Goal: Information Seeking & Learning: Learn about a topic

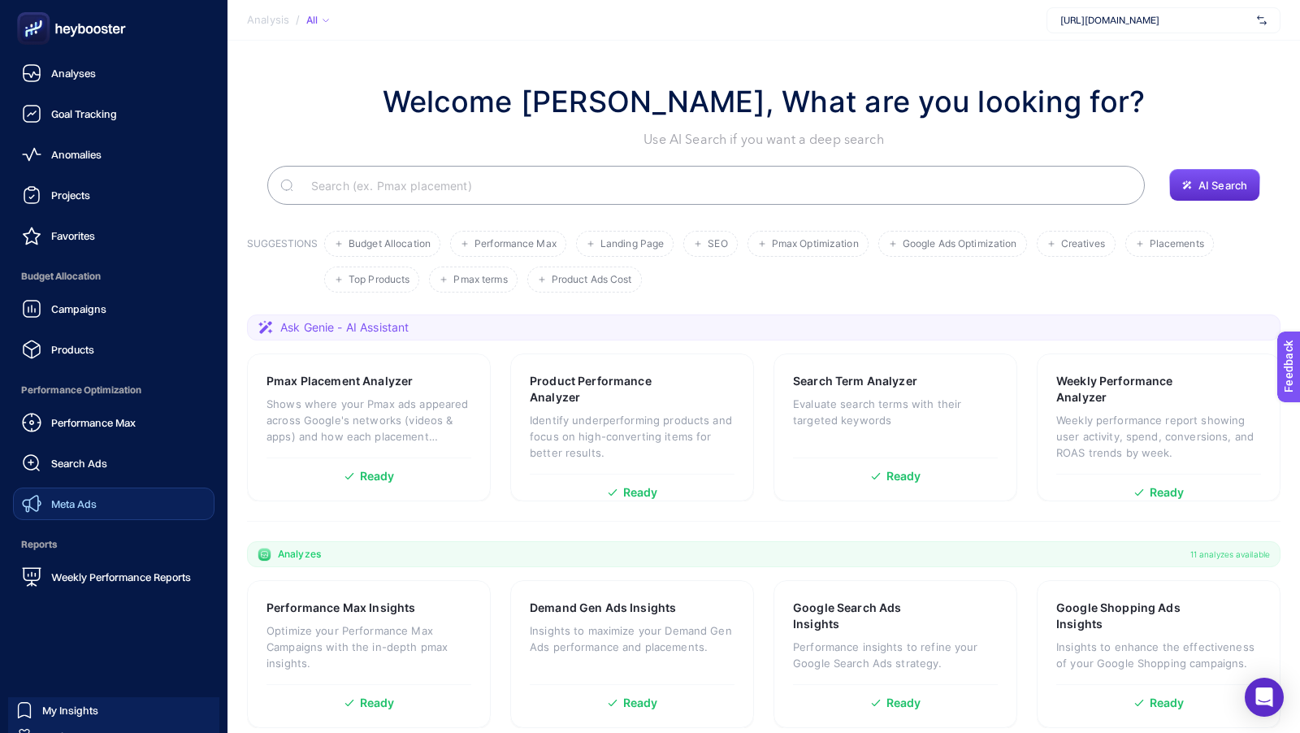
click at [90, 516] on link "Meta Ads" at bounding box center [113, 503] width 201 height 32
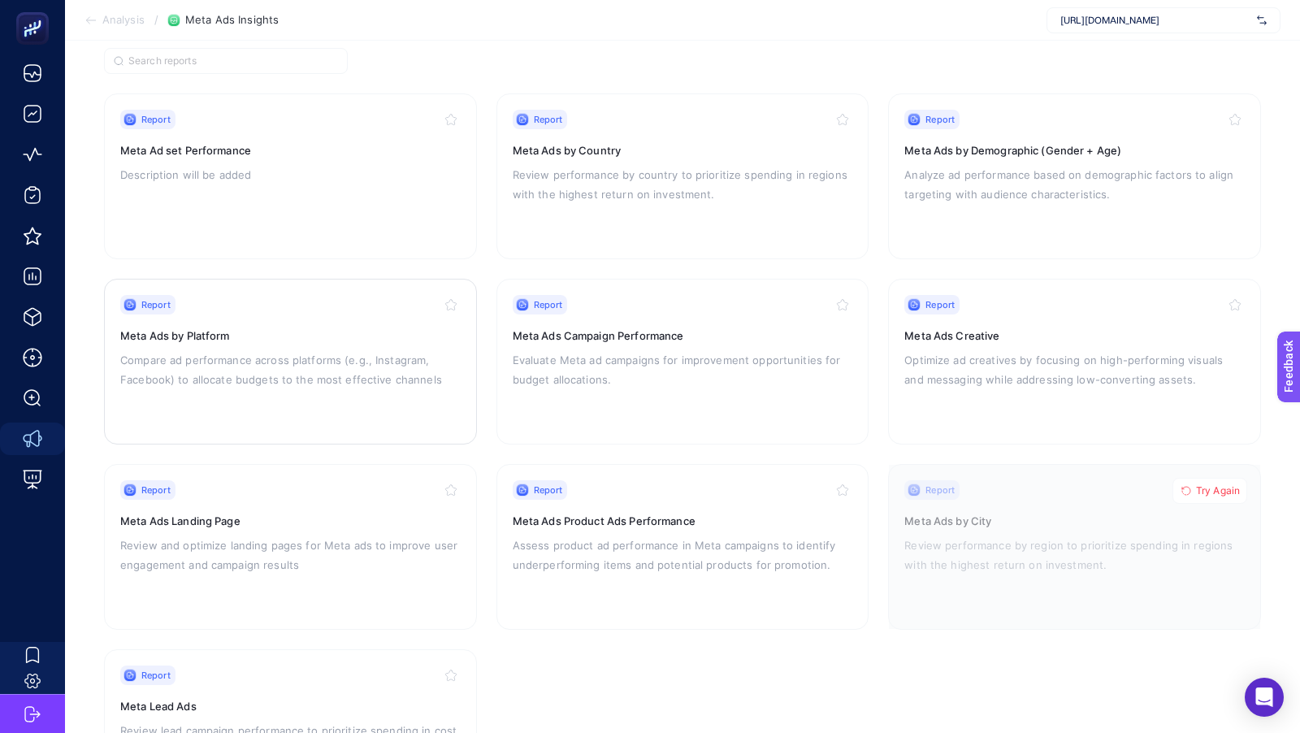
scroll to position [135, 0]
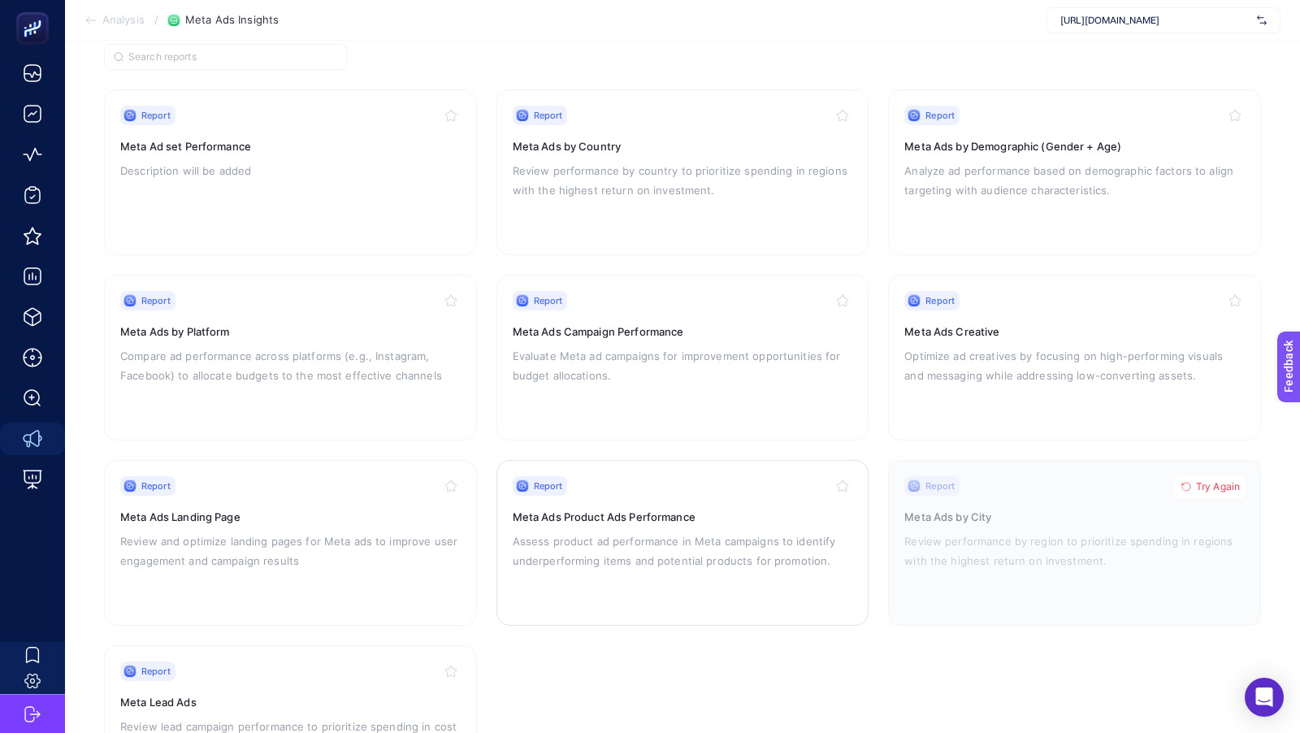
click at [622, 561] on p "Assess product ad performance in Meta campaigns to identify underperforming ite…" at bounding box center [683, 550] width 340 height 39
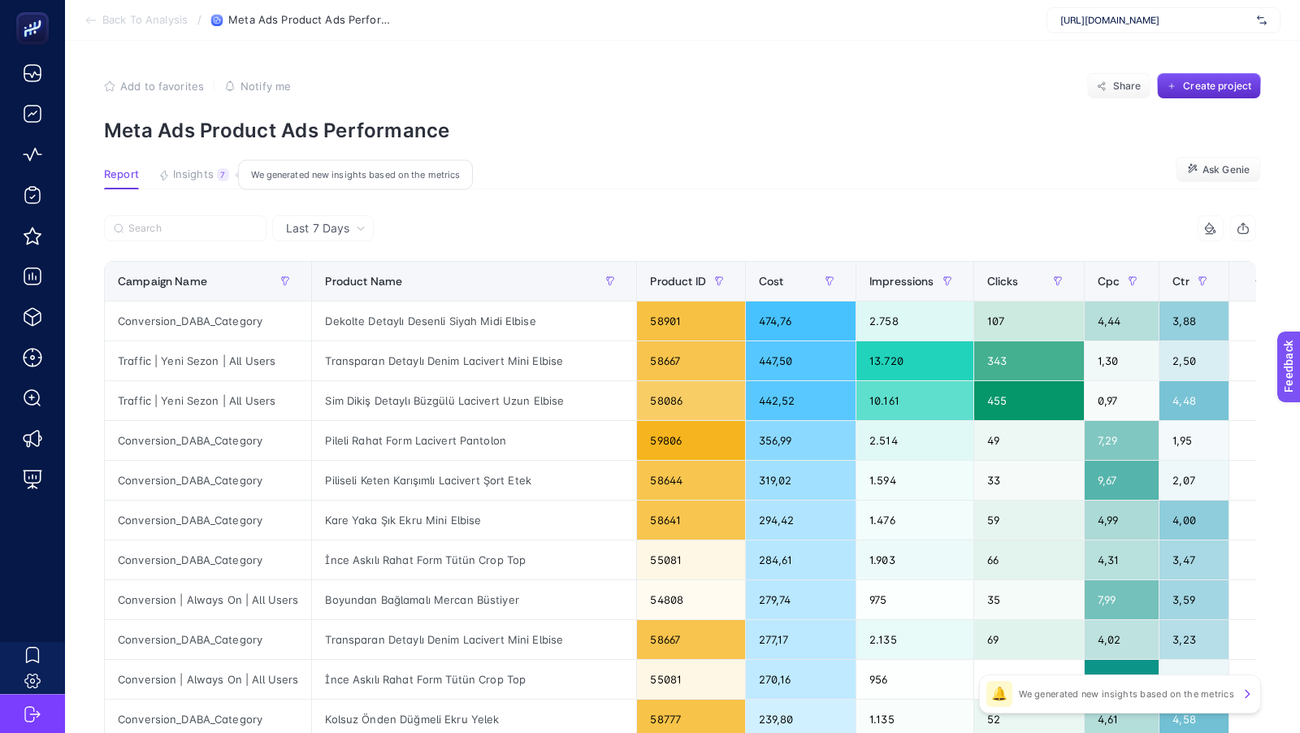
click at [181, 178] on span "Insights" at bounding box center [193, 174] width 41 height 13
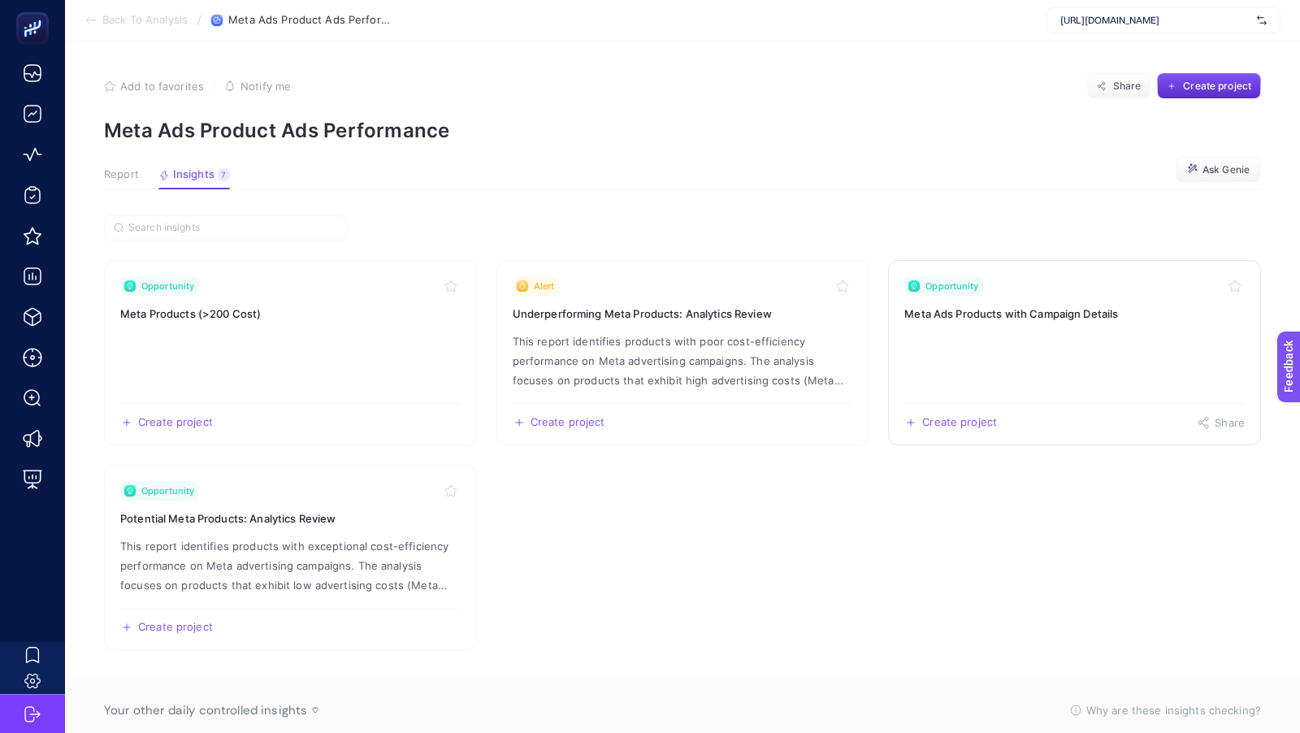
click at [1058, 331] on link "Opportunity Meta Ads Products with Campaign Details Create project Share" at bounding box center [1074, 352] width 373 height 185
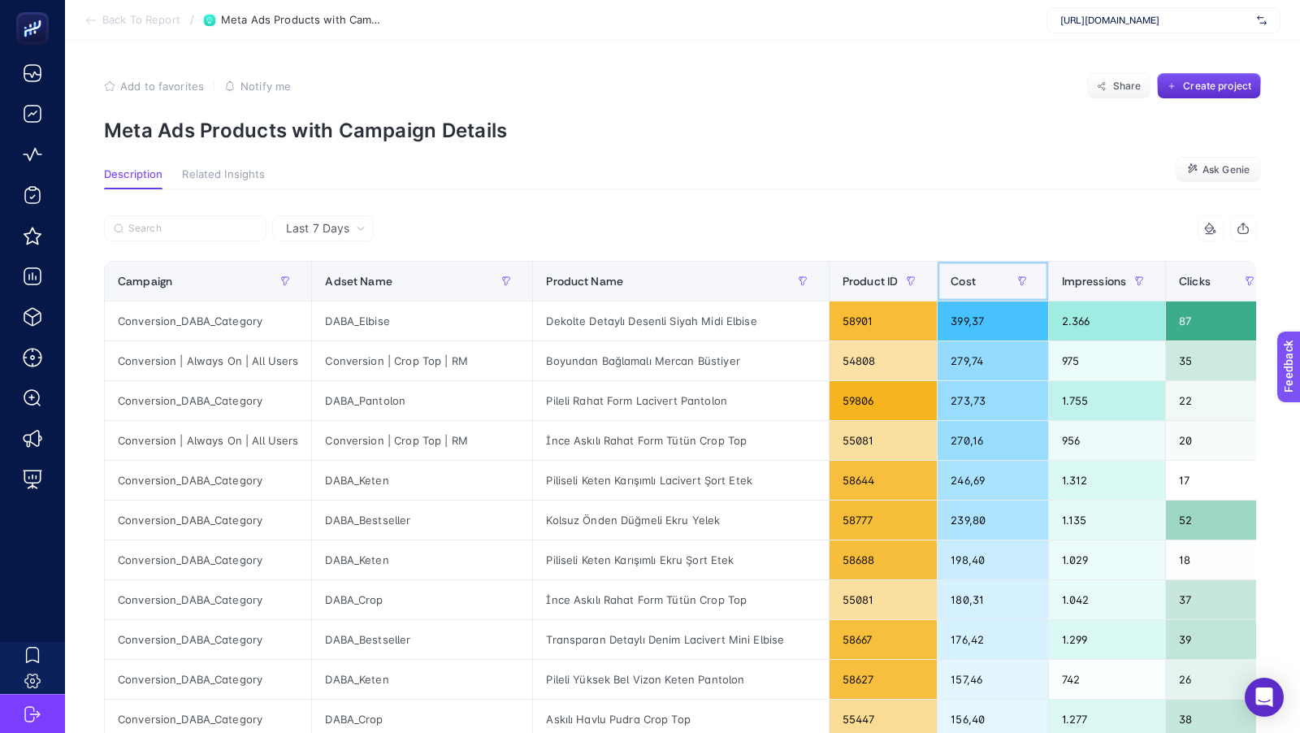
click at [958, 277] on span "Cost" at bounding box center [962, 281] width 25 height 13
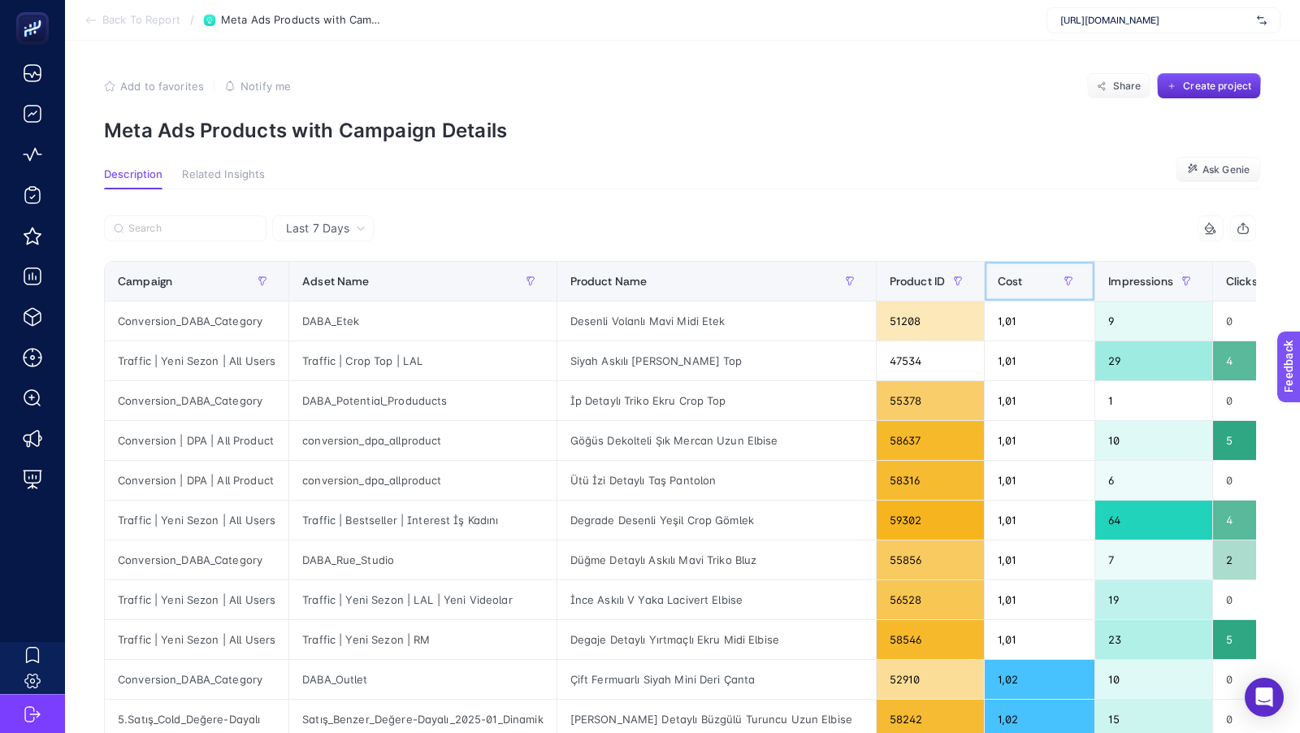
click at [997, 277] on span "Cost" at bounding box center [1009, 281] width 25 height 13
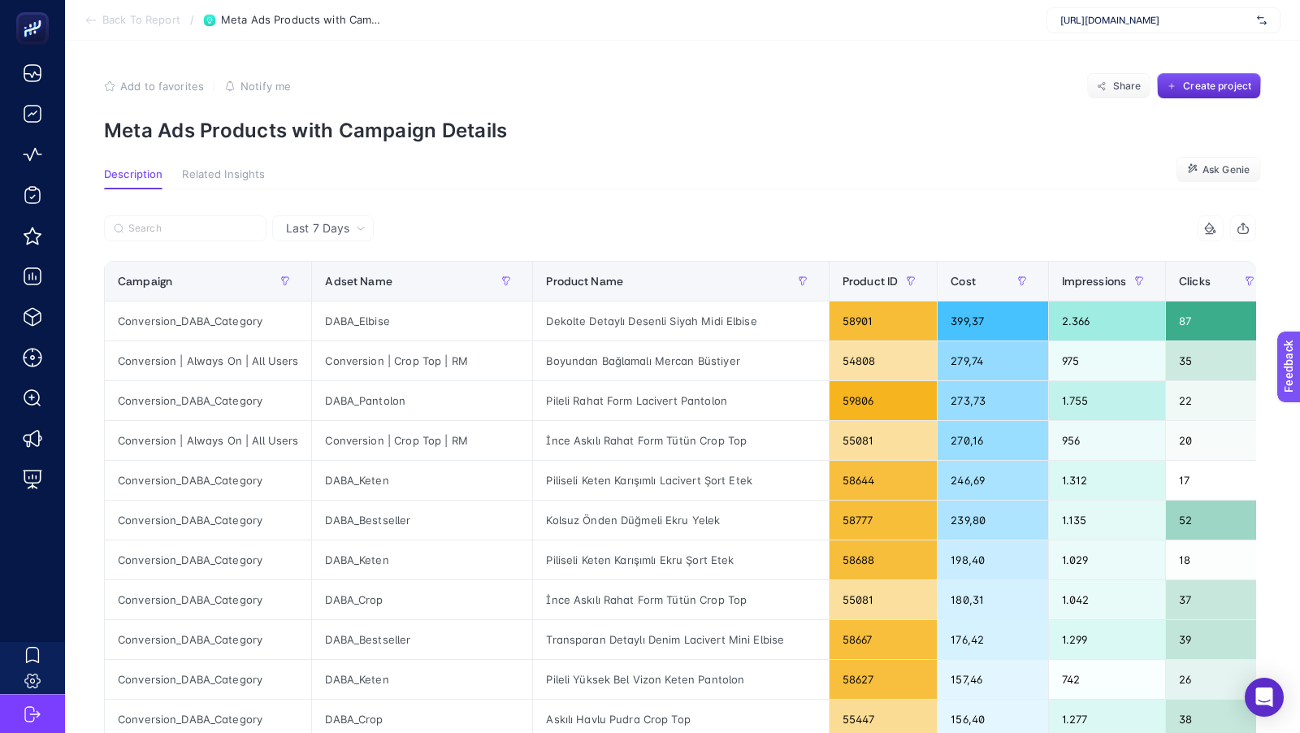
click at [125, 28] on section "Back To Report / Meta Ads Products with Campaign Details [URL][DOMAIN_NAME]" at bounding box center [682, 20] width 1235 height 41
click at [123, 19] on span "Back To Report" at bounding box center [141, 20] width 78 height 13
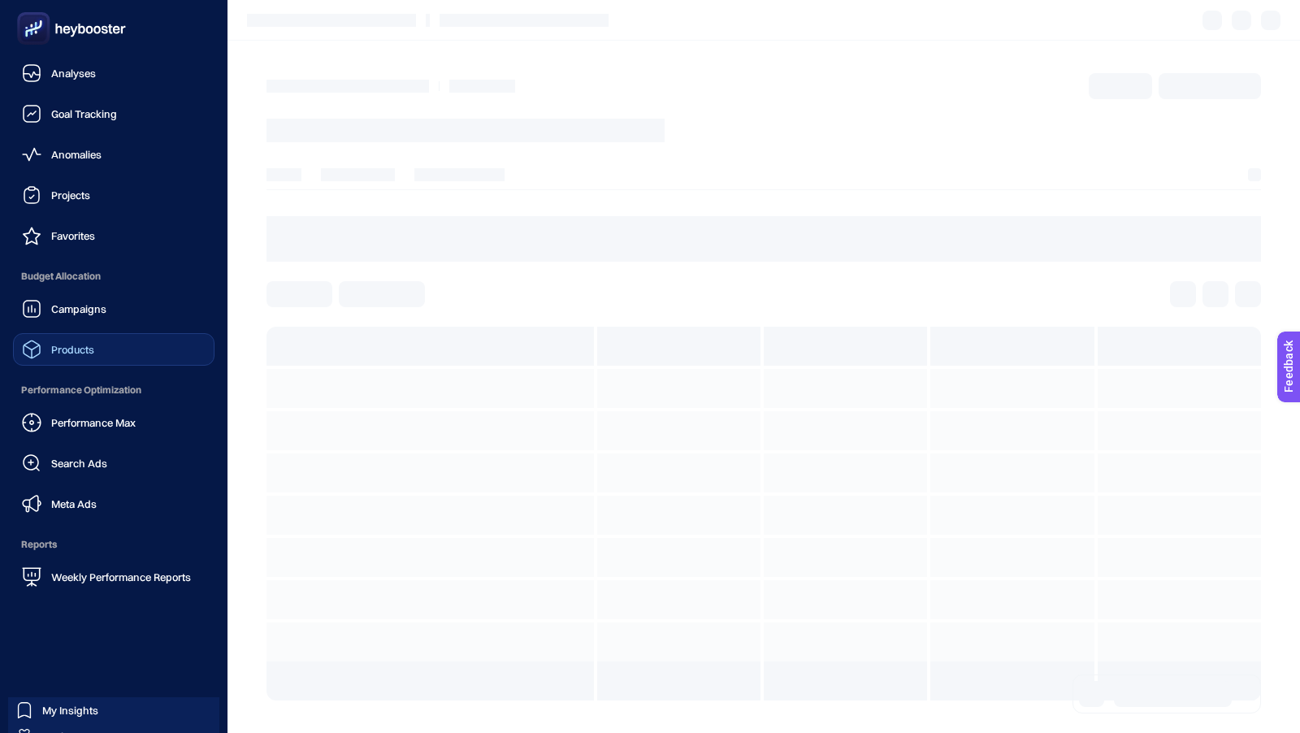
click at [56, 351] on span "Products" at bounding box center [72, 349] width 43 height 13
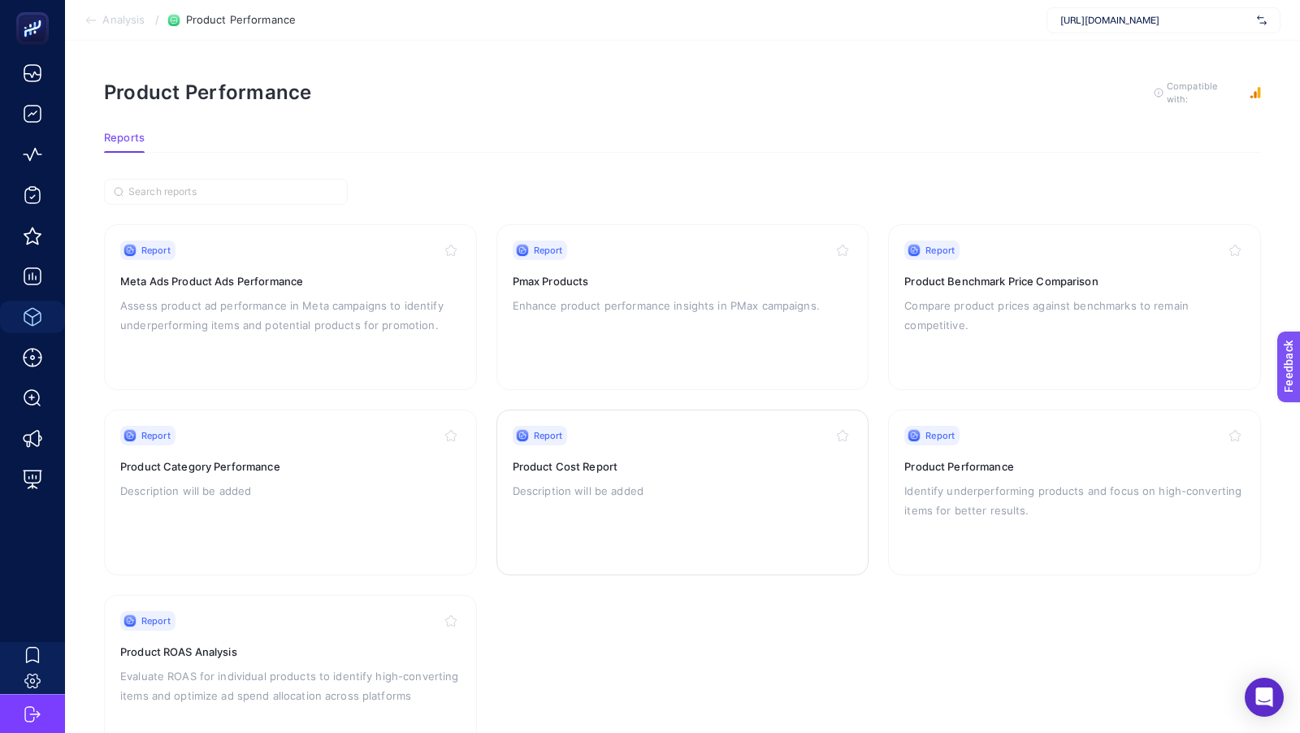
click at [604, 500] on div "Report Product Cost Report Description will be added" at bounding box center [683, 492] width 340 height 133
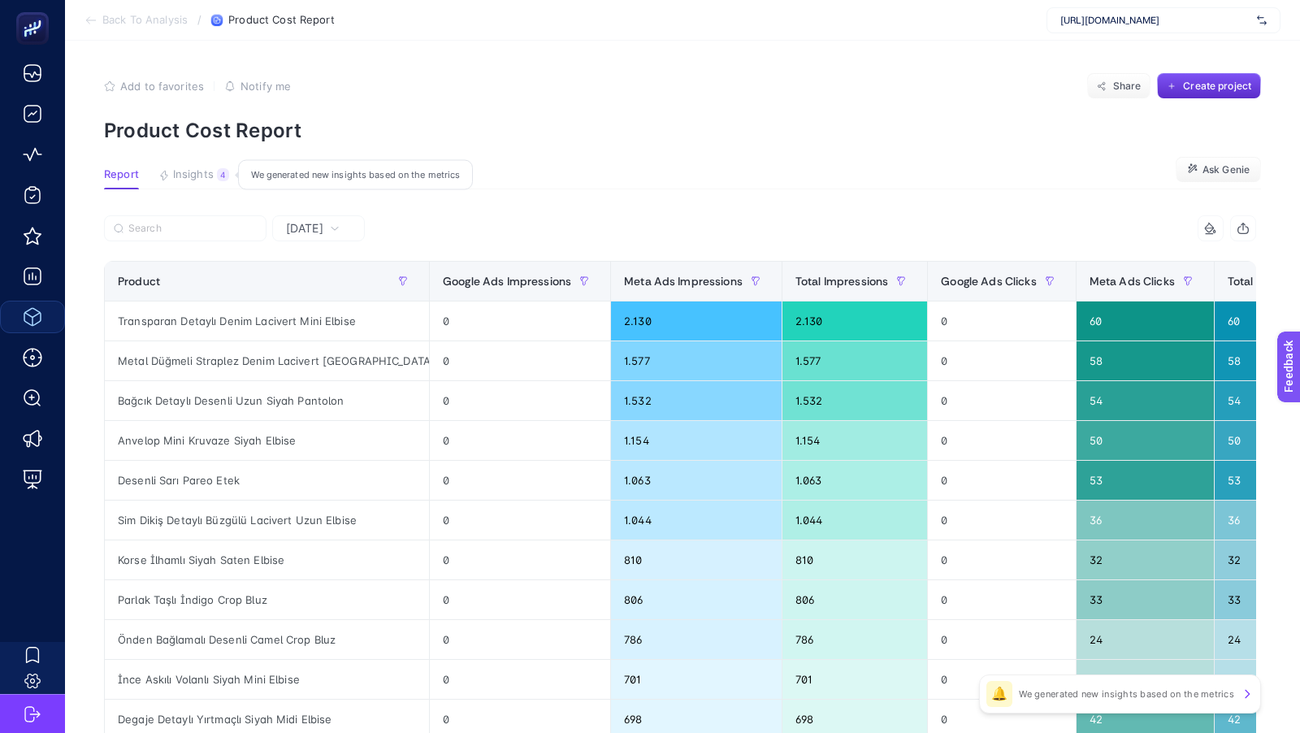
click at [186, 171] on span "Insights" at bounding box center [193, 174] width 41 height 13
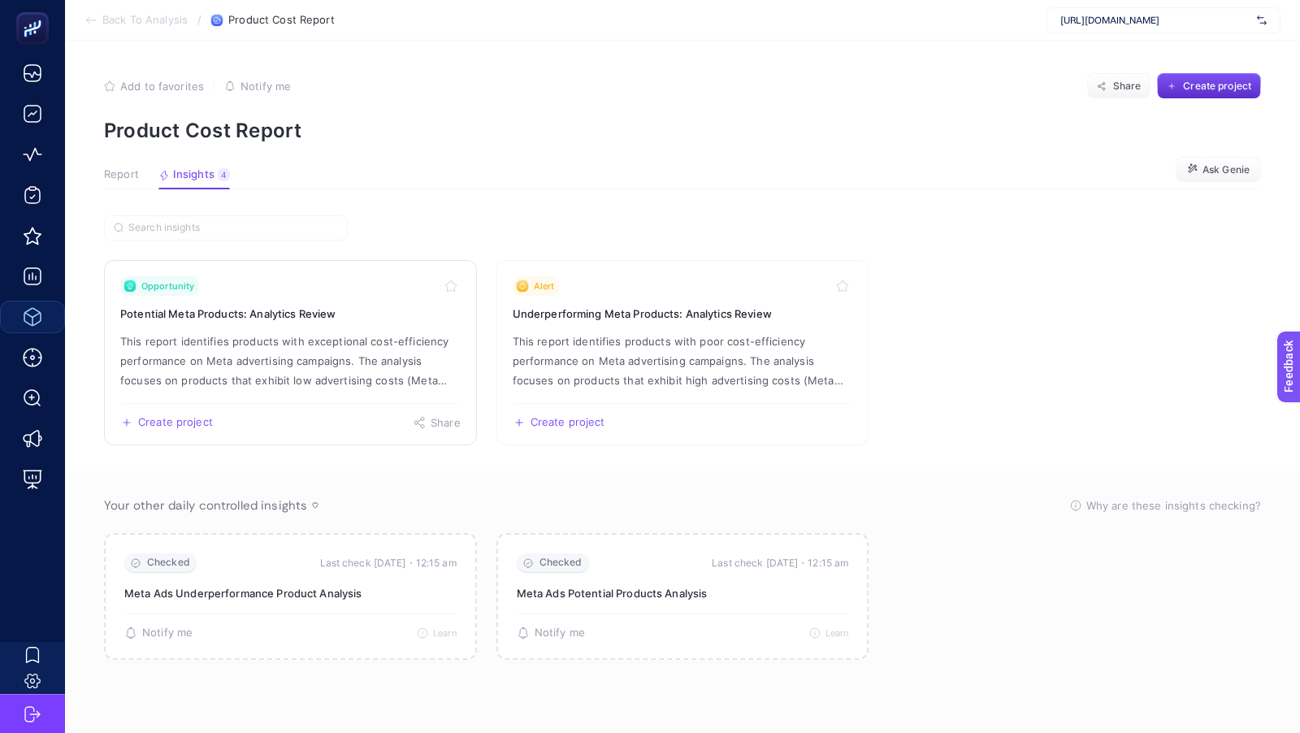
click at [224, 337] on p "This report identifies products with exceptional cost-efficiency performance on…" at bounding box center [290, 360] width 340 height 58
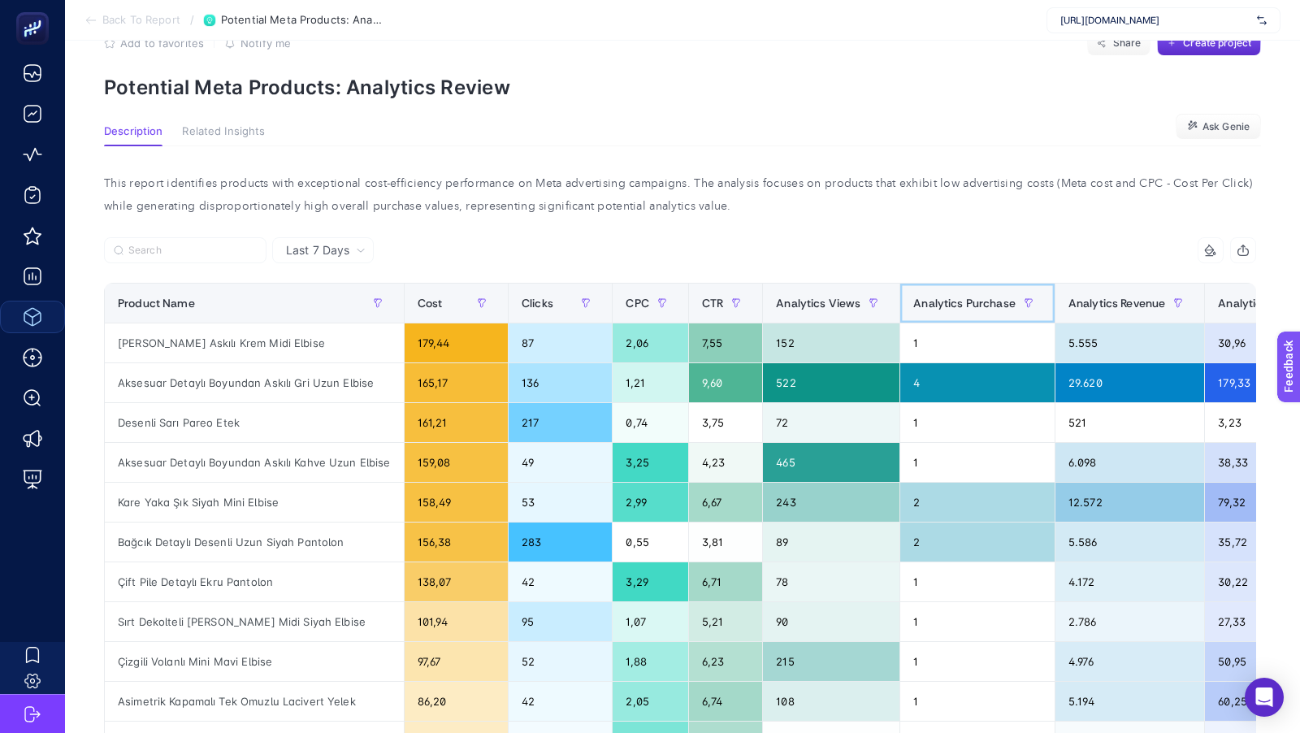
click at [975, 296] on span "Analytics Purchase" at bounding box center [964, 302] width 102 height 13
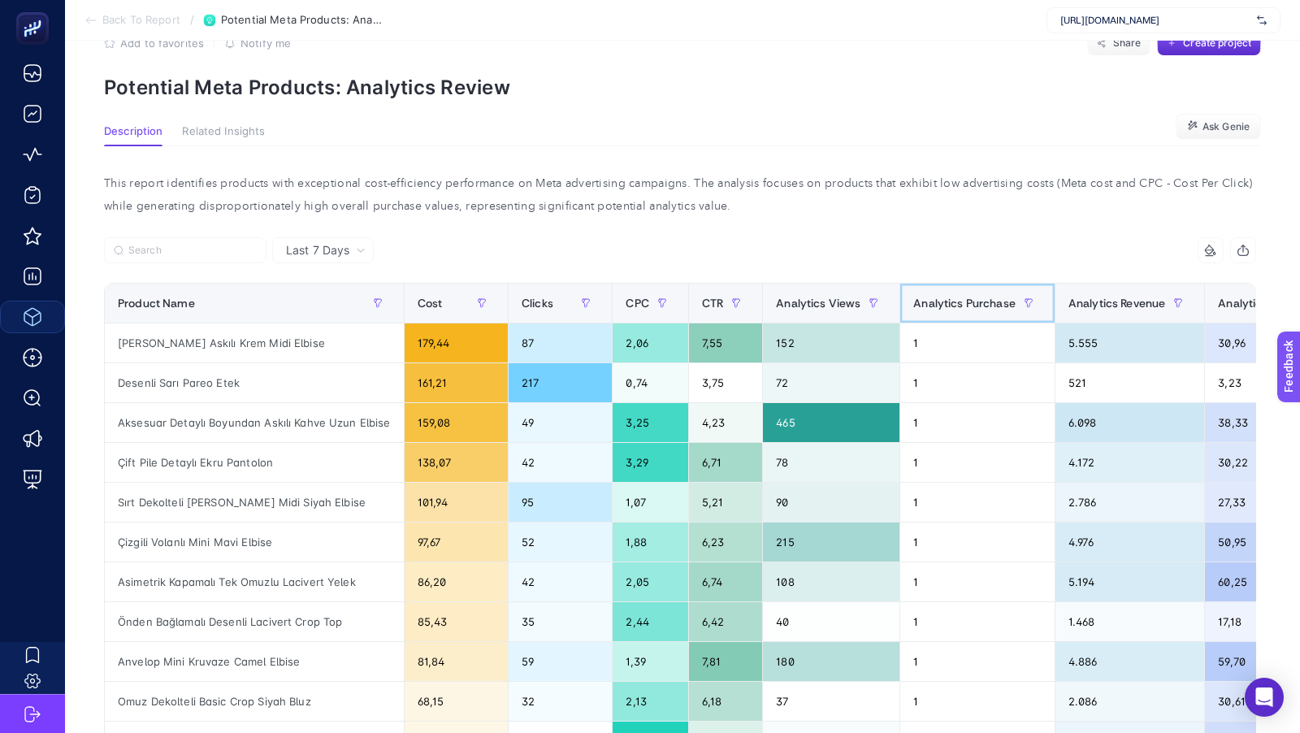
click at [975, 296] on span "Analytics Purchase" at bounding box center [964, 302] width 102 height 13
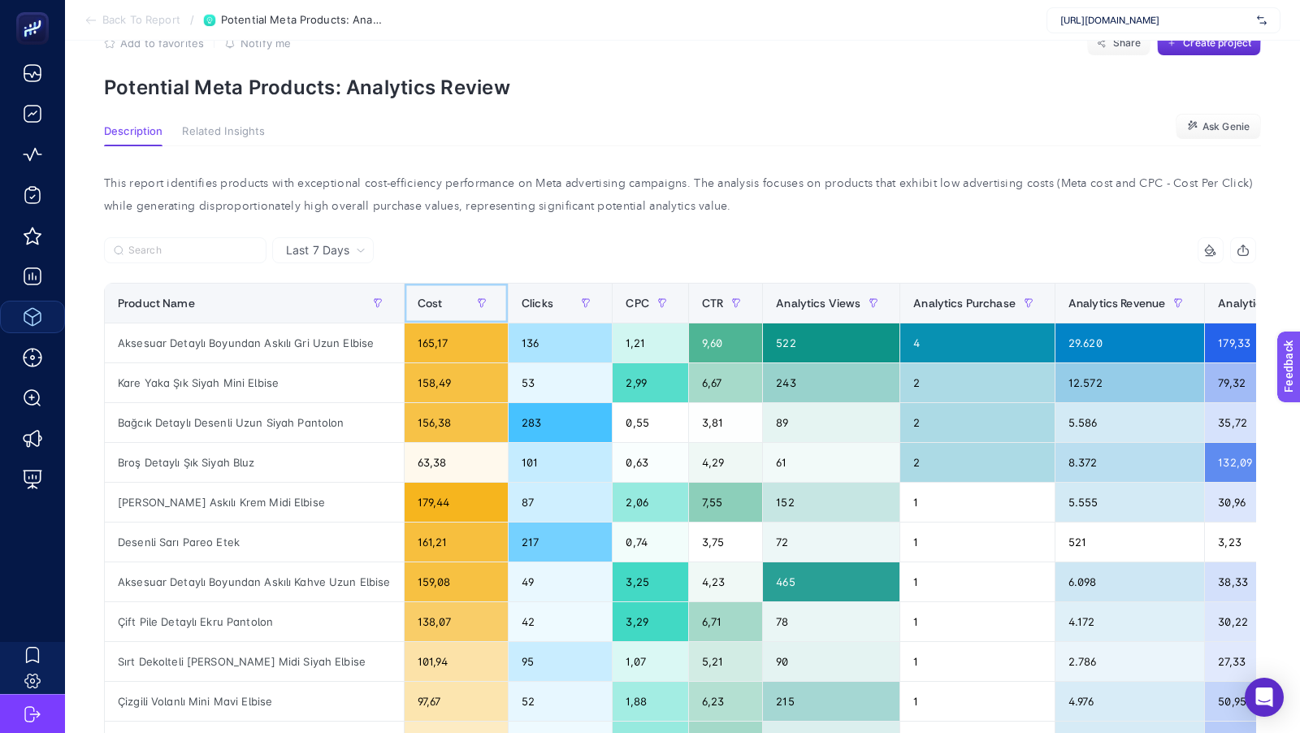
click at [431, 305] on span "Cost" at bounding box center [430, 302] width 25 height 13
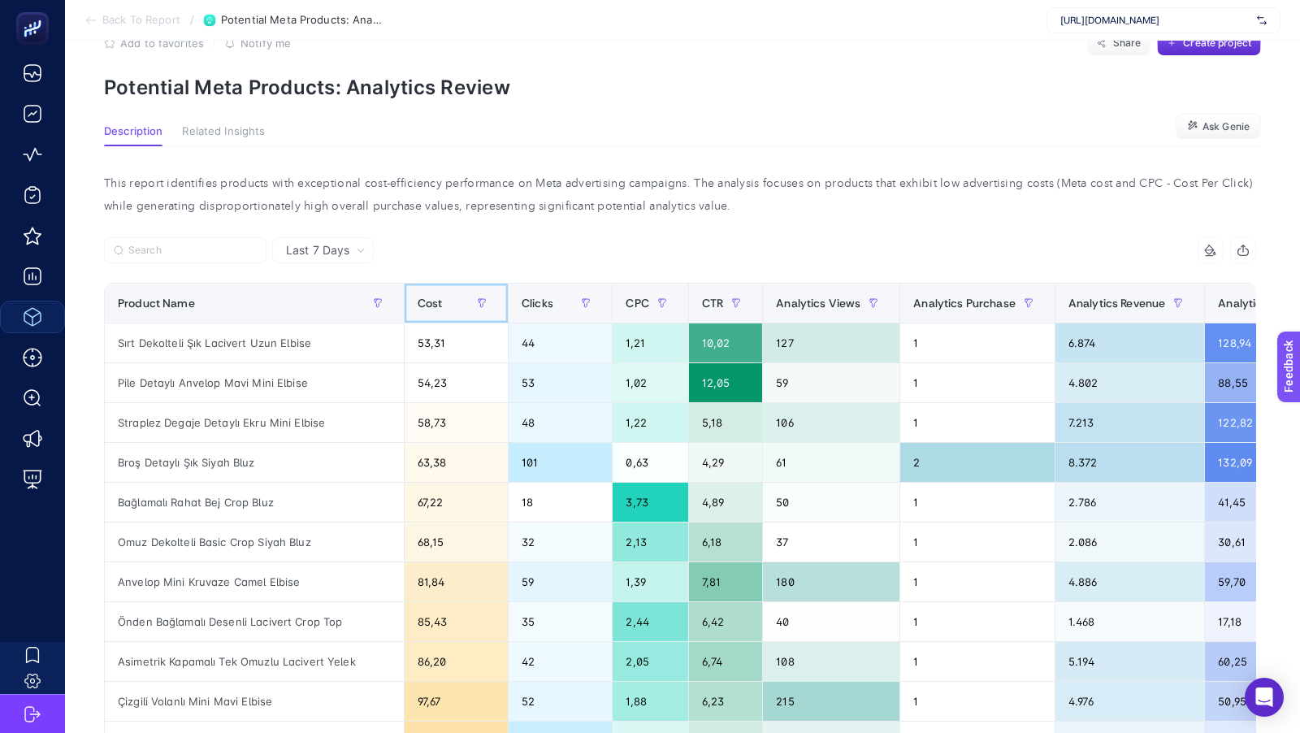
click at [431, 305] on span "Cost" at bounding box center [430, 302] width 25 height 13
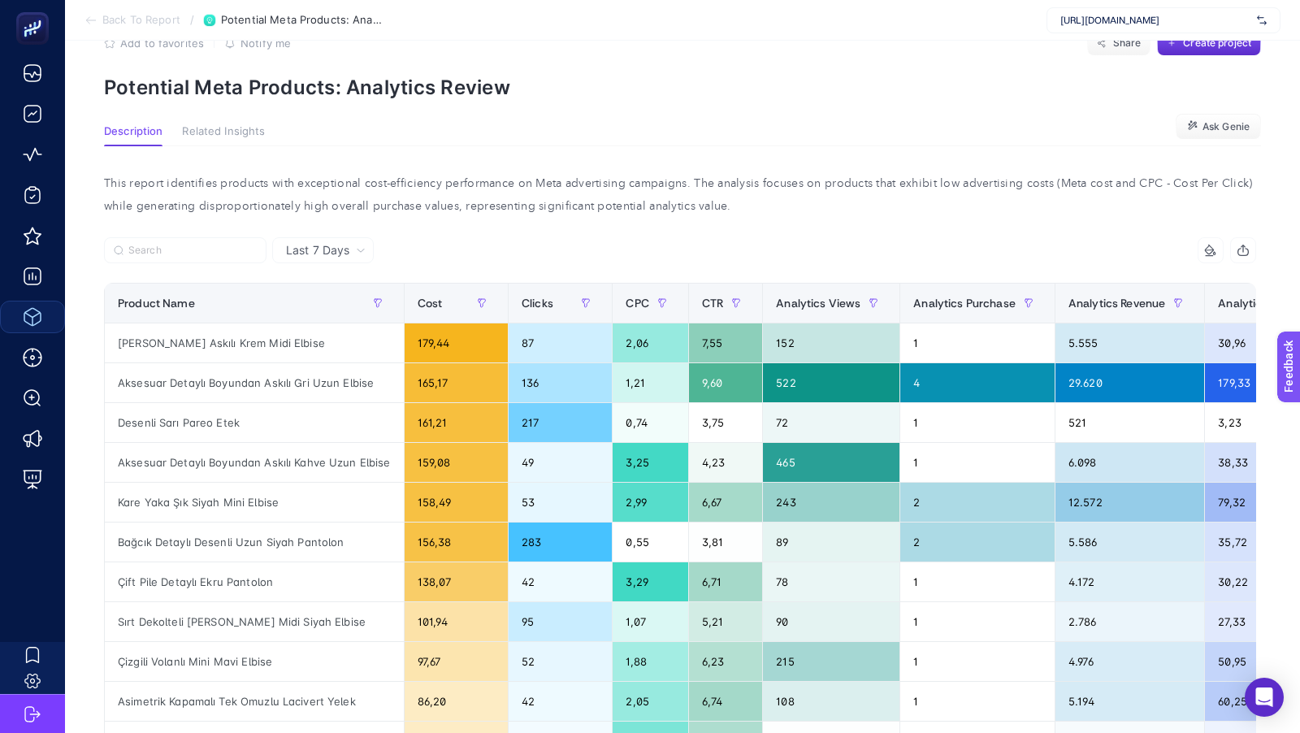
click at [305, 253] on span "Last 7 Days" at bounding box center [317, 250] width 63 height 16
click at [227, 136] on span "Related Insights" at bounding box center [223, 131] width 83 height 13
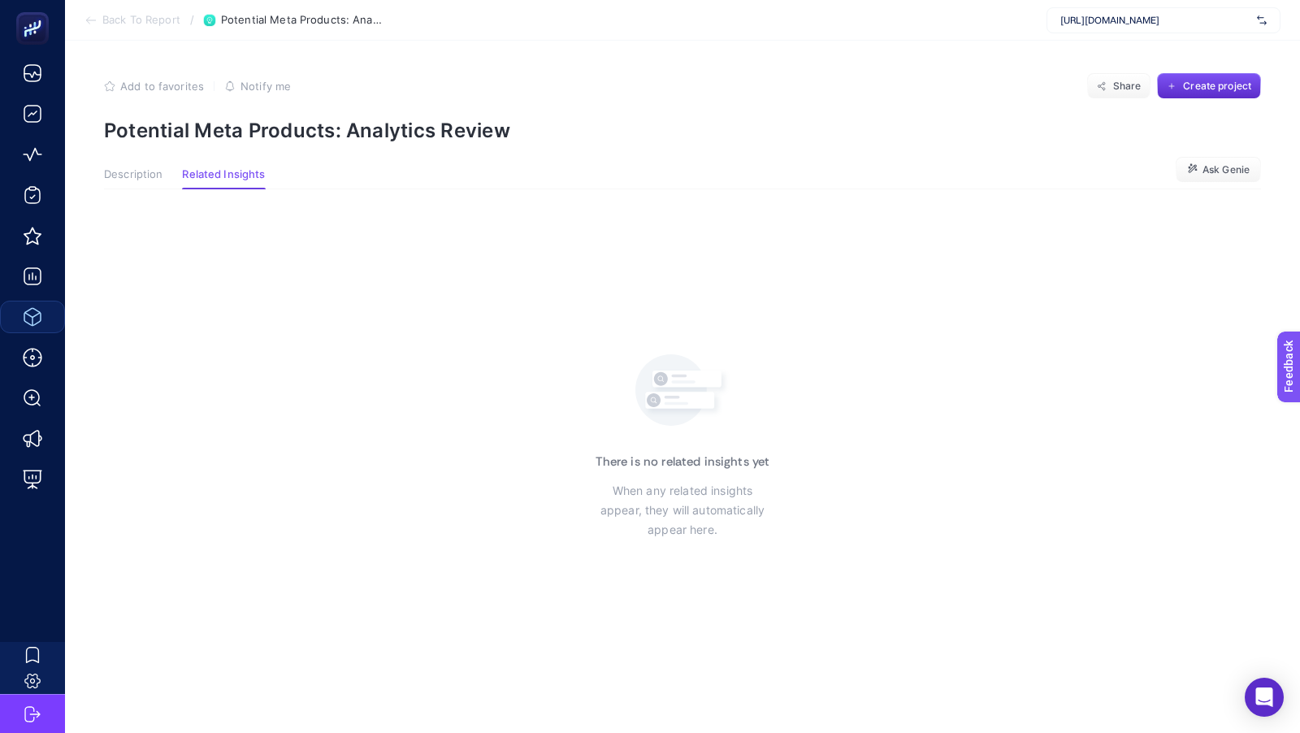
click at [112, 18] on span "Back To Report" at bounding box center [141, 20] width 78 height 13
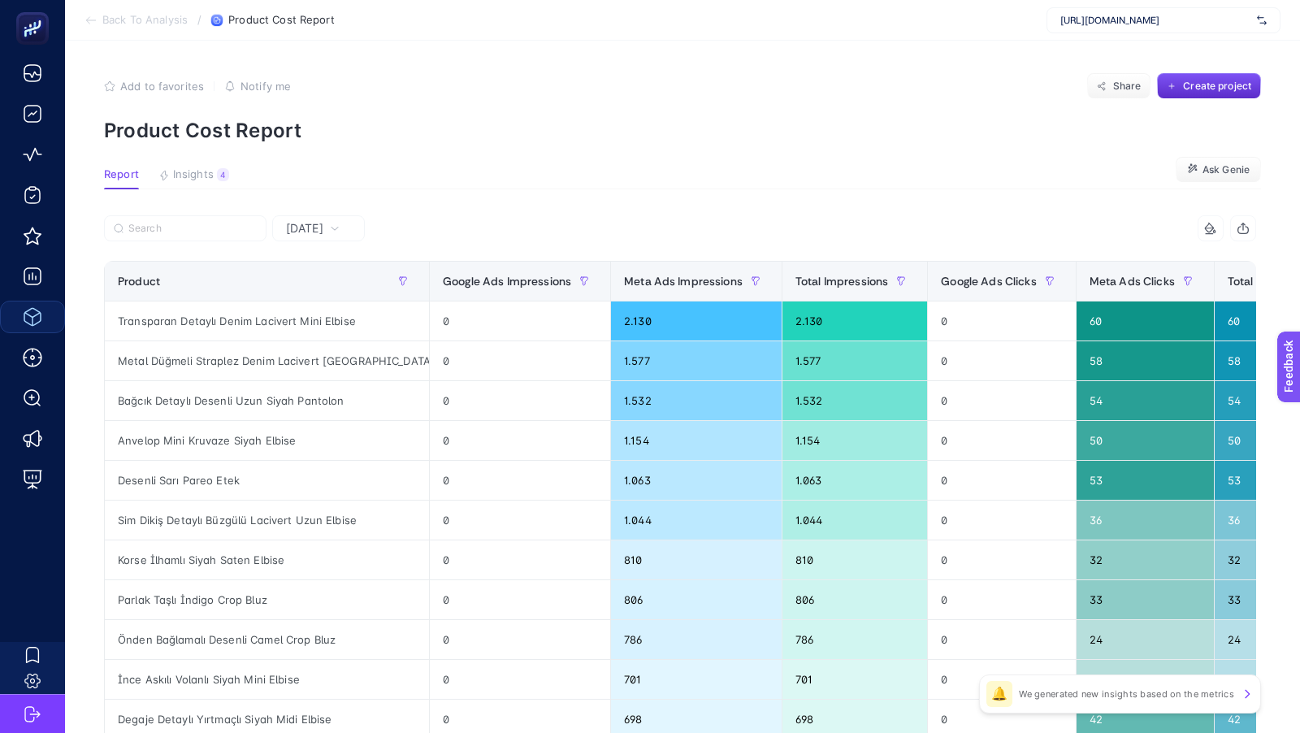
click at [136, 25] on span "Back To Analysis" at bounding box center [144, 20] width 85 height 13
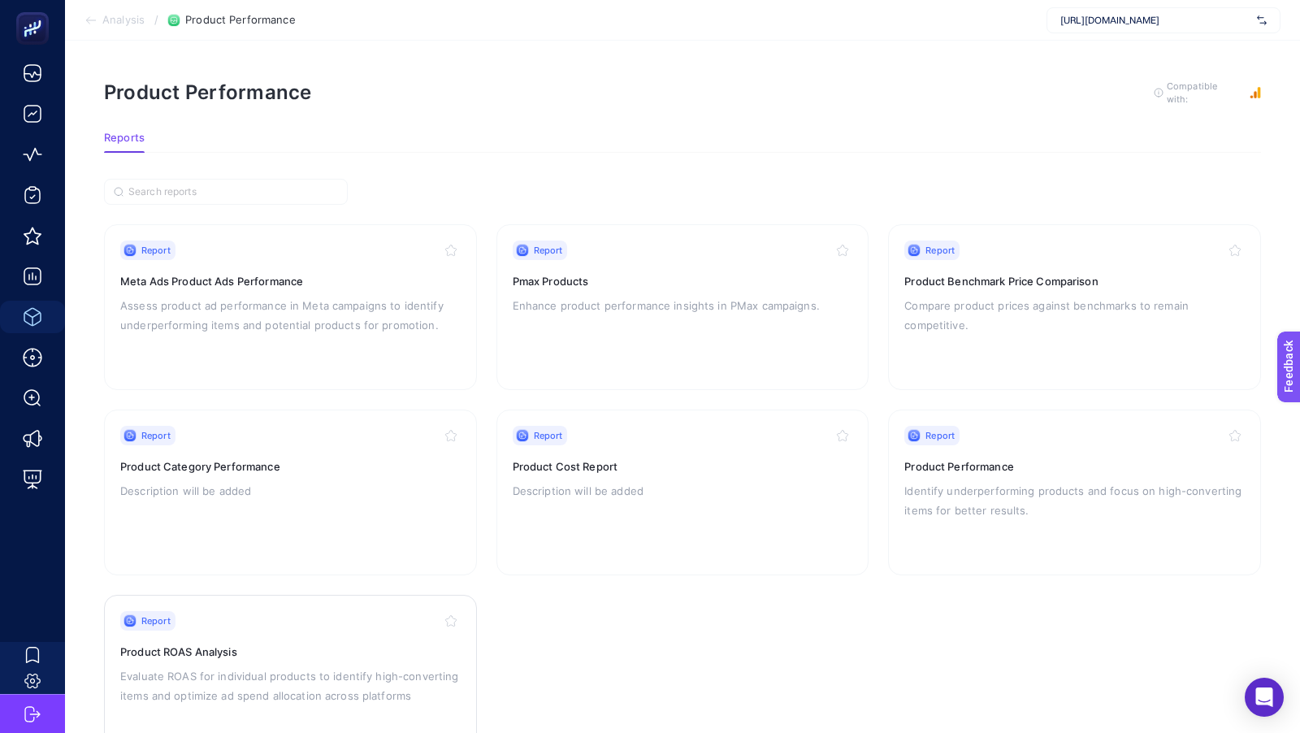
click at [240, 679] on p "Evaluate ROAS for individual products to identify high-converting items and opt…" at bounding box center [290, 685] width 340 height 39
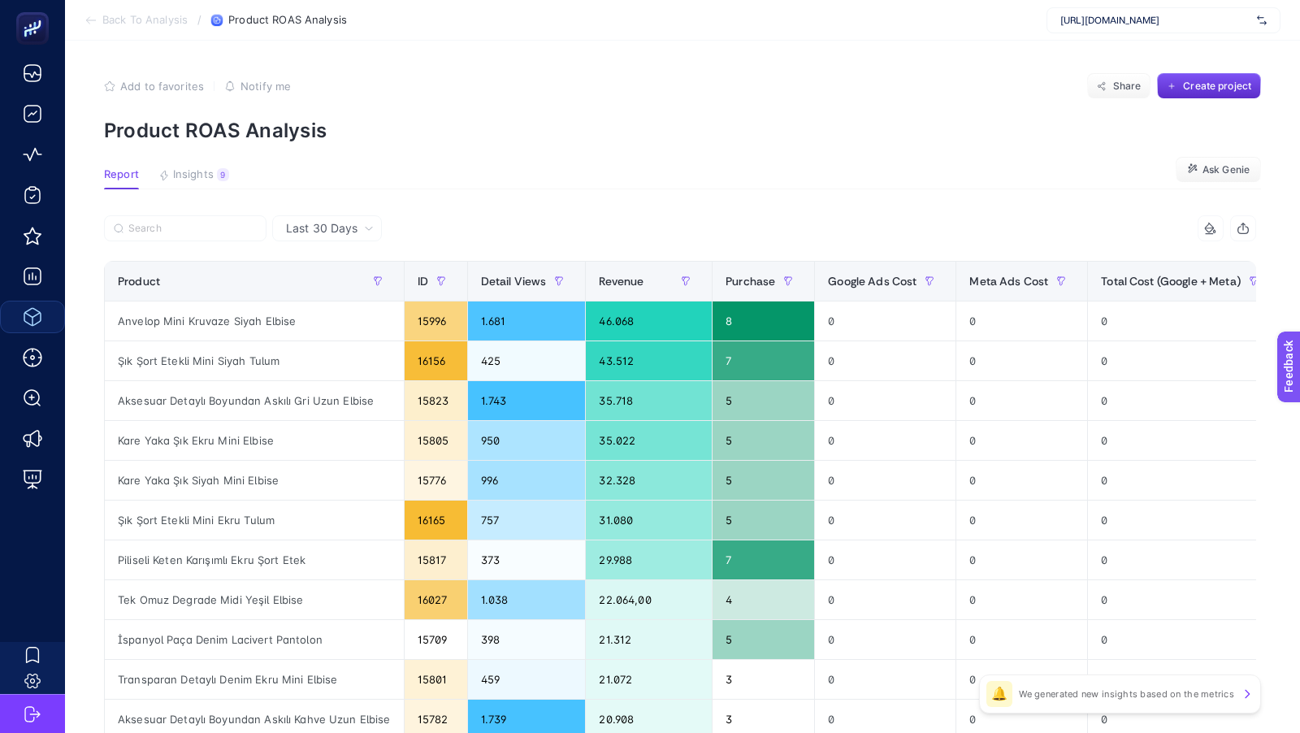
click at [132, 20] on span "Back To Analysis" at bounding box center [144, 20] width 85 height 13
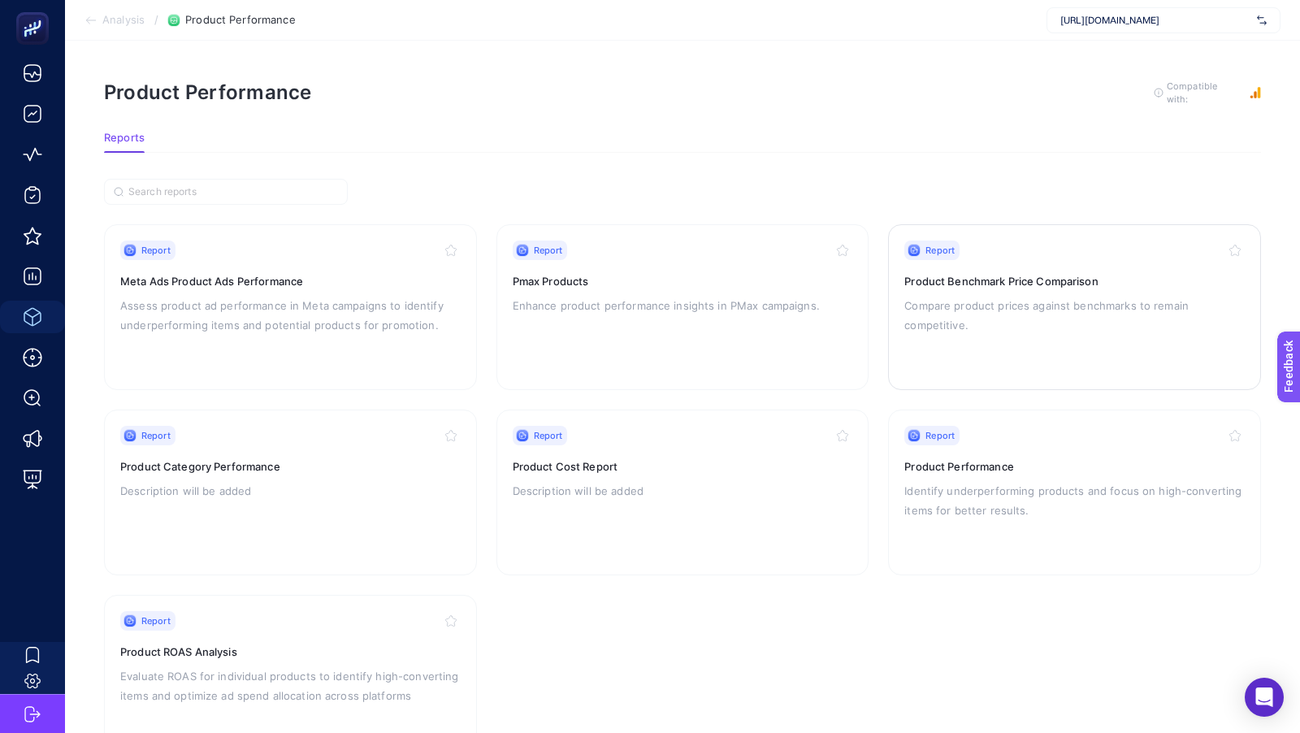
click at [1038, 275] on h3 "Product Benchmark Price Comparison" at bounding box center [1074, 281] width 340 height 16
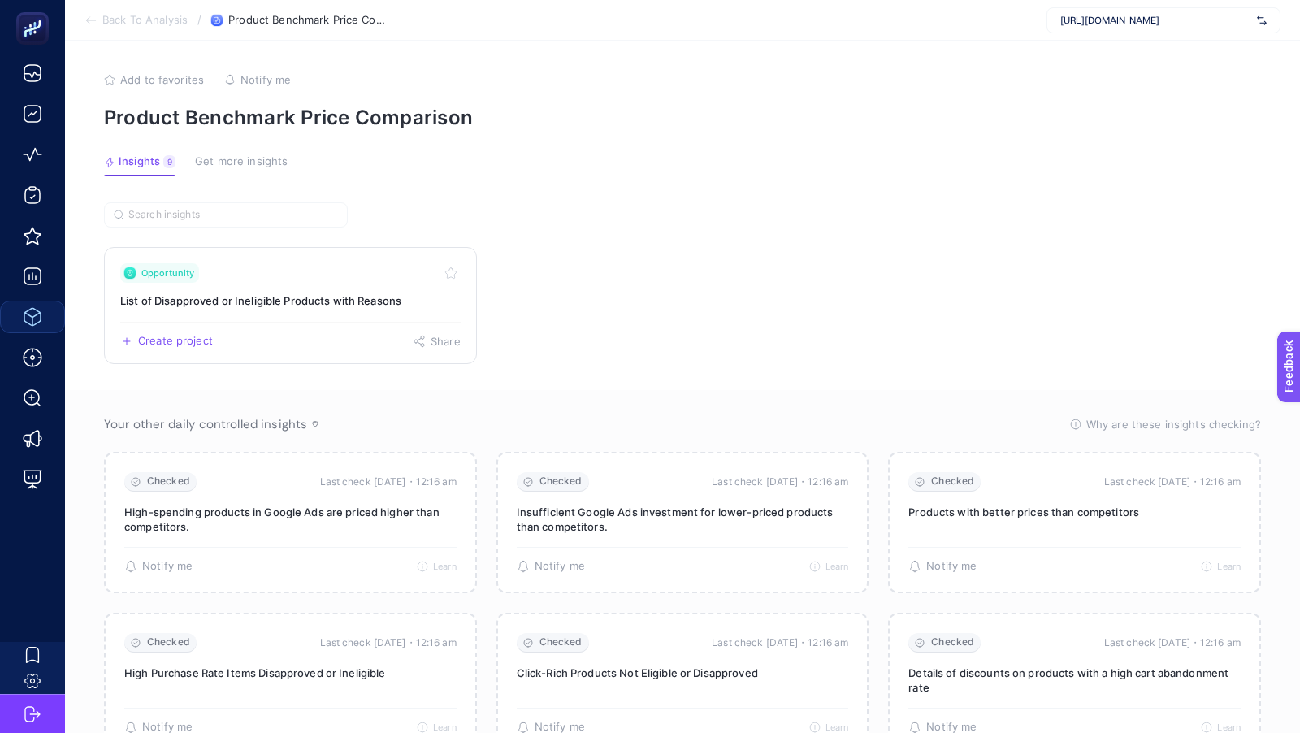
click at [304, 328] on div "Create project Share" at bounding box center [290, 335] width 340 height 26
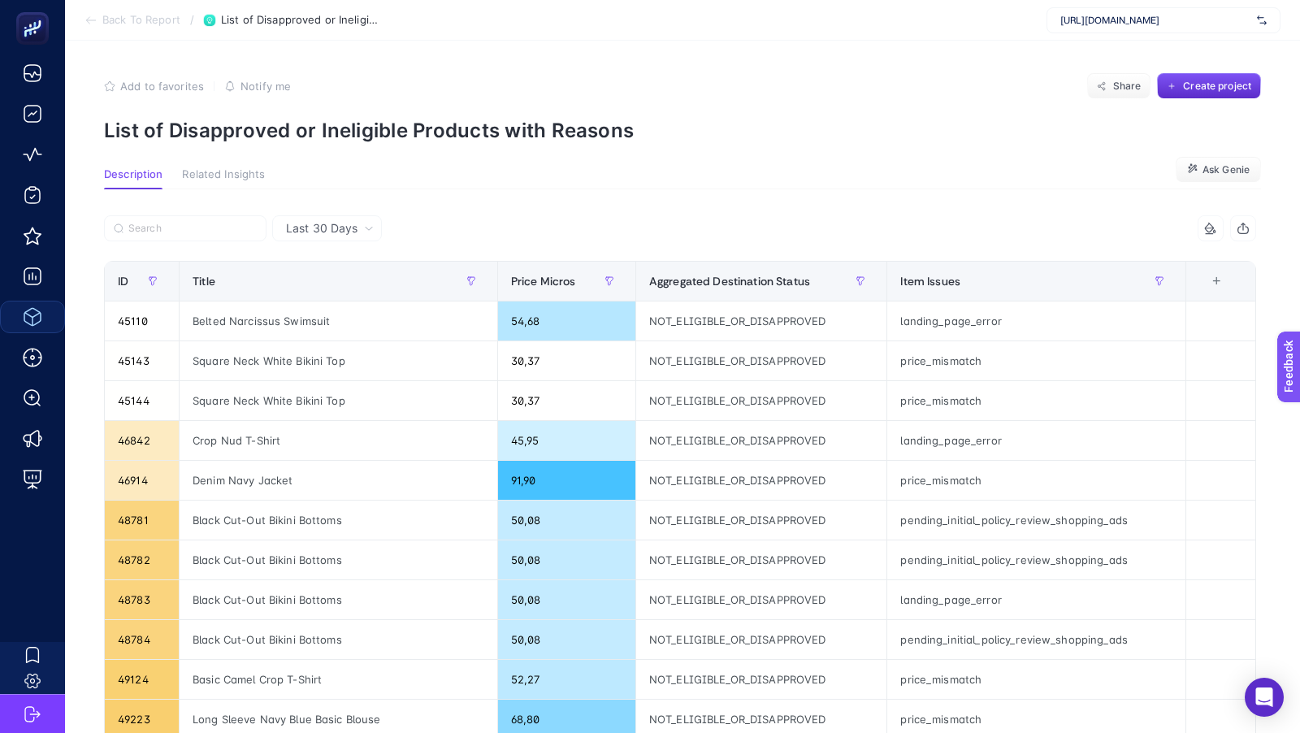
click at [346, 224] on span "Last 30 Days" at bounding box center [321, 228] width 71 height 16
click at [491, 171] on section "Description Related Insights Ask Genie" at bounding box center [682, 178] width 1157 height 21
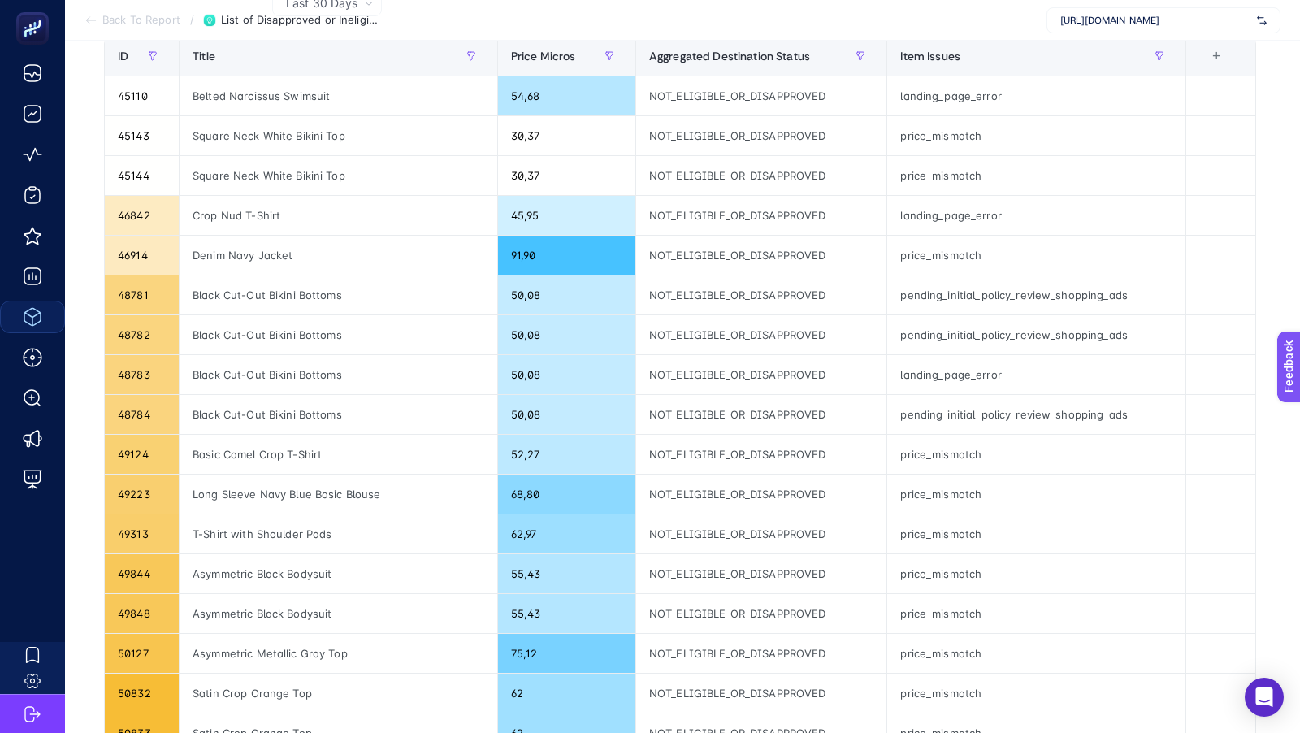
scroll to position [565, 0]
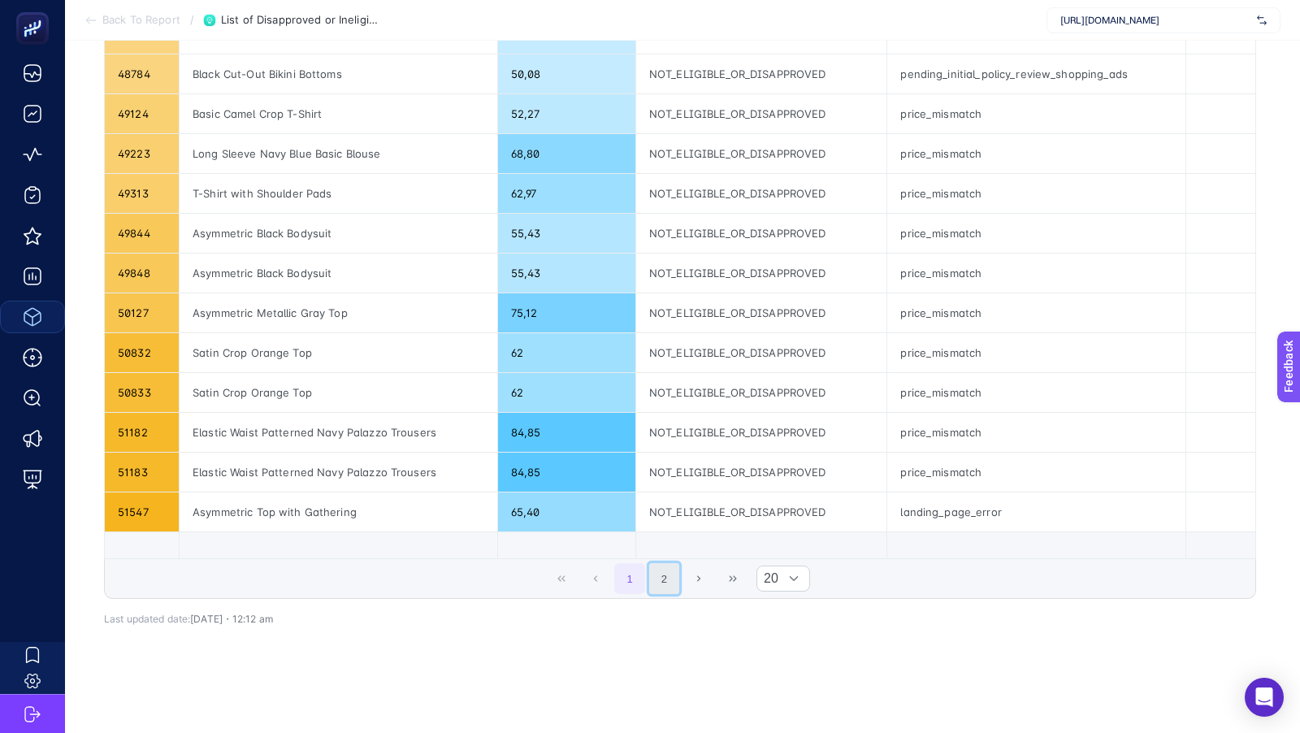
click at [668, 563] on button "2" at bounding box center [664, 578] width 31 height 31
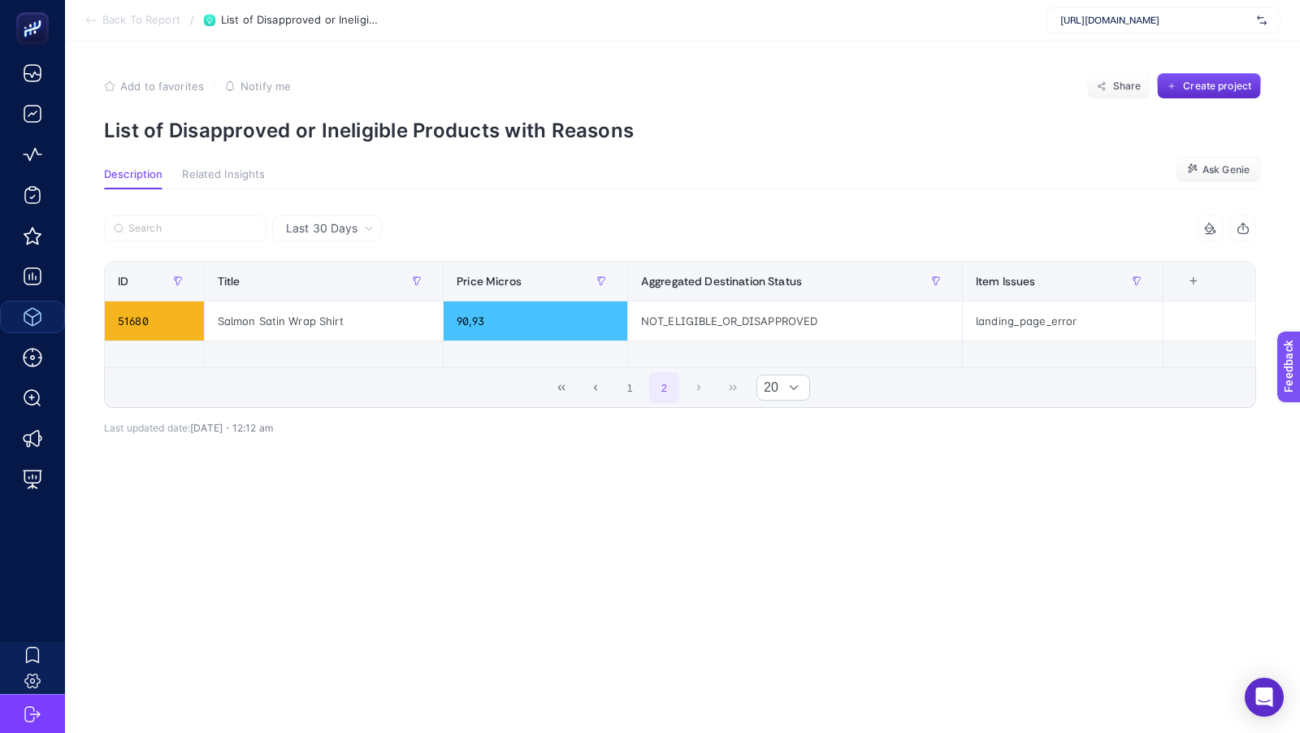
click at [132, 20] on span "Back To Report" at bounding box center [141, 20] width 78 height 13
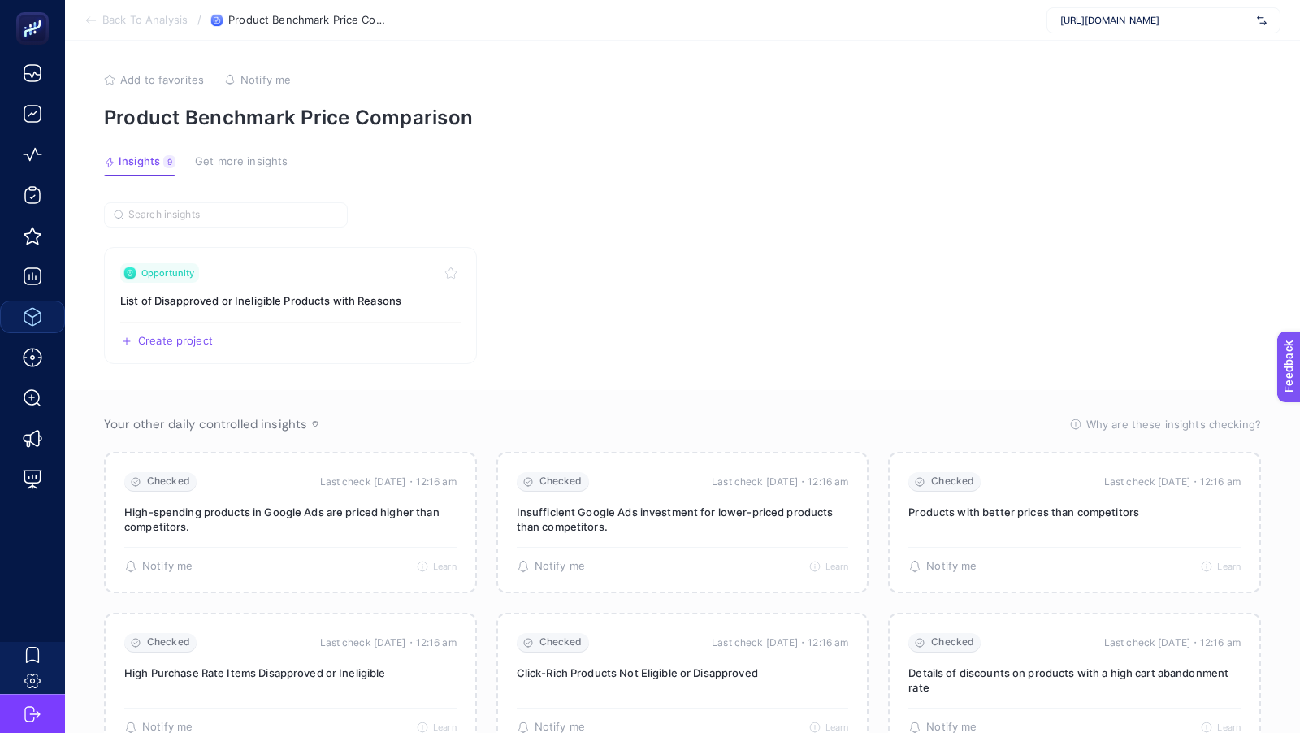
click at [135, 21] on span "Back To Analysis" at bounding box center [144, 20] width 85 height 13
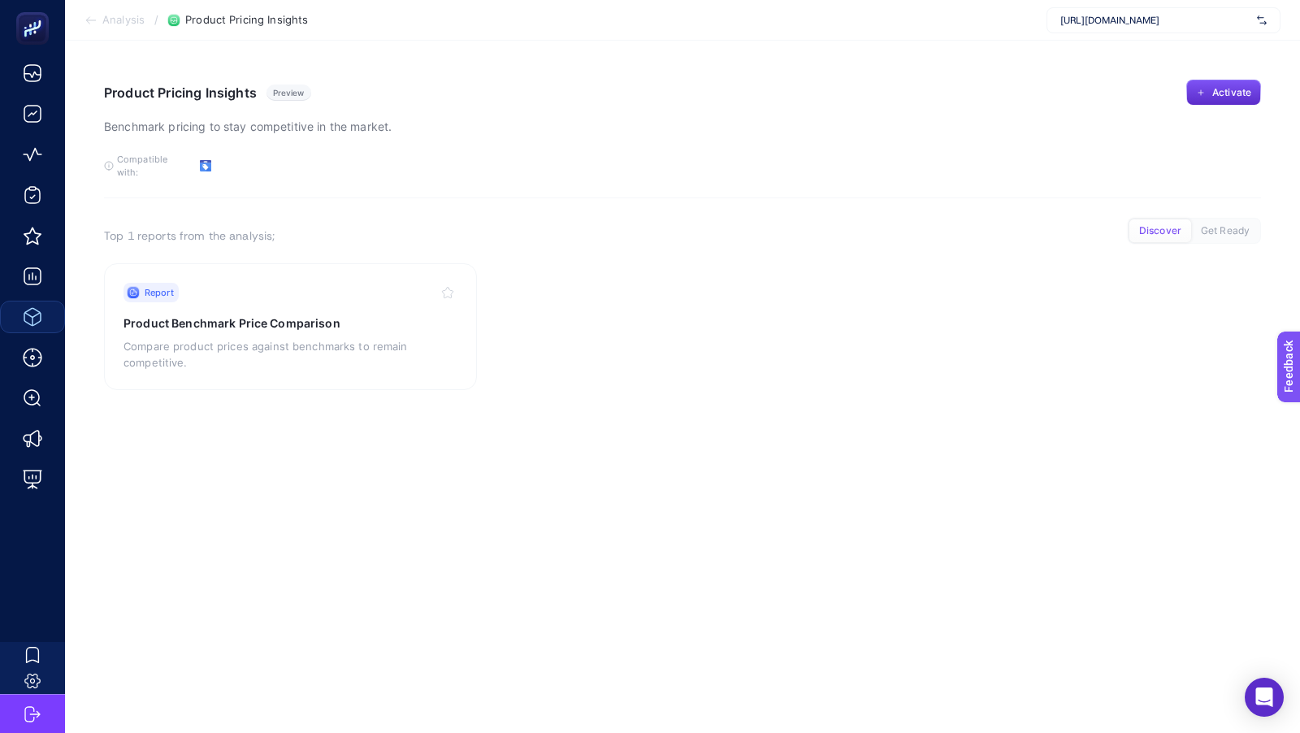
click at [135, 21] on span "Analysis" at bounding box center [123, 20] width 42 height 13
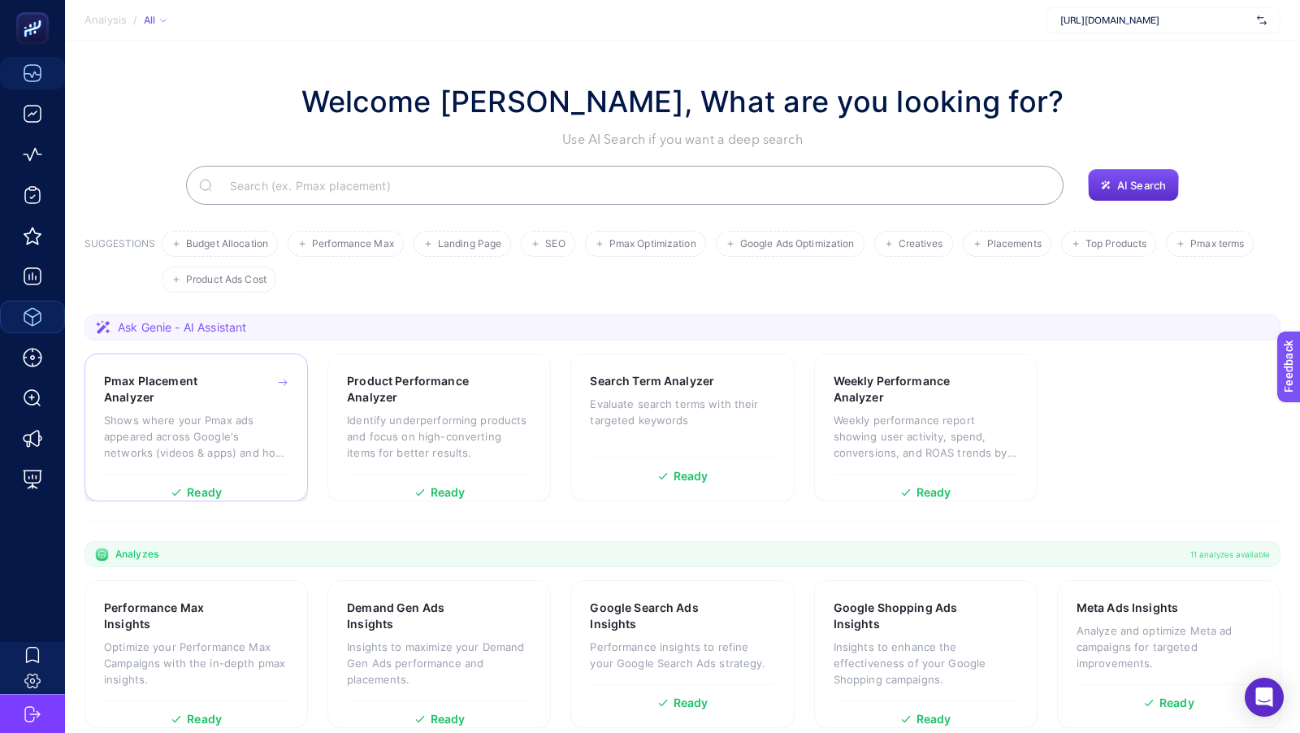
click at [134, 420] on p "Shows where your Pmax ads appeared across Google's networks (videos & apps) and…" at bounding box center [196, 436] width 184 height 49
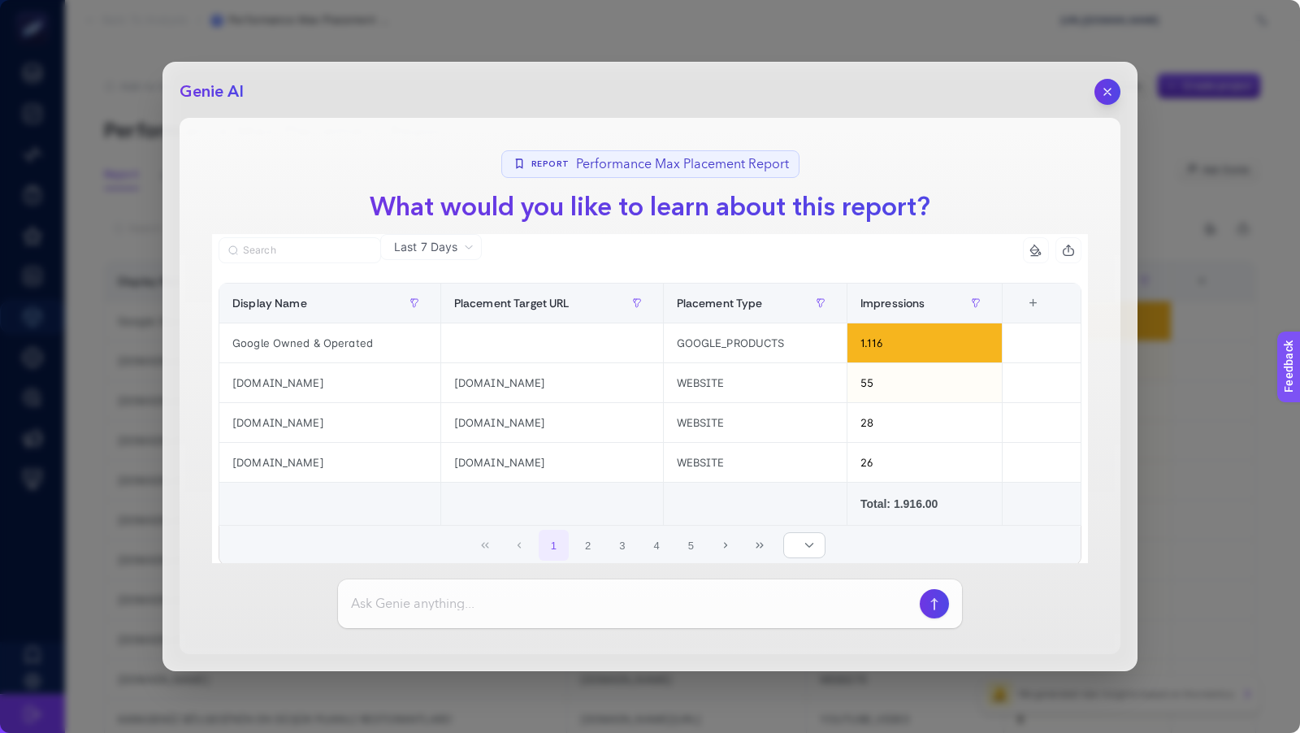
click at [503, 603] on input at bounding box center [632, 603] width 562 height 19
click at [592, 539] on button "2" at bounding box center [588, 545] width 31 height 31
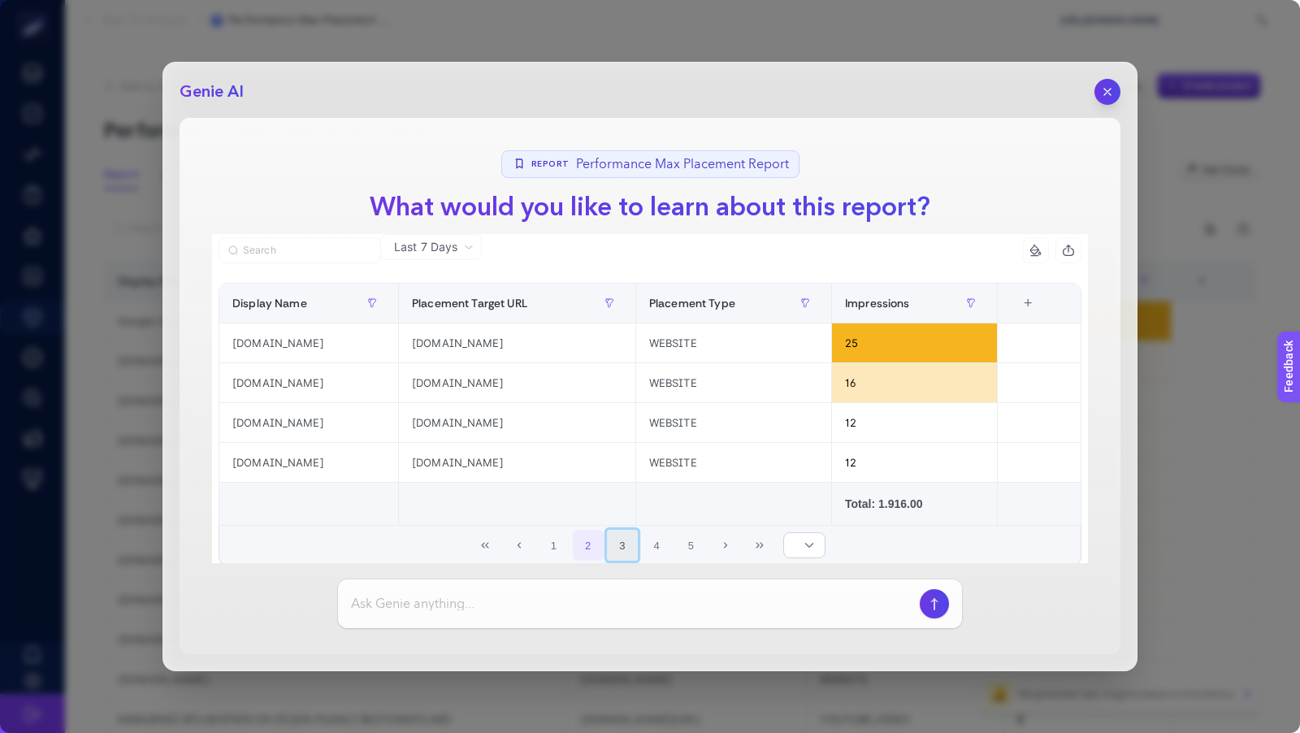
click at [620, 540] on button "3" at bounding box center [622, 545] width 31 height 31
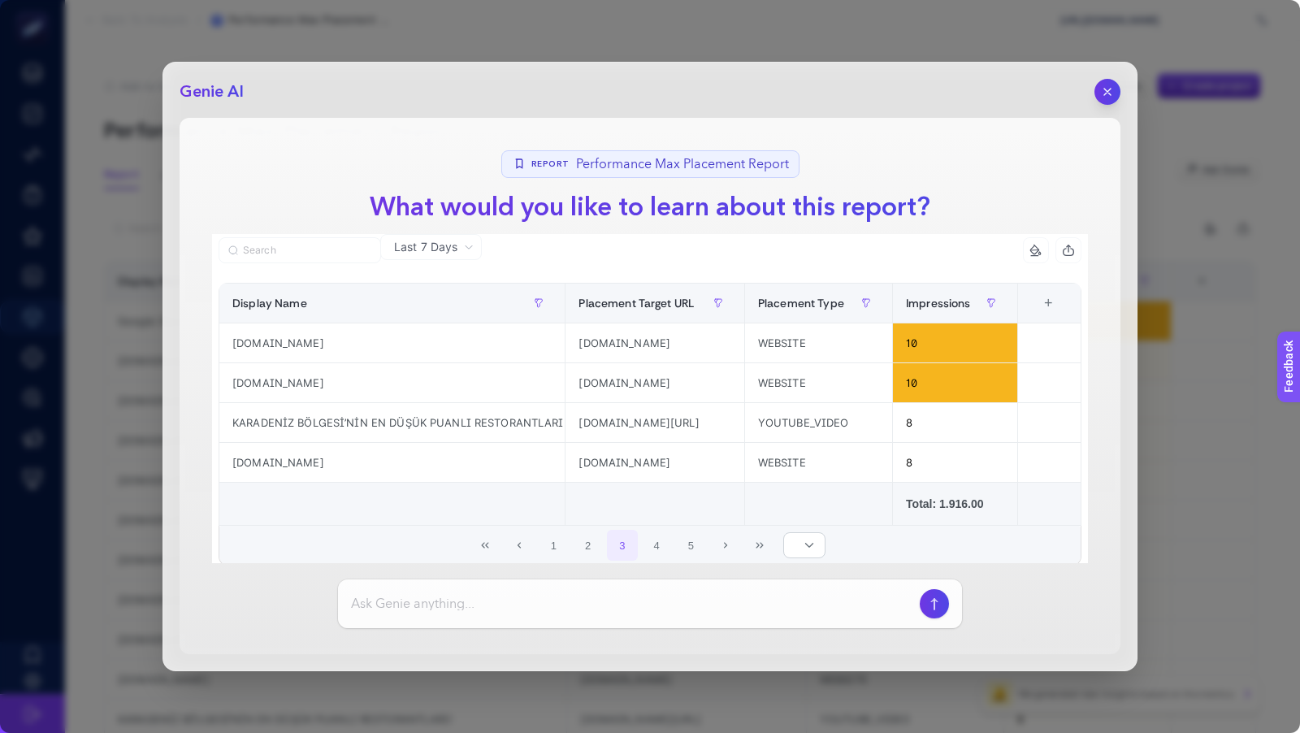
click at [526, 605] on input at bounding box center [632, 603] width 562 height 19
type input "satış getirmeyen placementlar neler"
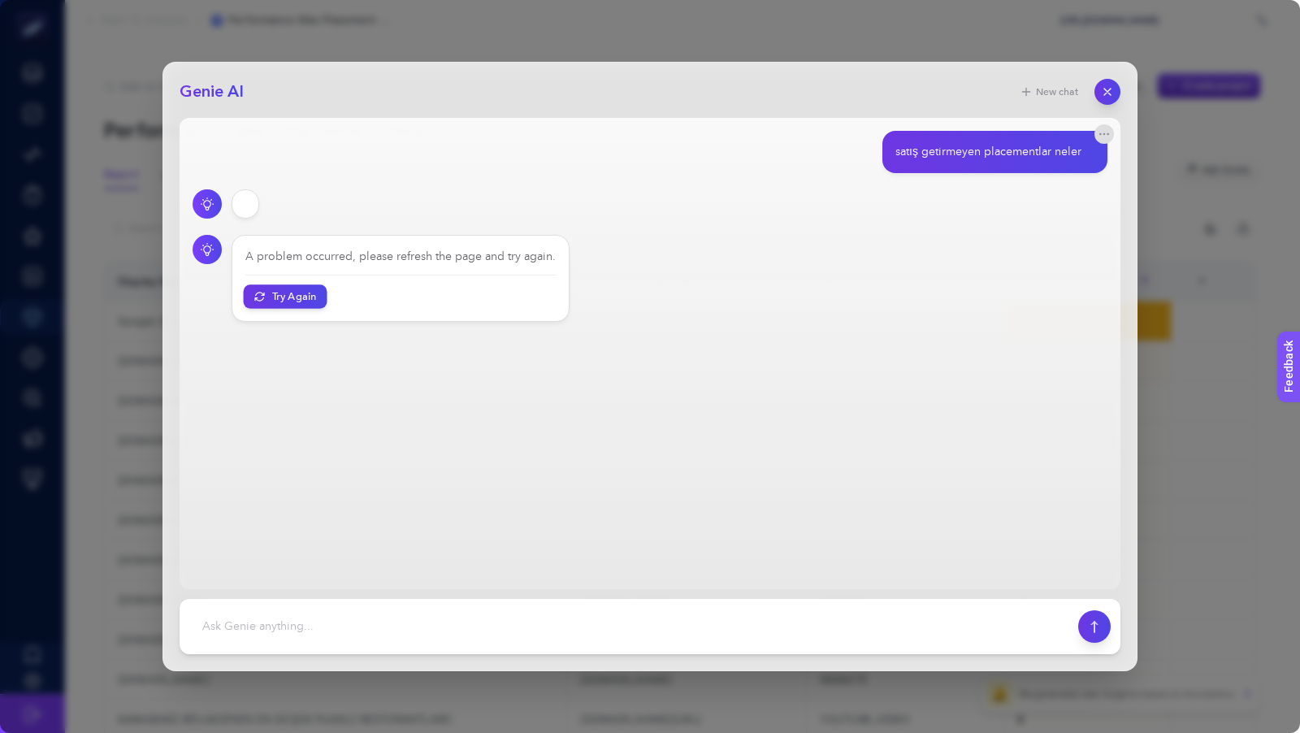
click at [304, 301] on button "Try Again" at bounding box center [286, 296] width 84 height 24
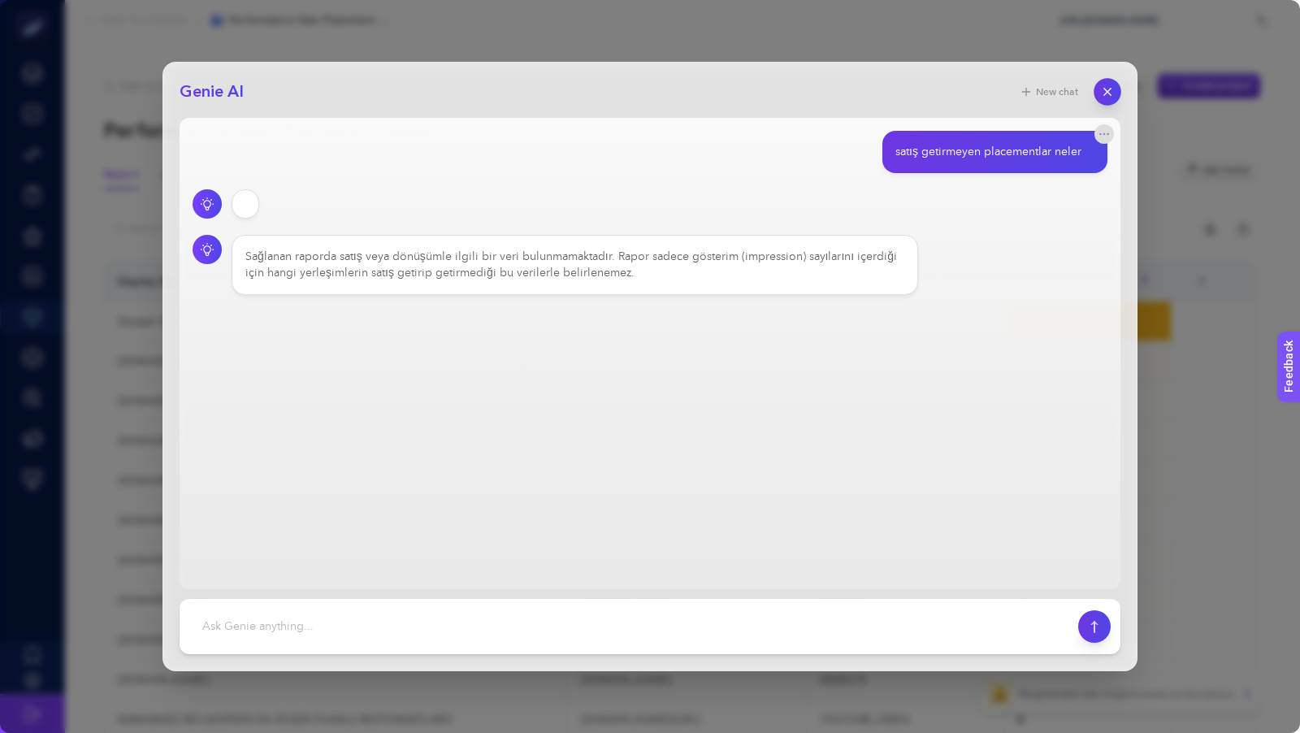
click at [1109, 80] on button "button" at bounding box center [1107, 92] width 28 height 28
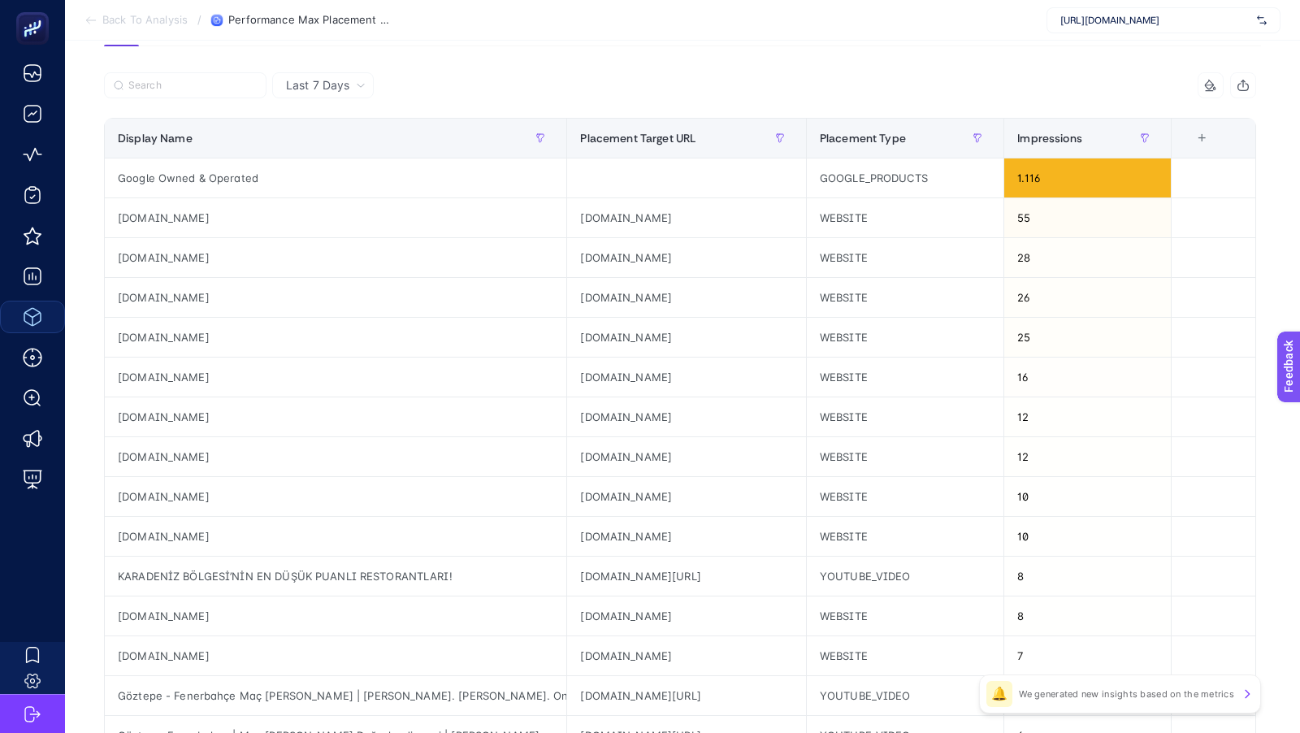
scroll to position [144, 0]
click at [1197, 137] on div "+" at bounding box center [1201, 137] width 31 height 13
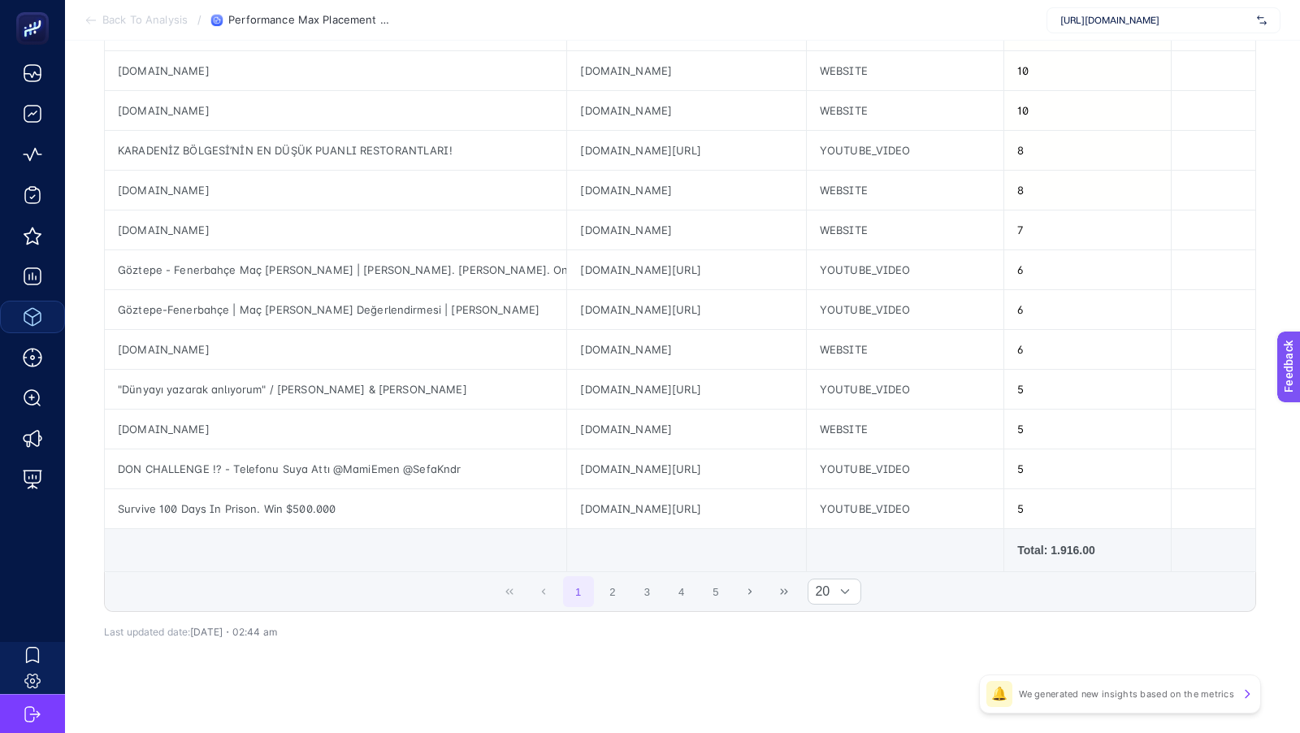
scroll to position [0, 0]
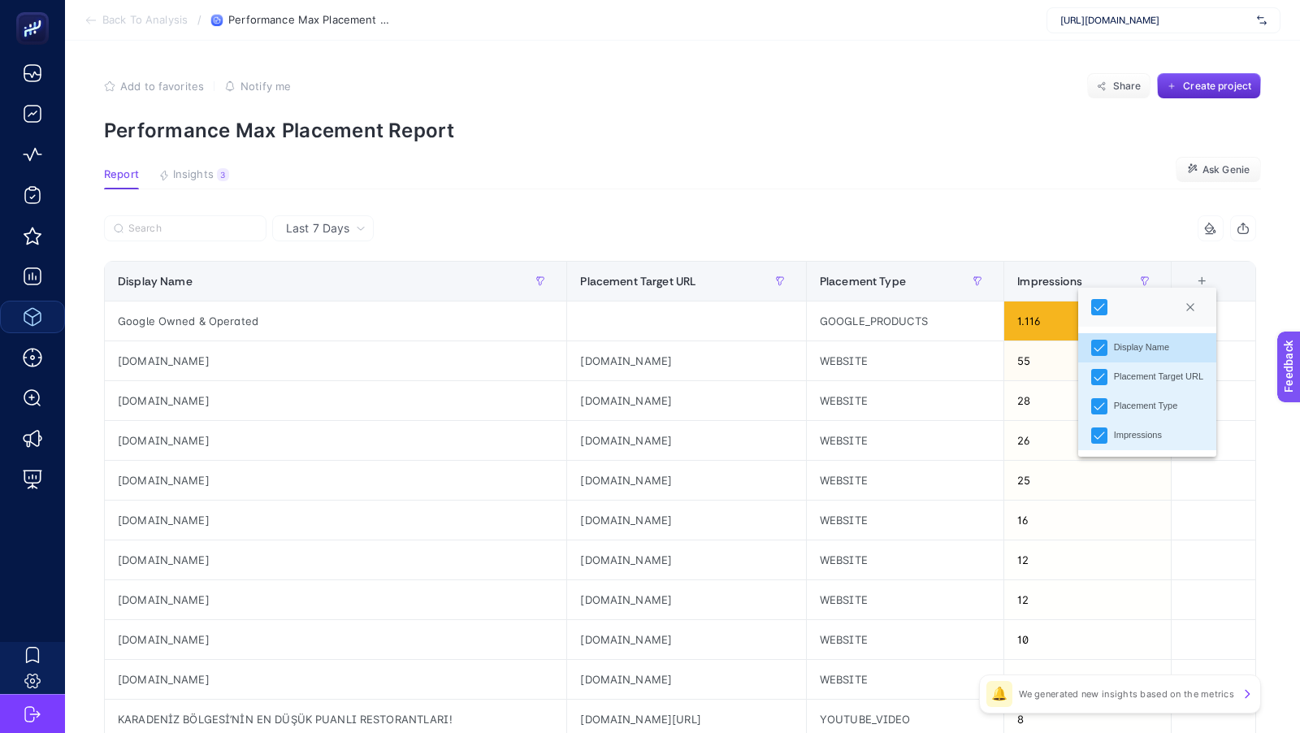
click at [1012, 209] on article "Add to favorites false Notify me Share Create project Performance Max Placement…" at bounding box center [682, 676] width 1235 height 1270
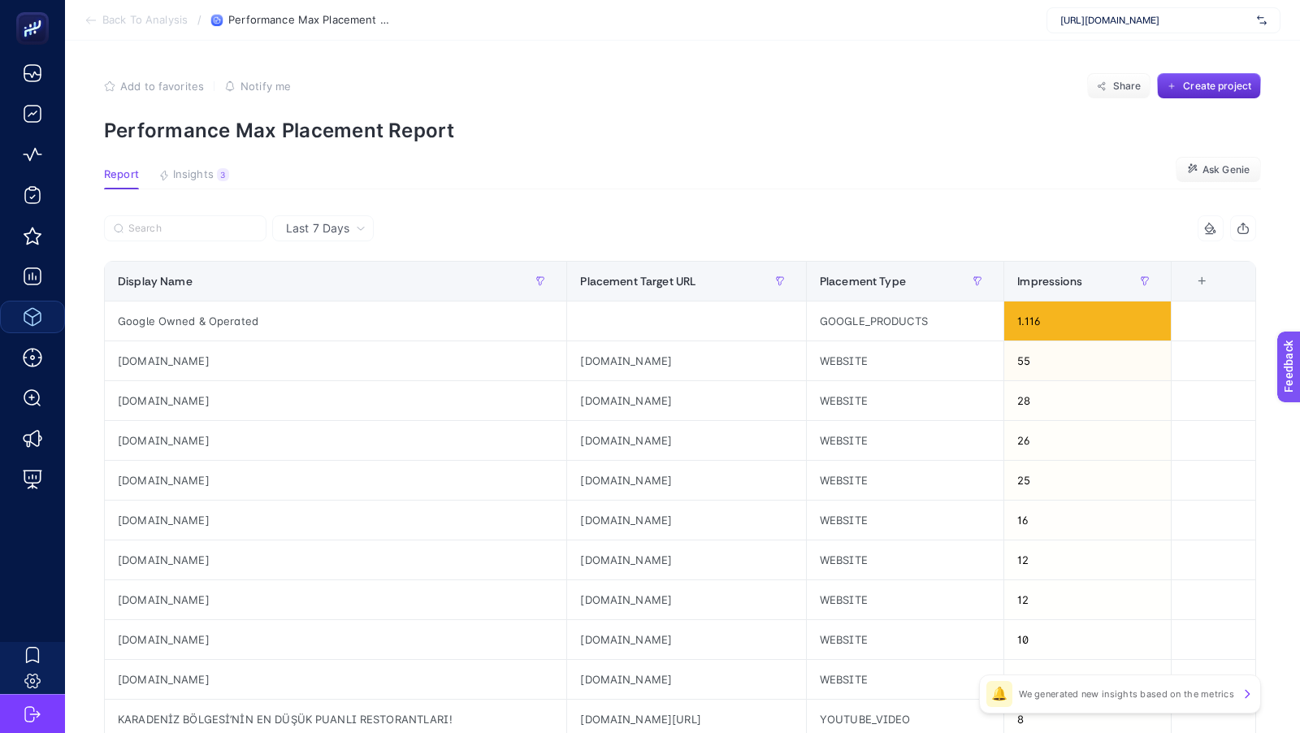
click at [132, 20] on span "Back To Analysis" at bounding box center [144, 20] width 85 height 13
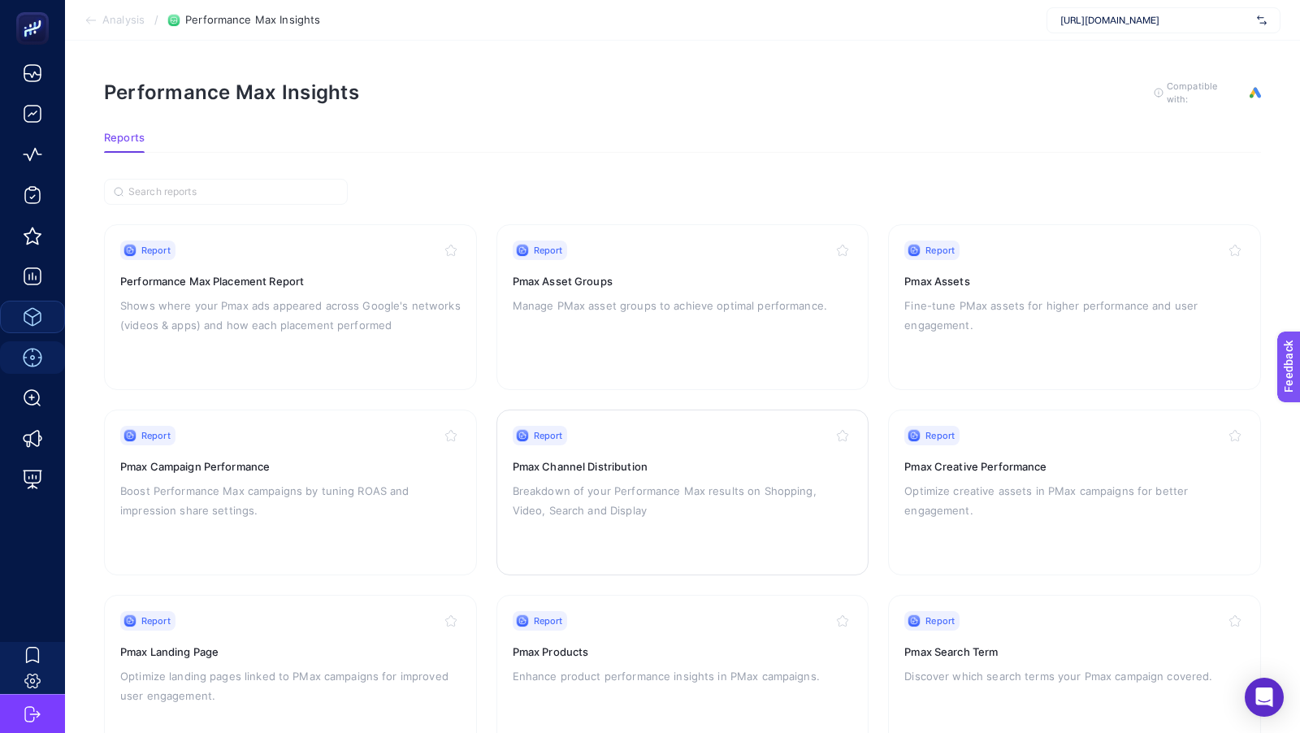
click at [695, 502] on p "Breakdown of your Performance Max results on Shopping, Video, Search and Display" at bounding box center [683, 500] width 340 height 39
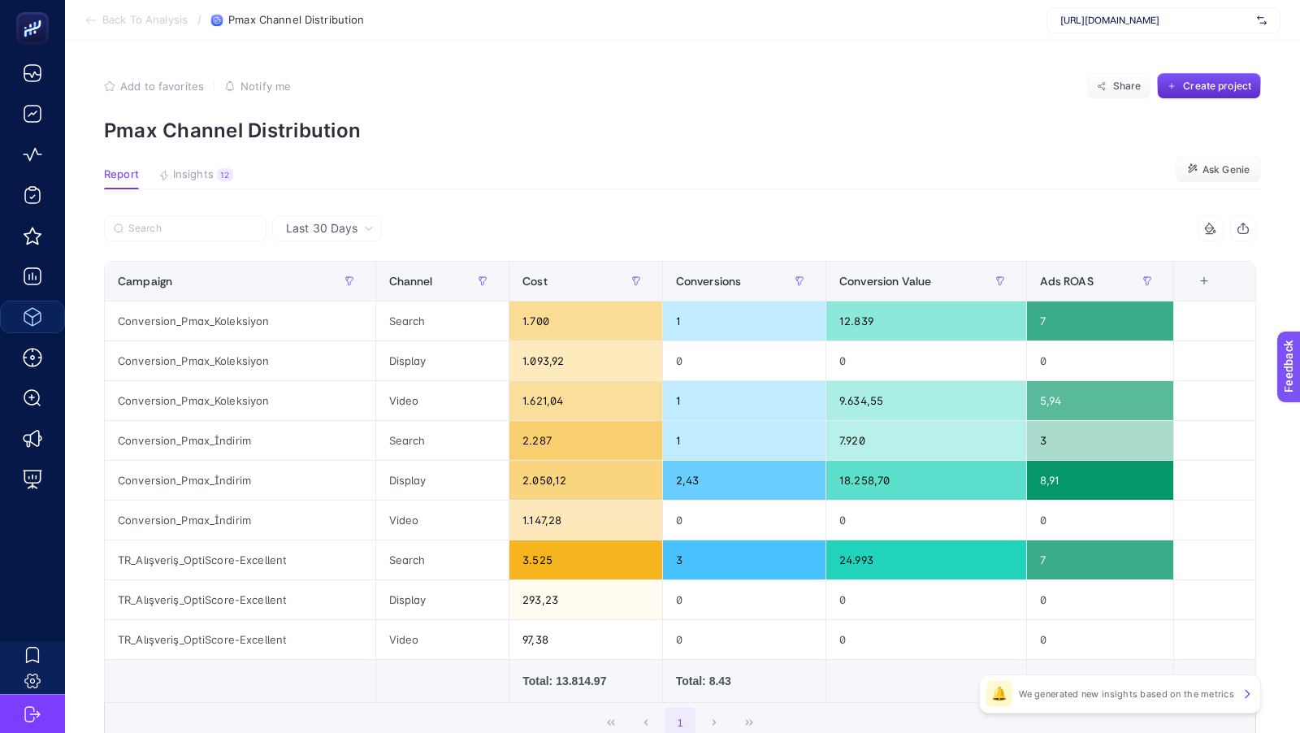
scroll to position [50, 0]
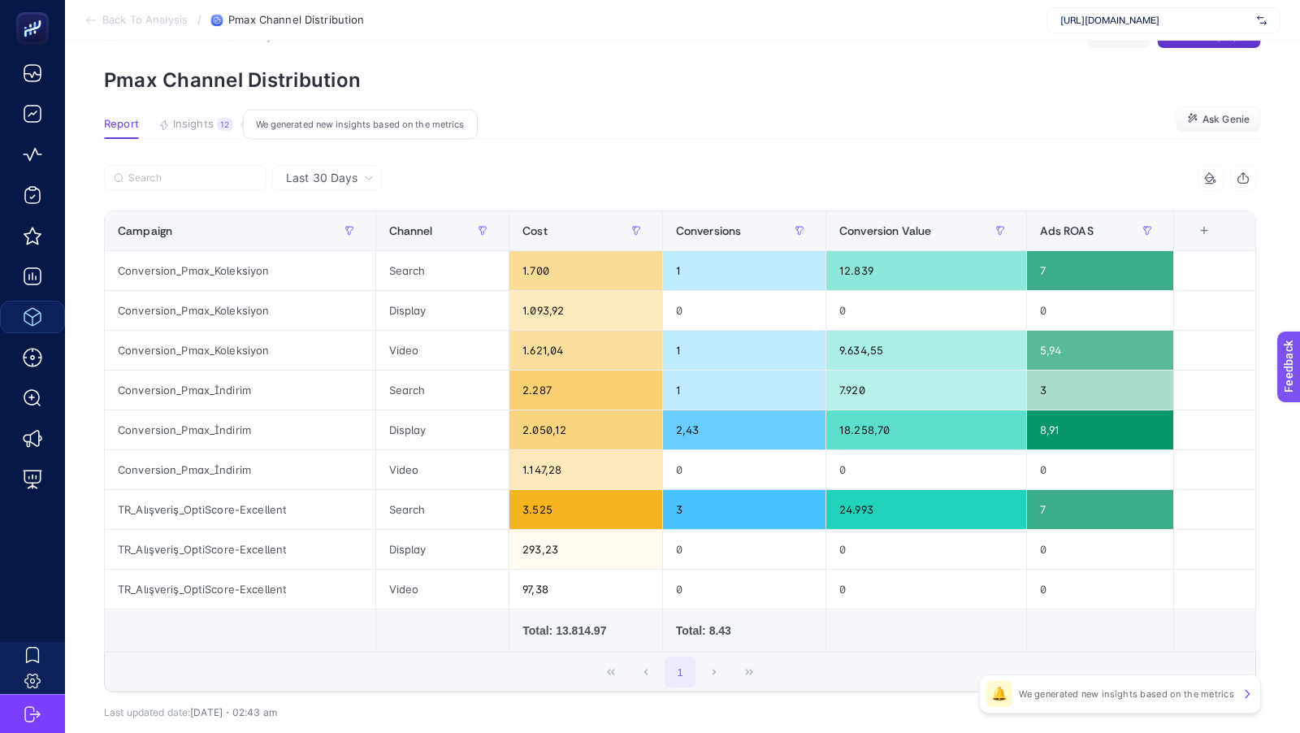
click at [202, 119] on span "Insights" at bounding box center [193, 124] width 41 height 13
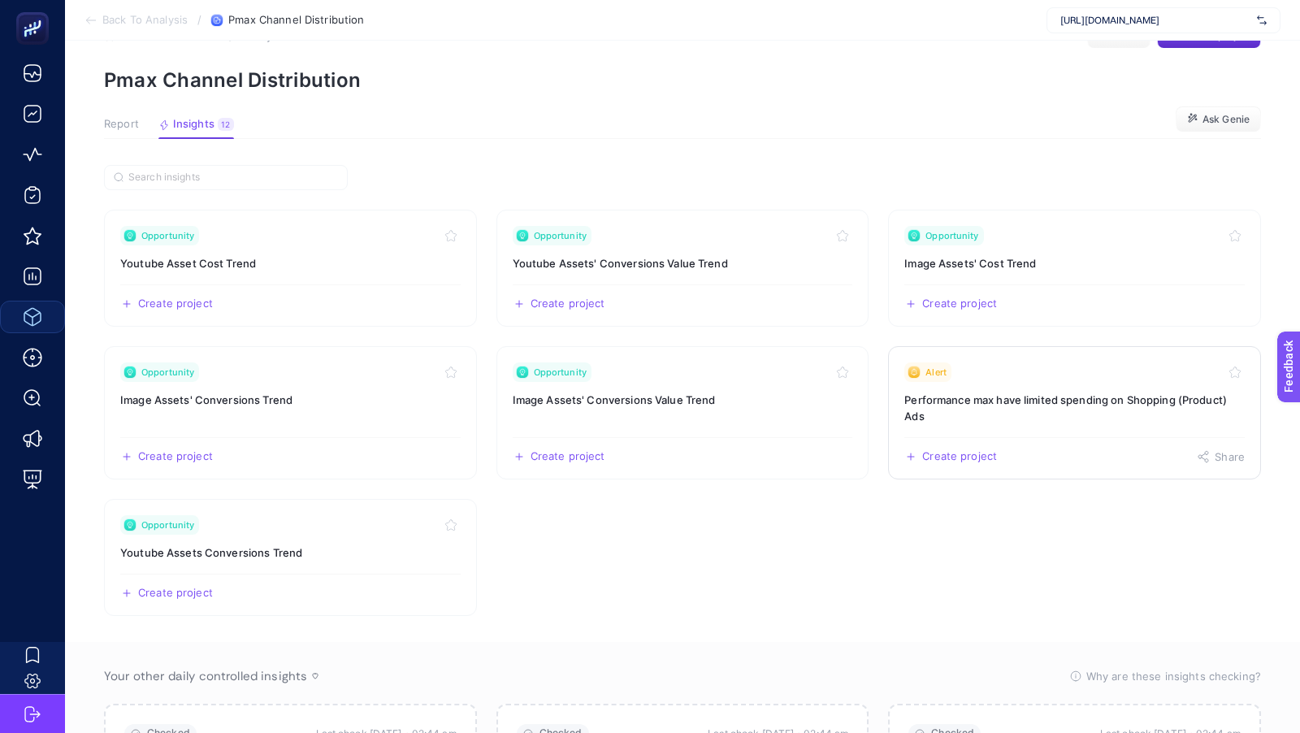
click at [944, 409] on h3 "Performance max have limited spending on Shopping (Product) Ads" at bounding box center [1074, 408] width 340 height 32
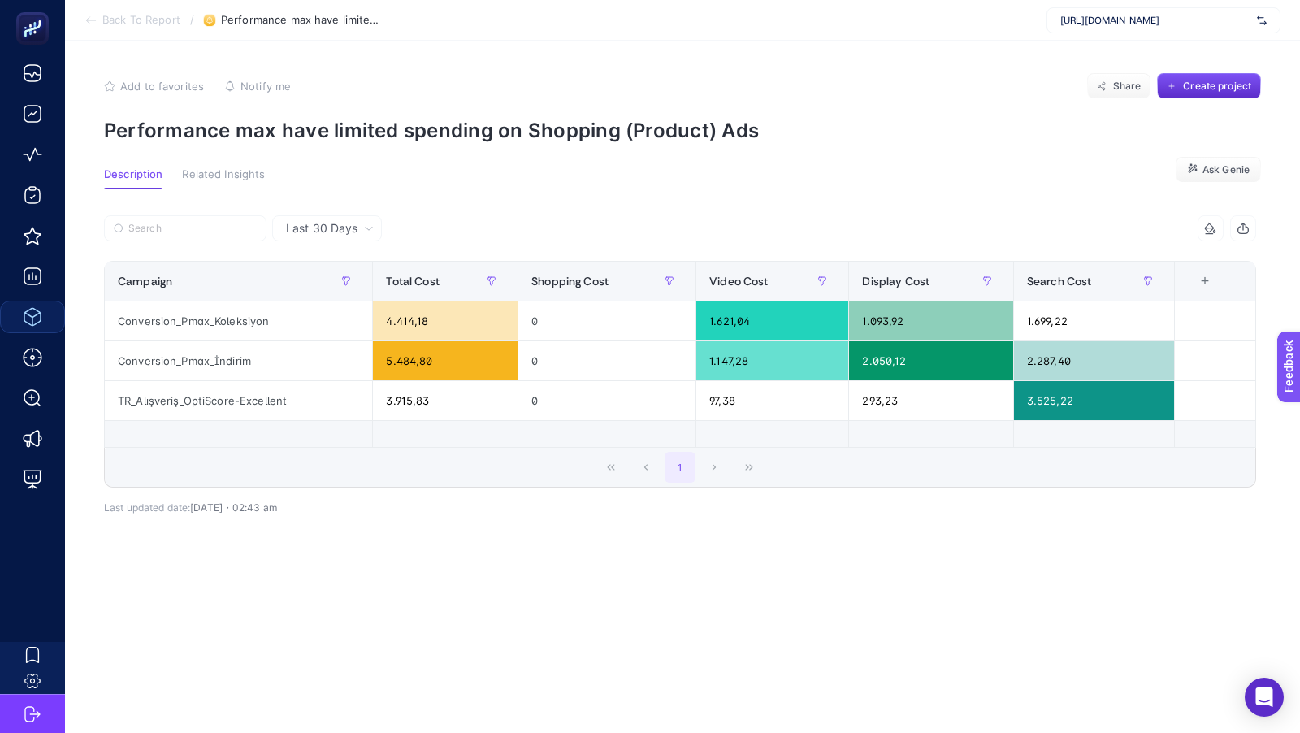
click at [151, 29] on section "Back To Report / Performance max have limited spending on Shopping (Product) Ad…" at bounding box center [682, 20] width 1235 height 41
click at [147, 16] on span "Back To Report" at bounding box center [141, 20] width 78 height 13
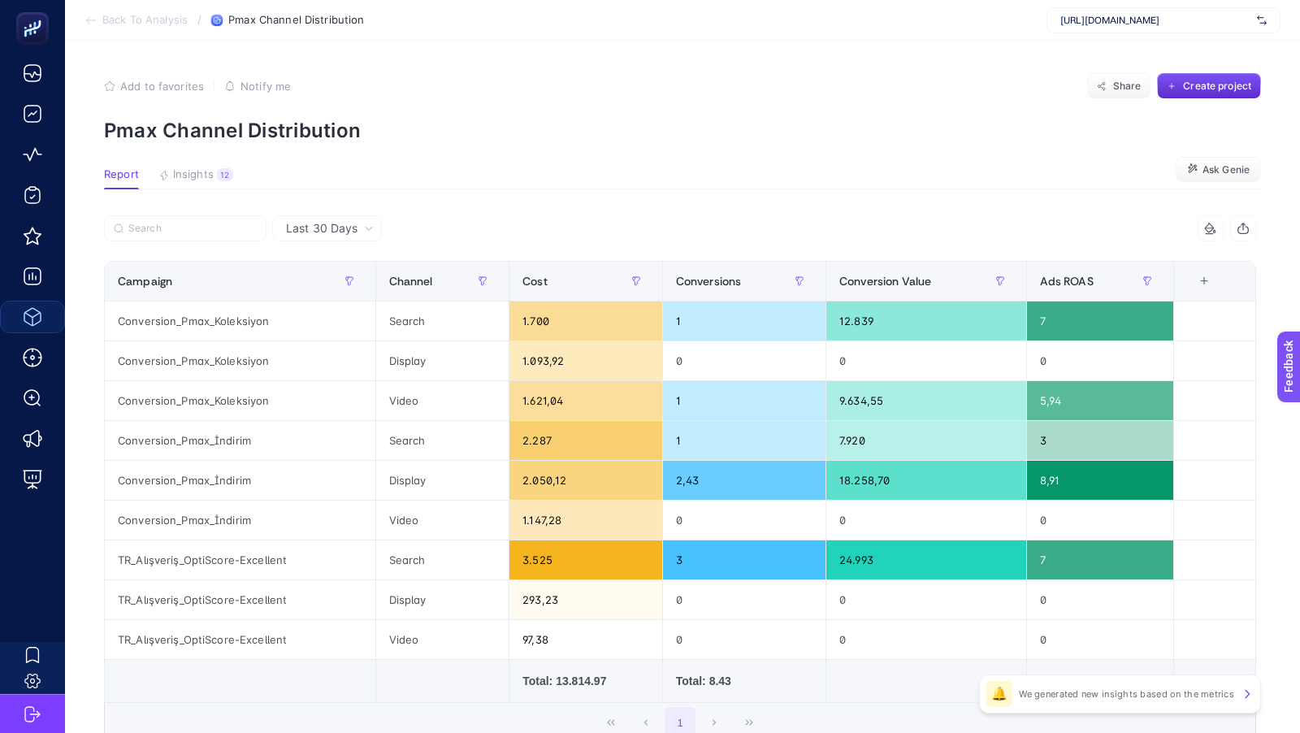
click at [152, 25] on span "Back To Analysis" at bounding box center [144, 20] width 85 height 13
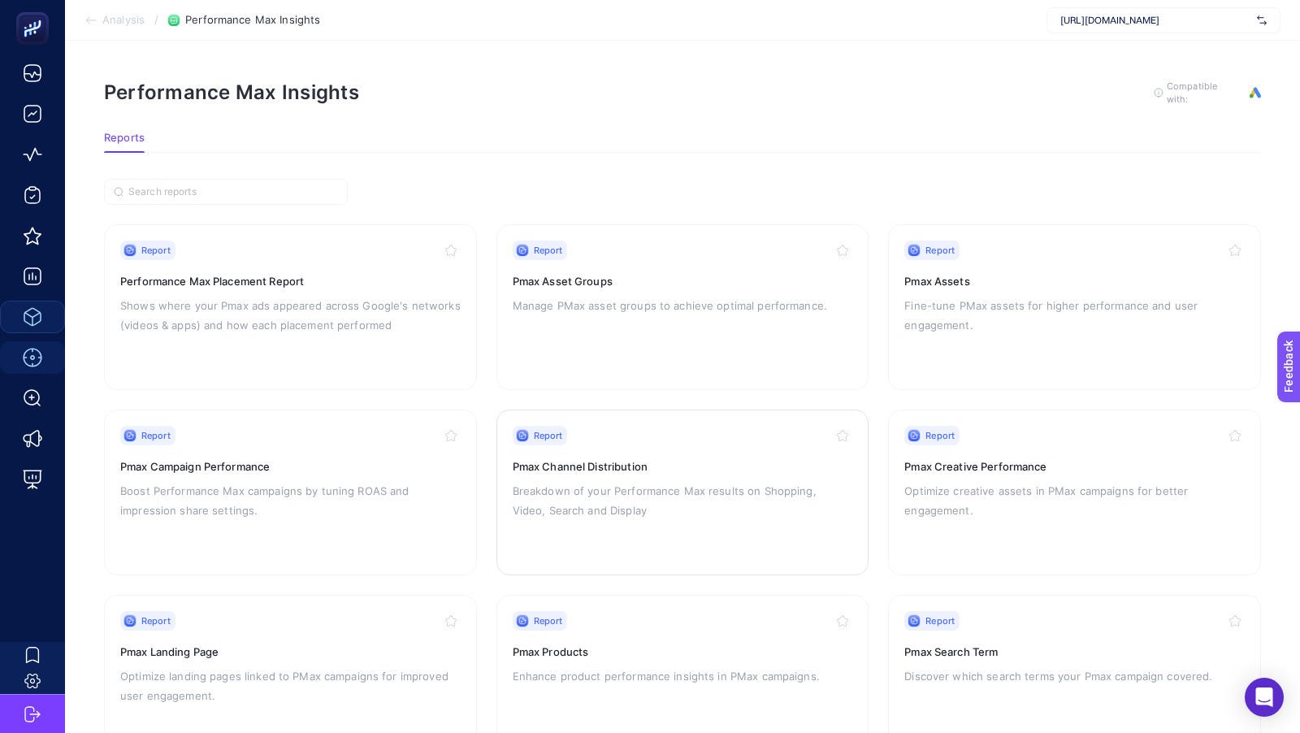
scroll to position [63, 0]
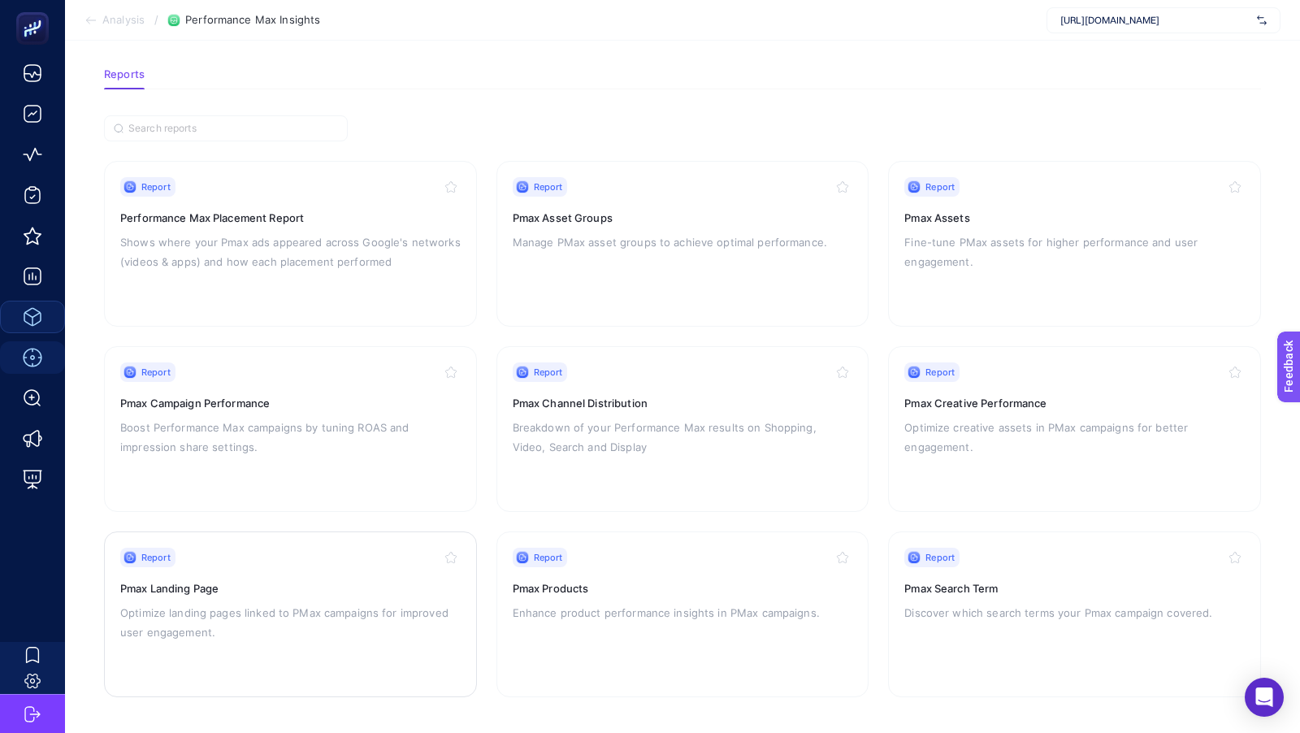
click at [389, 596] on div "Report Pmax Landing Page Optimize landing pages linked to PMax campaigns for im…" at bounding box center [290, 613] width 340 height 133
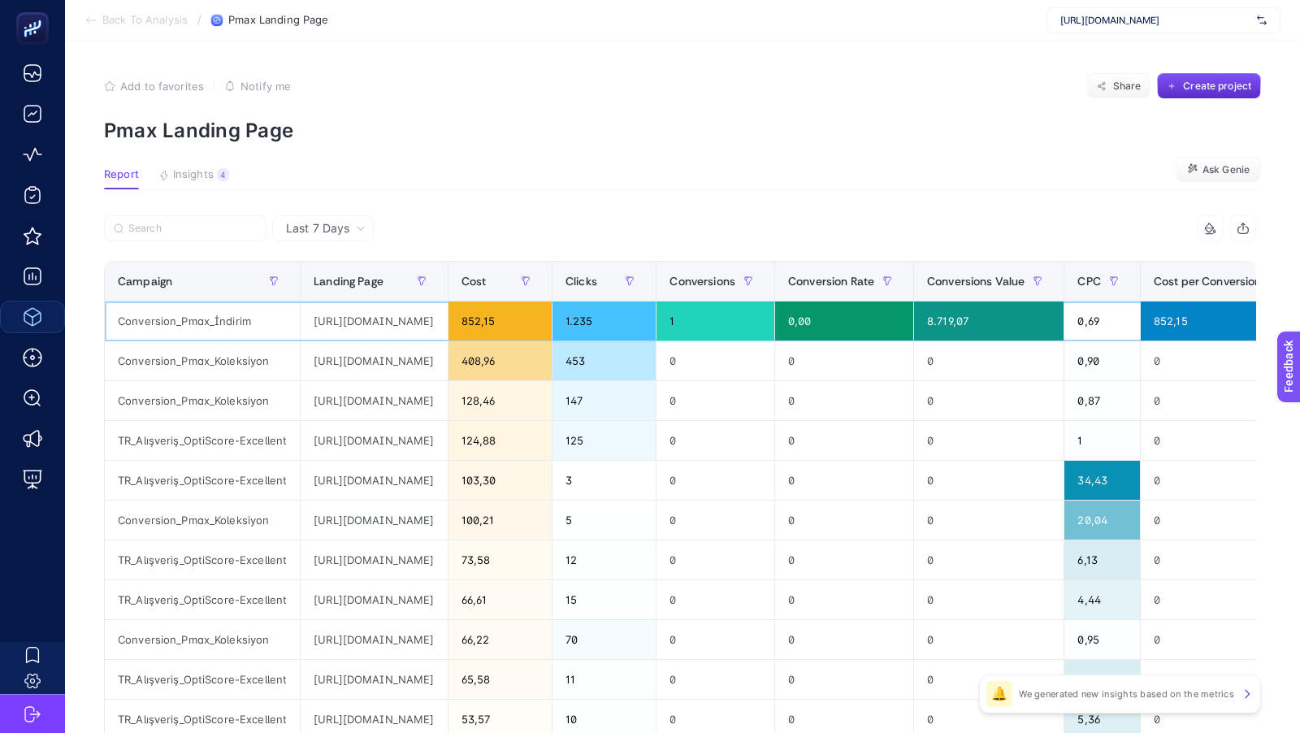
click at [447, 325] on div "[URL][DOMAIN_NAME]" at bounding box center [374, 320] width 146 height 39
click at [447, 322] on div "[URL][DOMAIN_NAME]" at bounding box center [374, 320] width 146 height 39
click at [426, 280] on icon "button" at bounding box center [422, 281] width 10 height 10
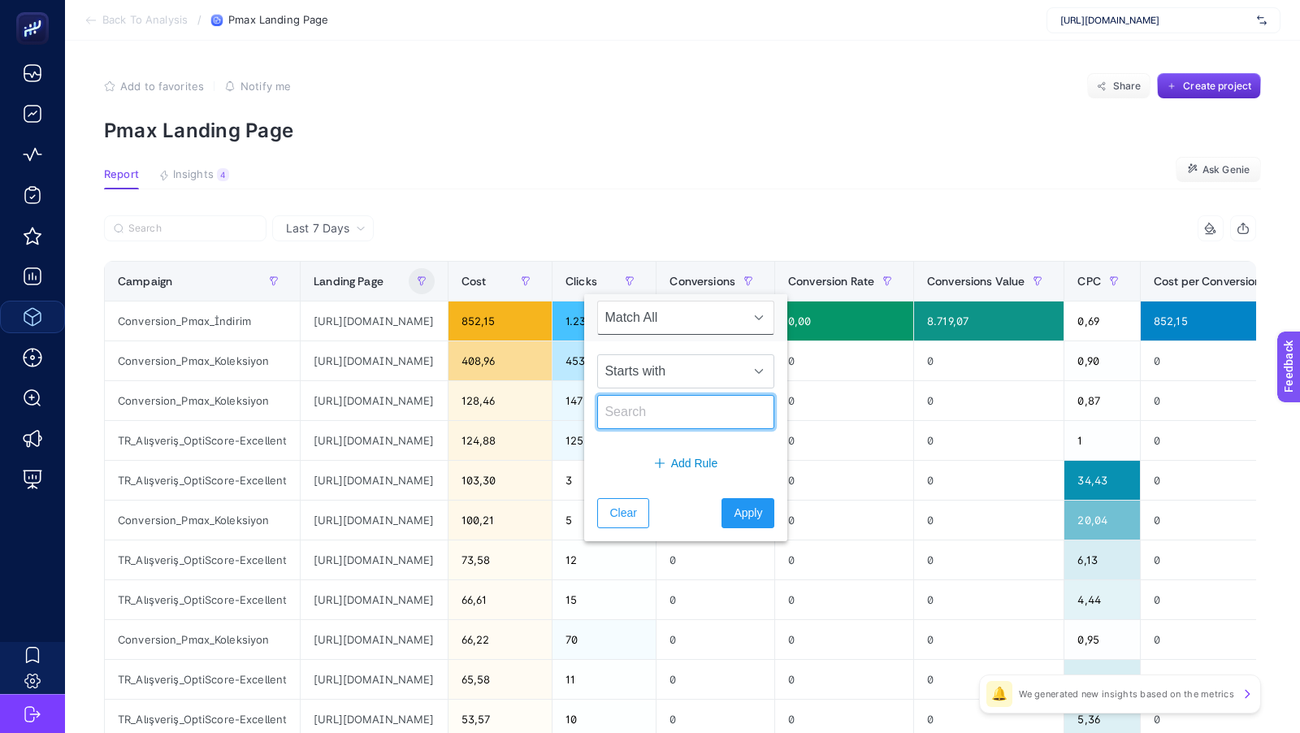
click at [649, 409] on input "text" at bounding box center [685, 412] width 177 height 34
type input "yeni"
click at [740, 525] on div "Clear Apply" at bounding box center [685, 513] width 203 height 56
click at [668, 369] on span "Starts with" at bounding box center [670, 371] width 145 height 32
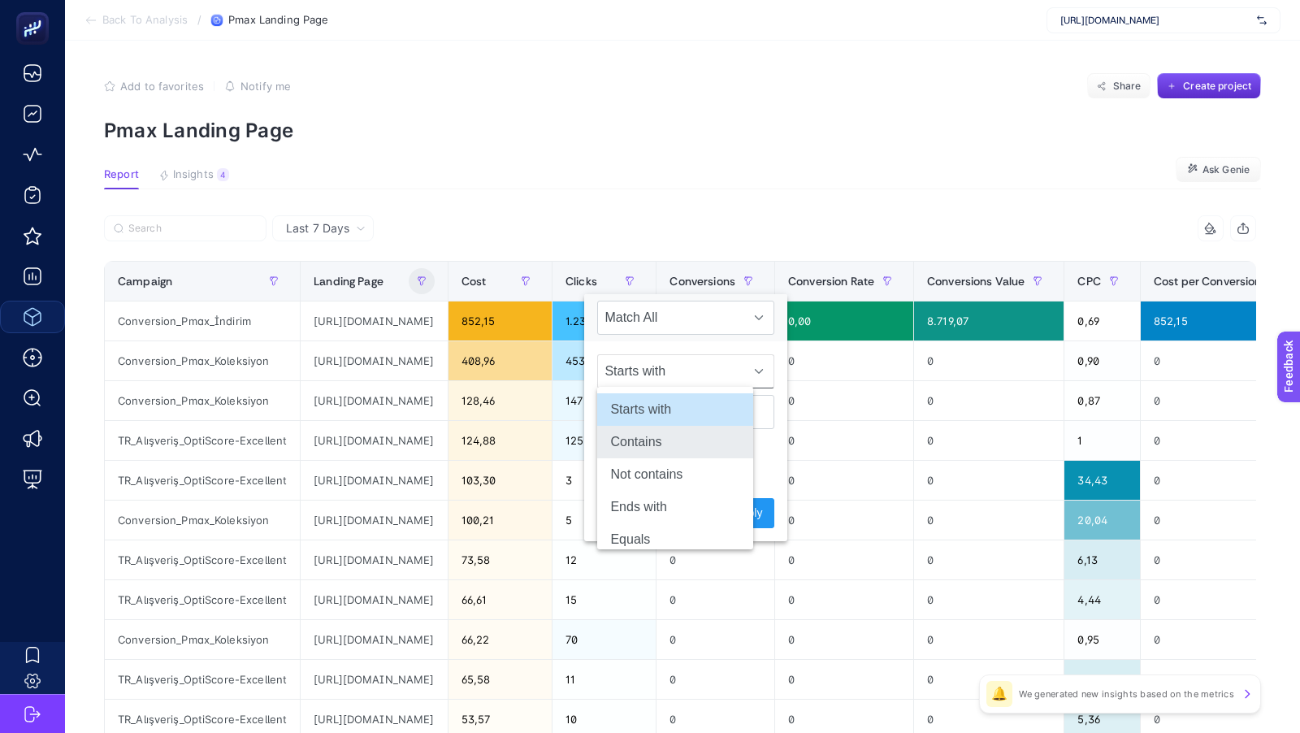
click at [647, 432] on li "Contains" at bounding box center [675, 442] width 156 height 32
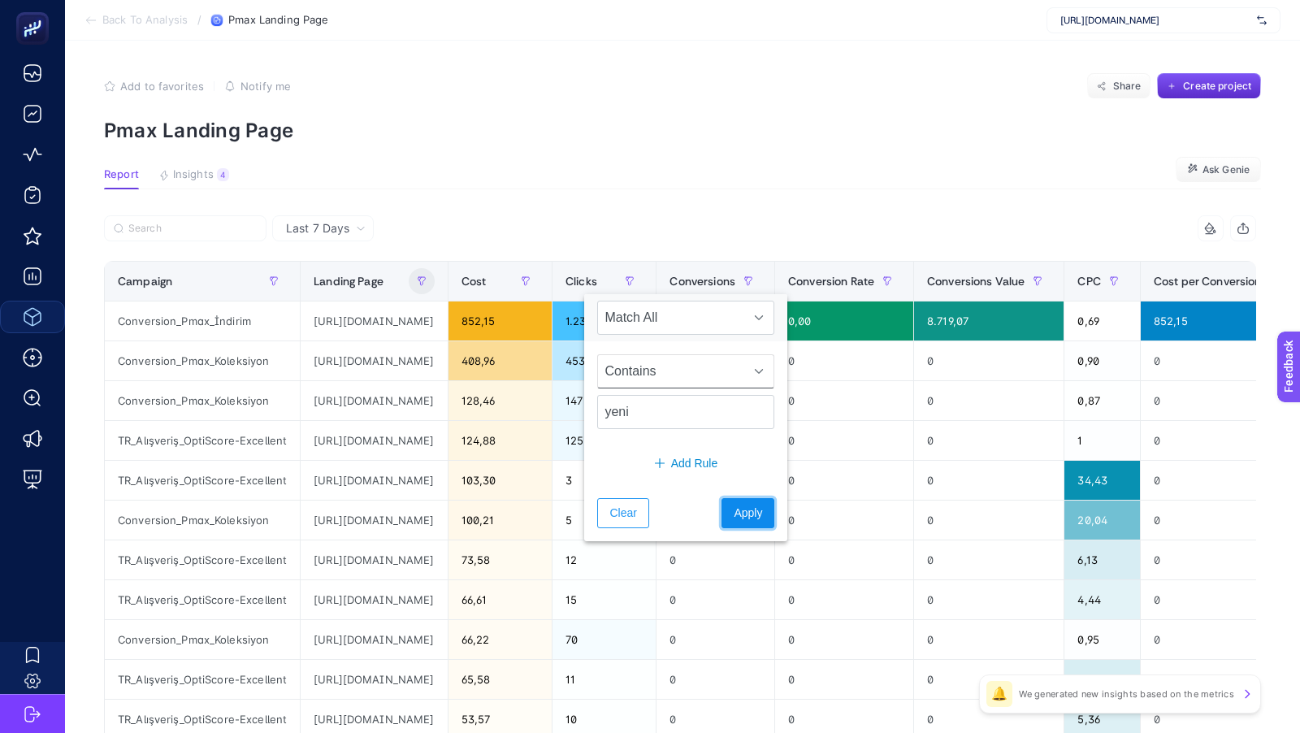
click at [721, 499] on button "Apply" at bounding box center [747, 513] width 53 height 30
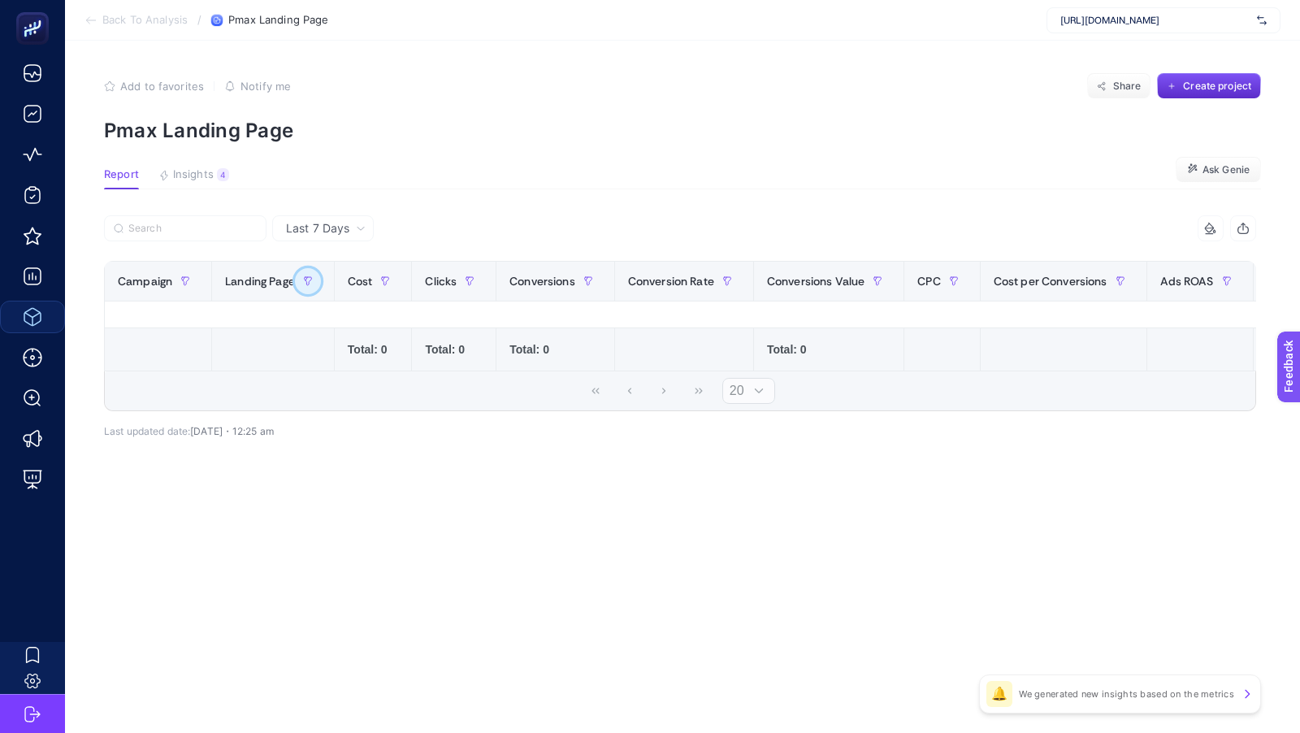
click at [313, 281] on button "button" at bounding box center [308, 281] width 26 height 26
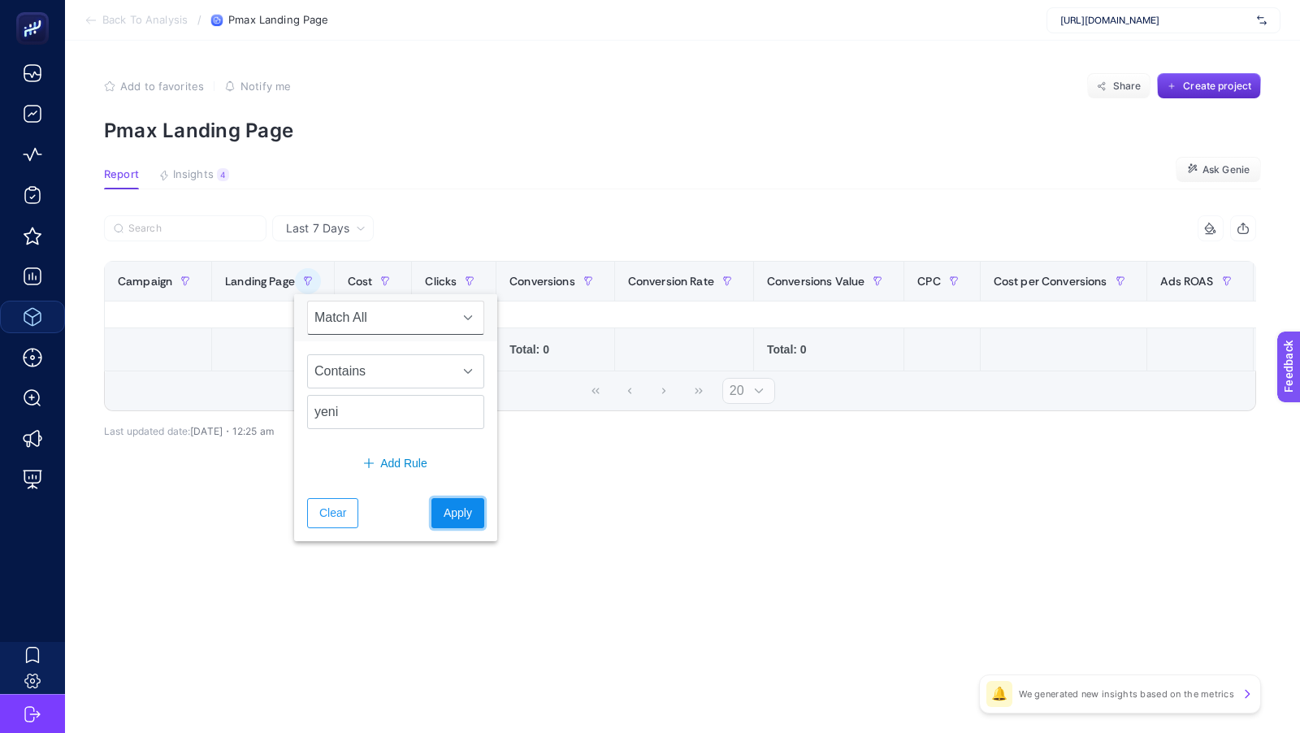
click at [444, 512] on span "Apply" at bounding box center [458, 512] width 28 height 17
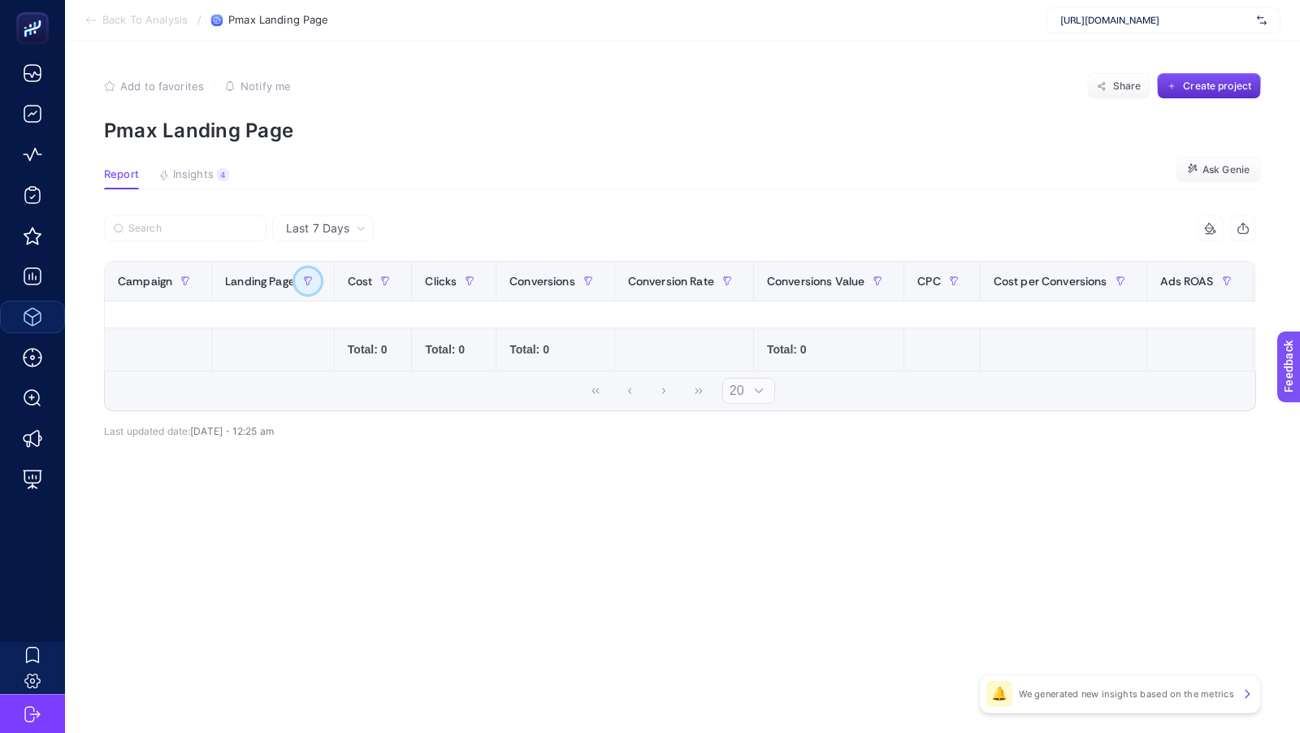
click at [309, 282] on icon "button" at bounding box center [308, 281] width 10 height 10
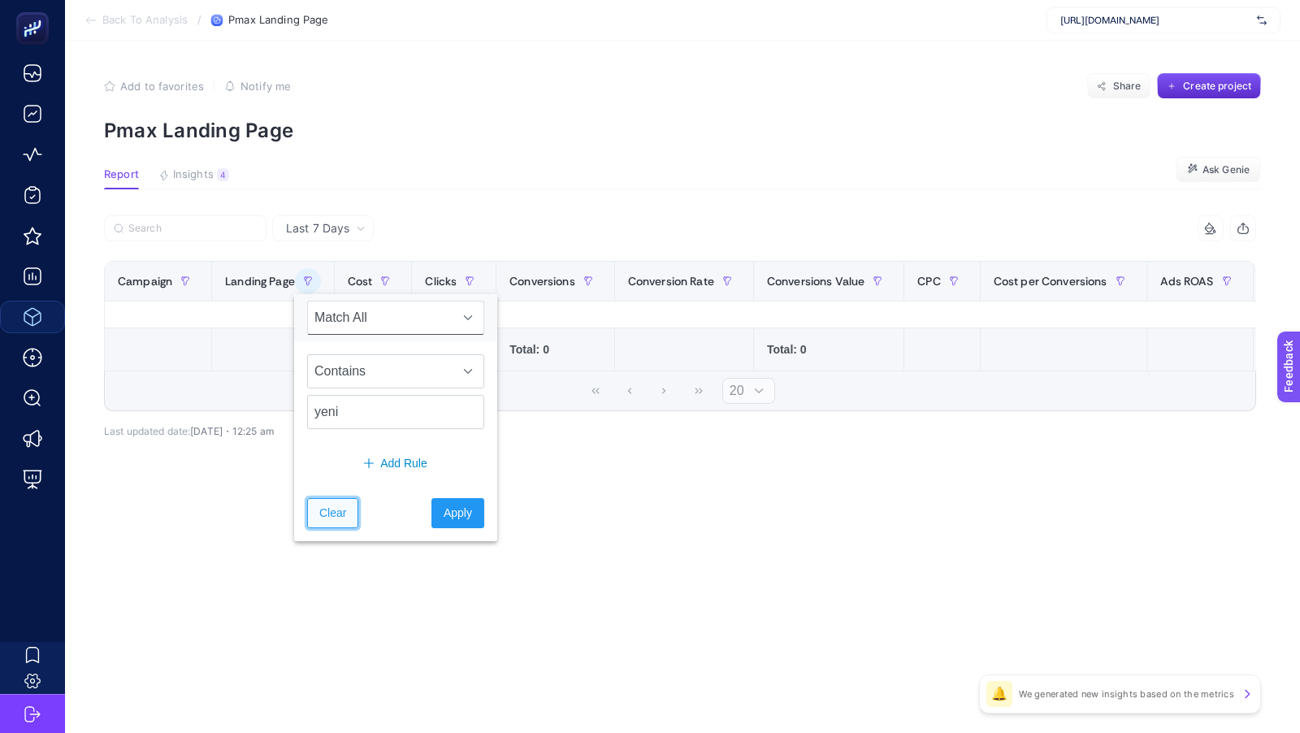
click at [323, 517] on span "Clear" at bounding box center [332, 512] width 27 height 17
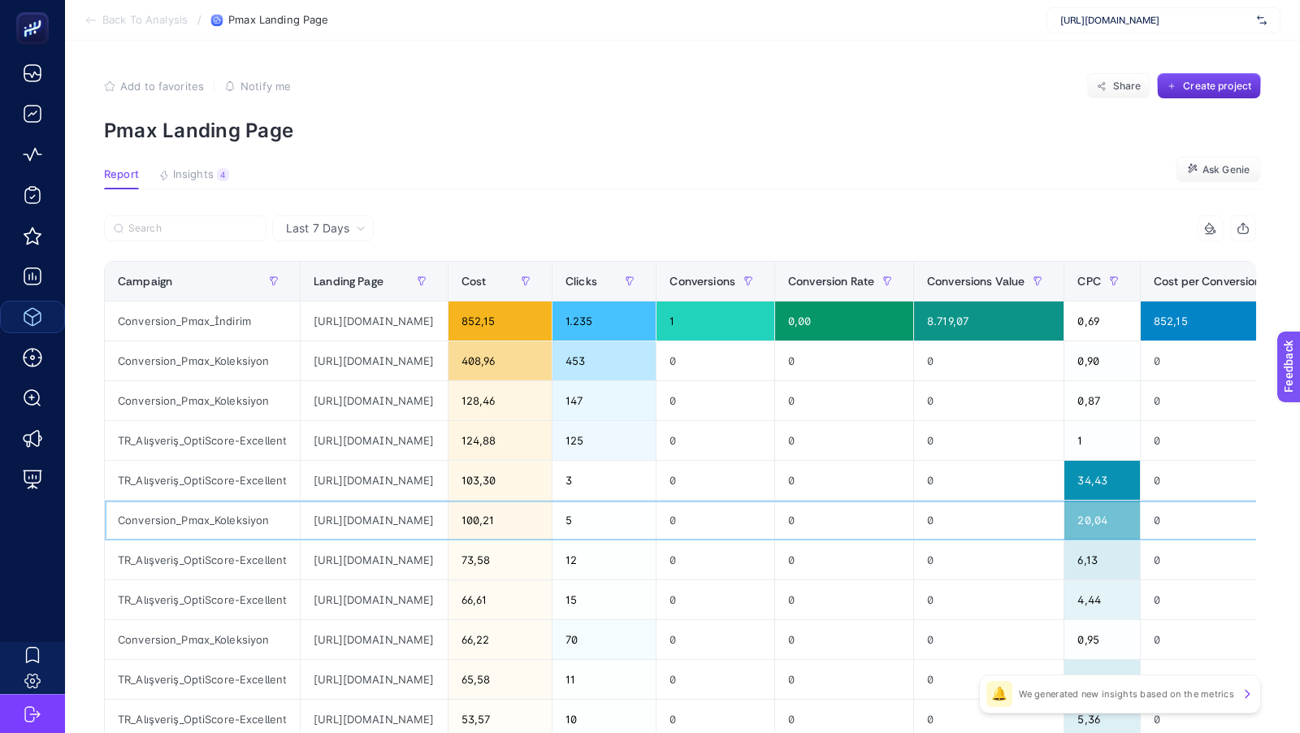
click at [440, 513] on div "[URL][DOMAIN_NAME]" at bounding box center [374, 519] width 146 height 39
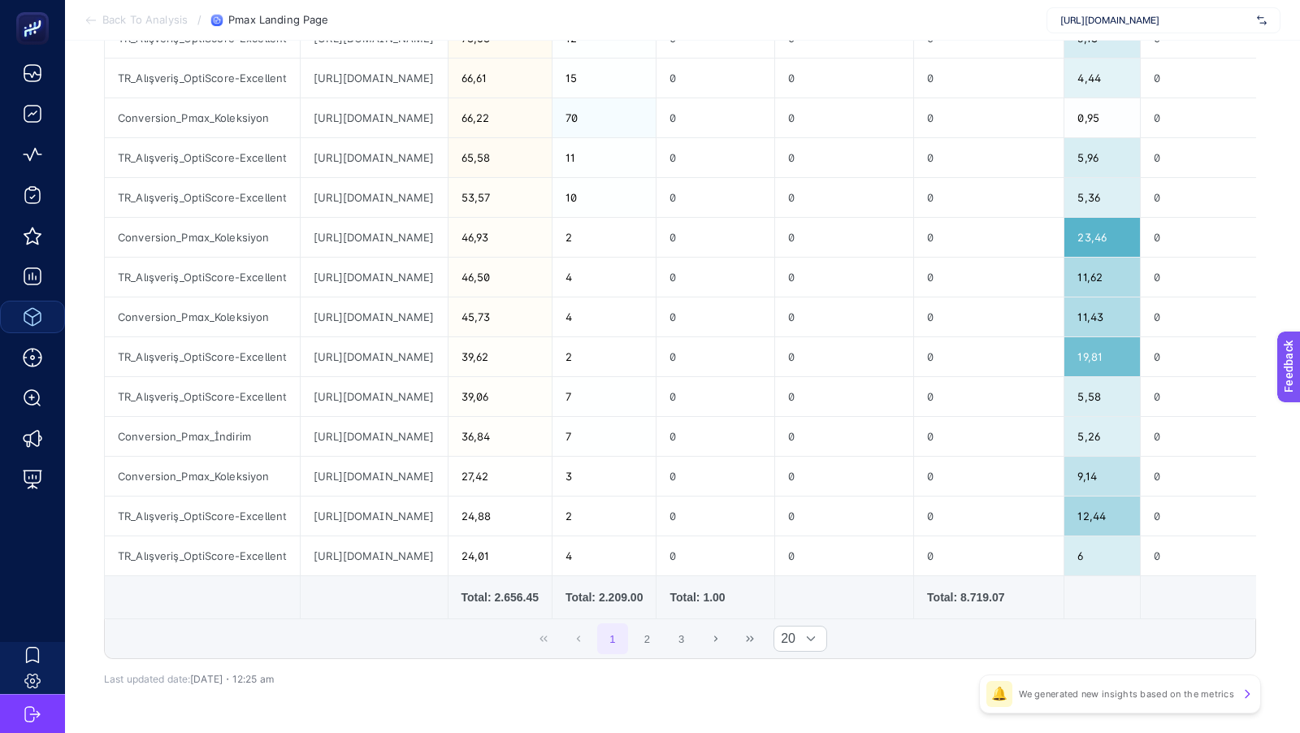
scroll to position [500, 0]
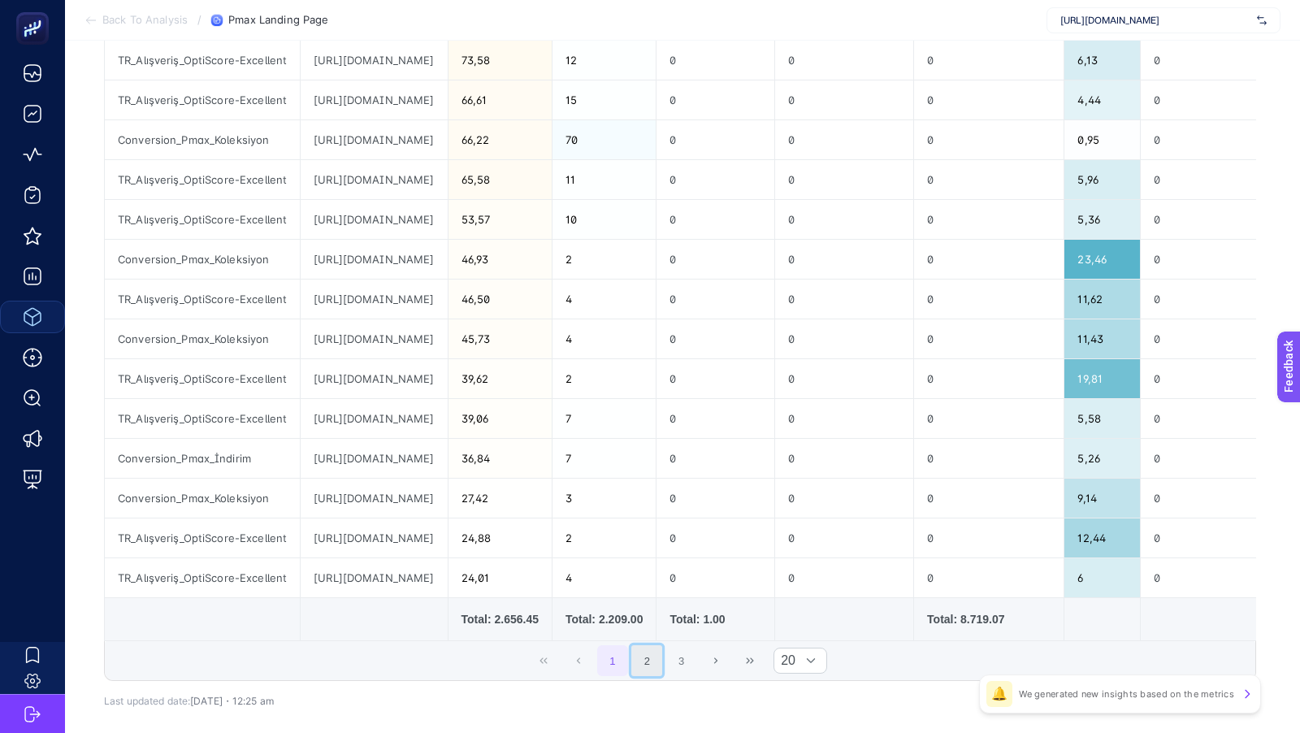
click at [654, 656] on button "2" at bounding box center [646, 660] width 31 height 31
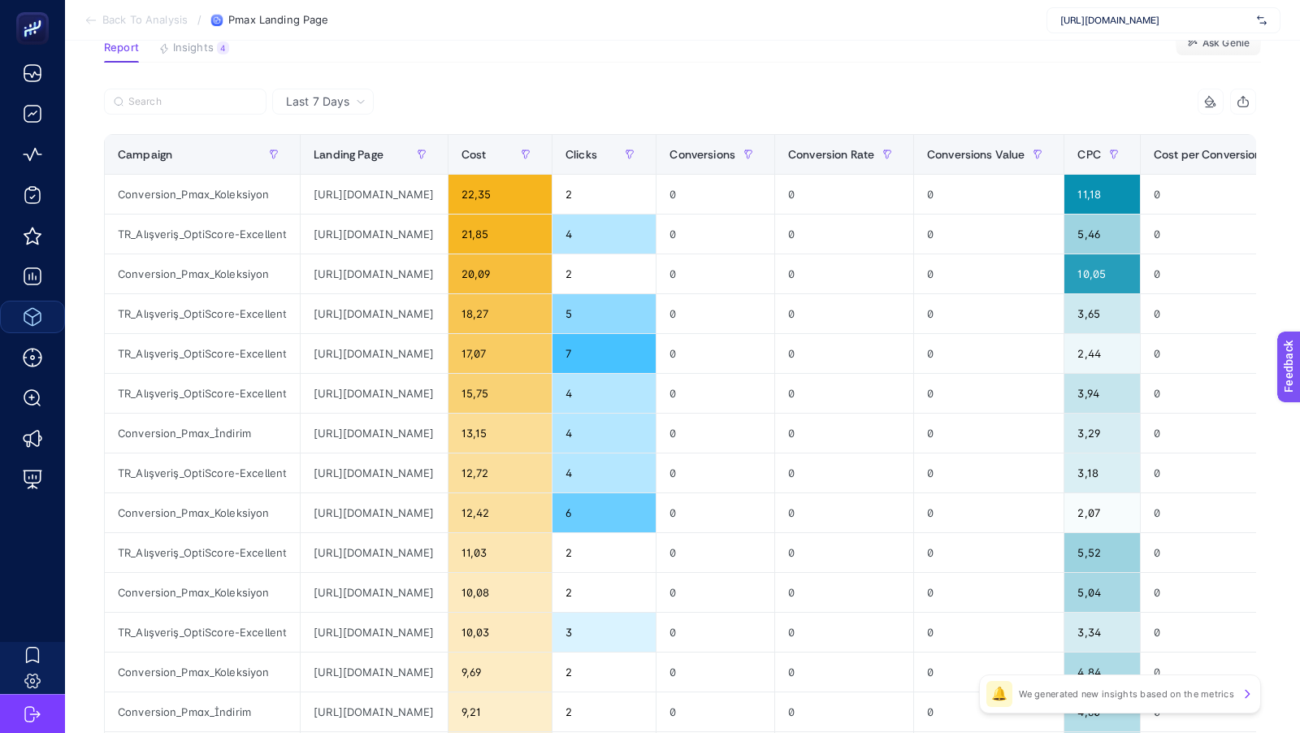
scroll to position [0, 0]
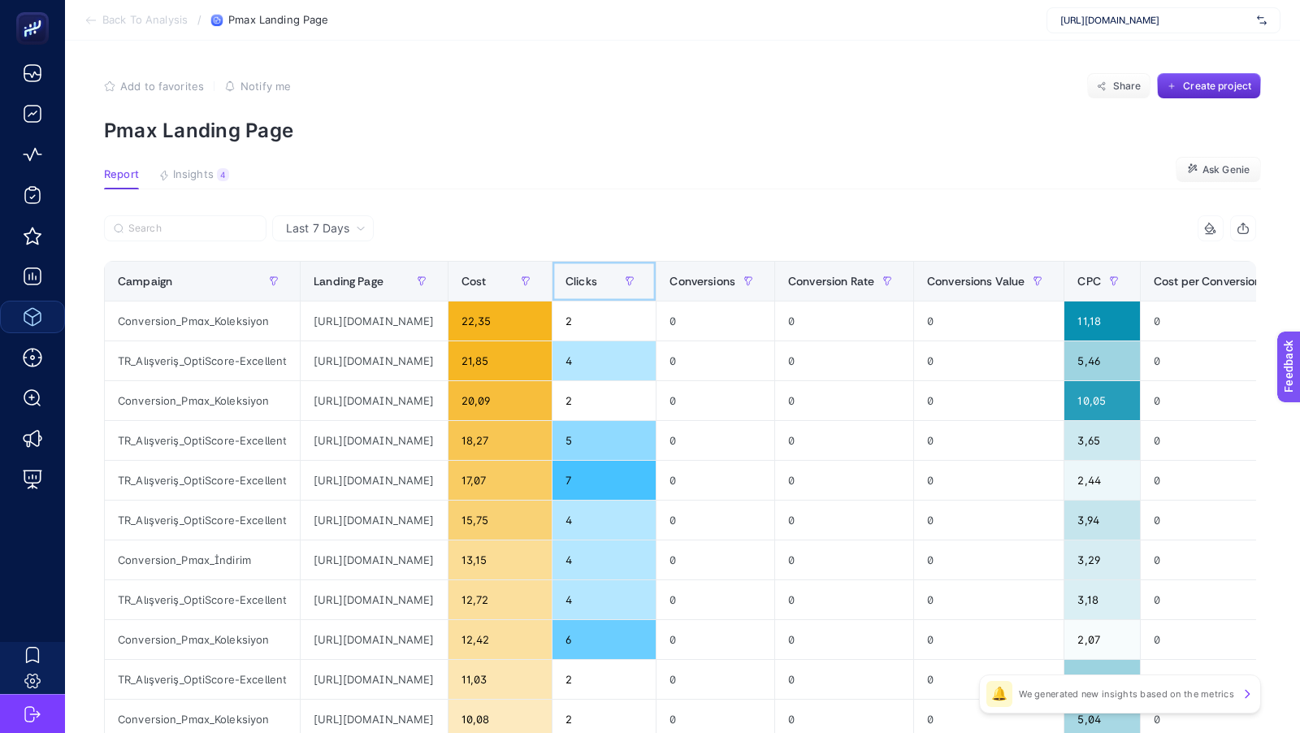
click at [643, 285] on div "Clicks" at bounding box center [603, 281] width 77 height 26
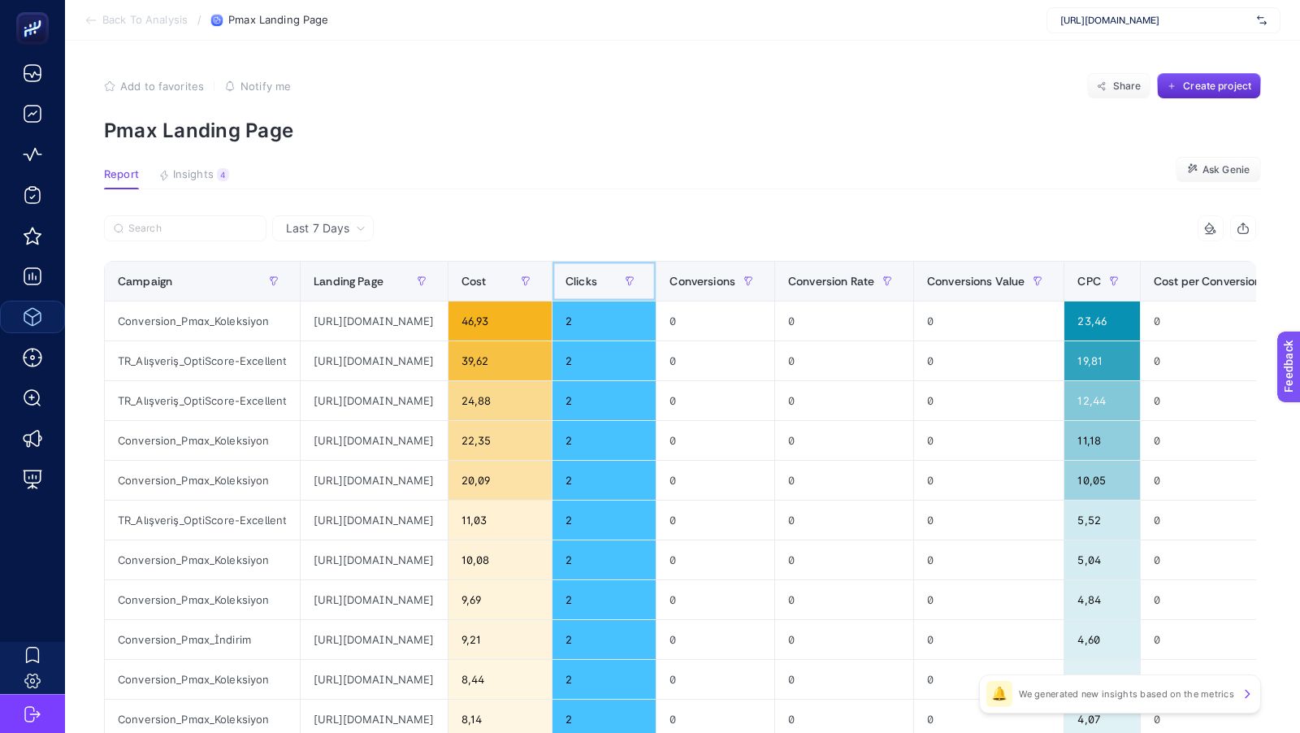
click at [643, 275] on div "Clicks" at bounding box center [603, 281] width 77 height 26
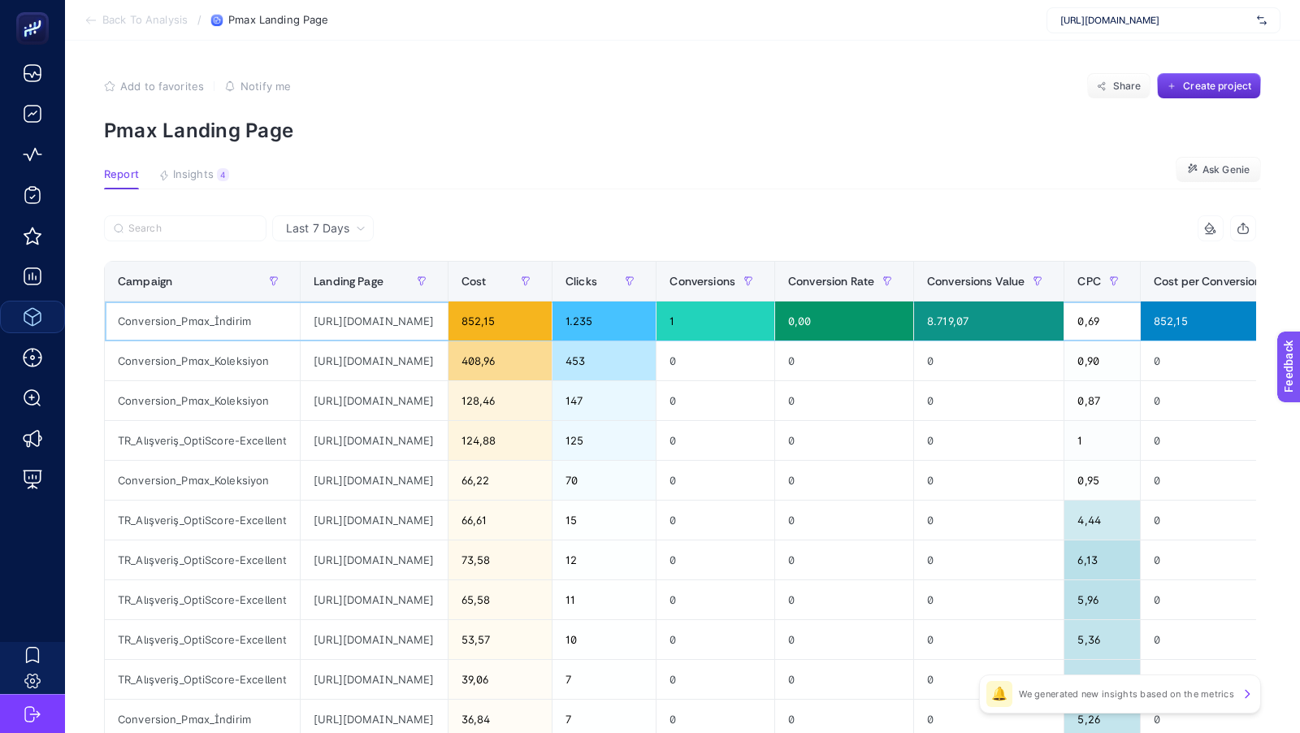
click at [447, 318] on div "[URL][DOMAIN_NAME]" at bounding box center [374, 320] width 146 height 39
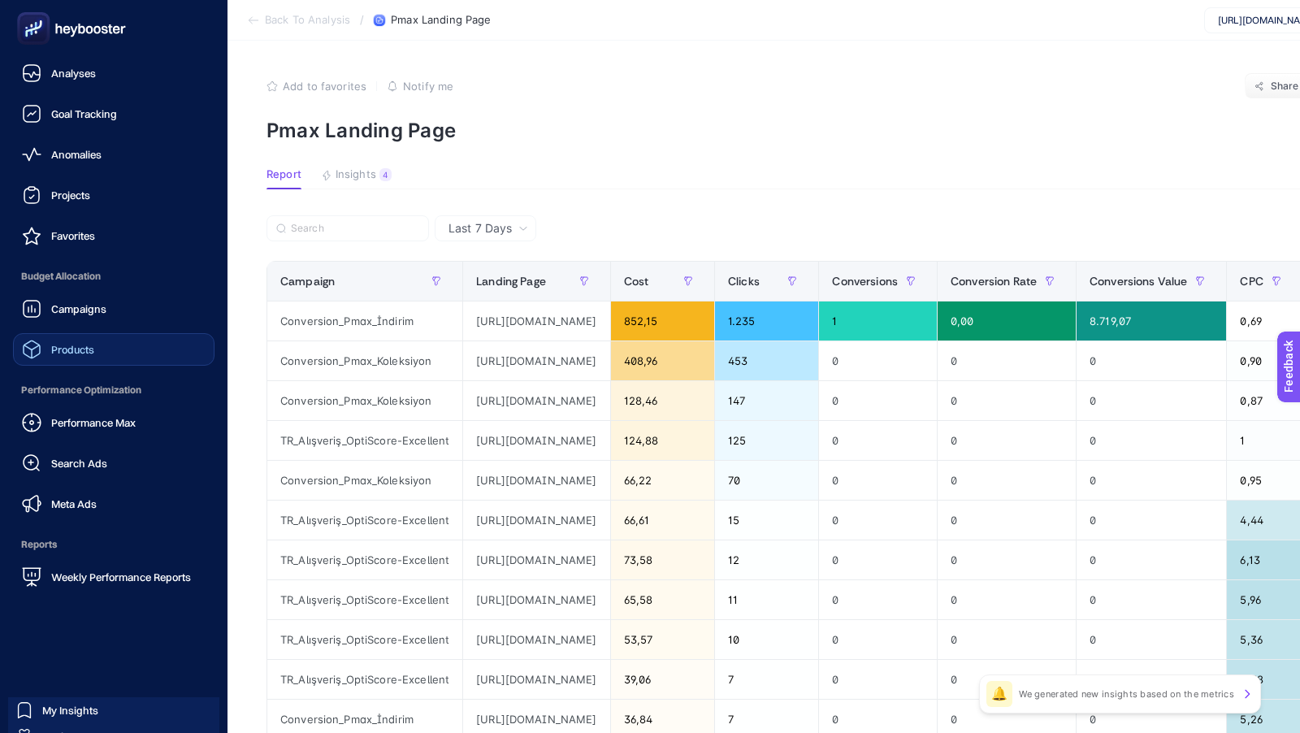
click at [50, 29] on icon at bounding box center [71, 28] width 117 height 32
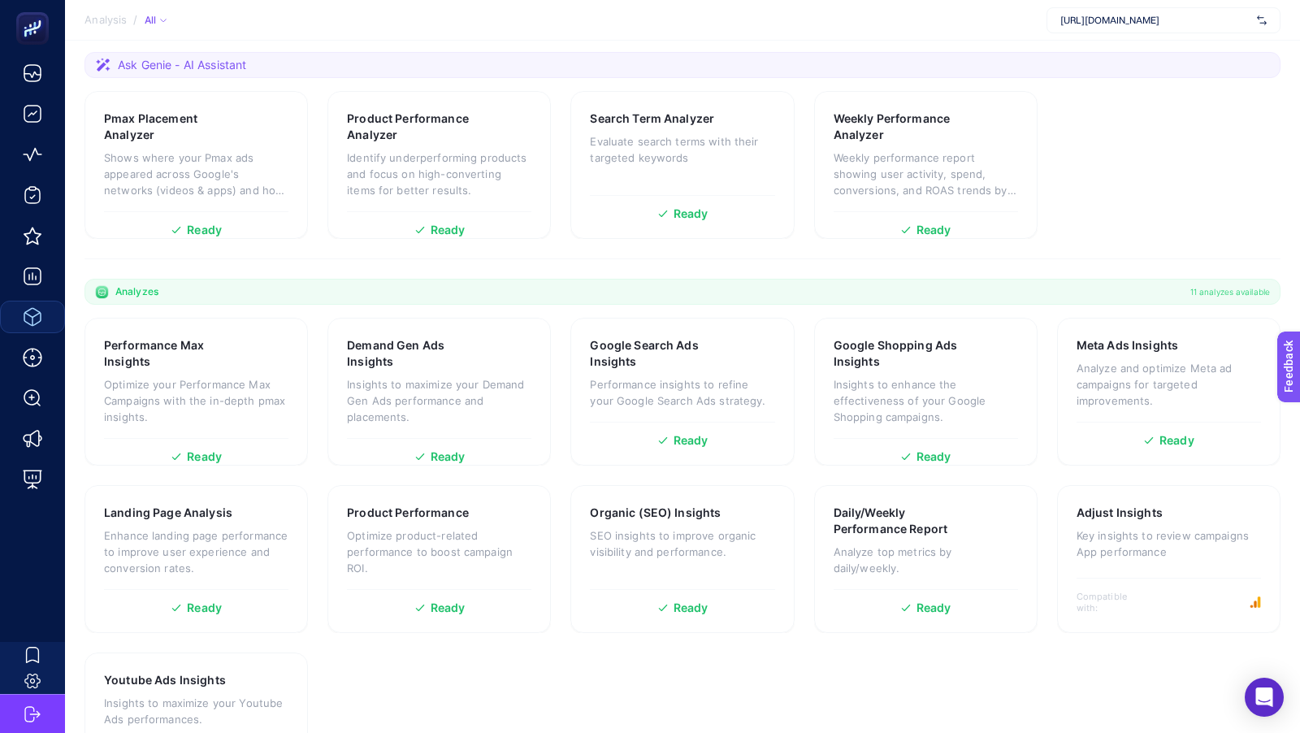
scroll to position [264, 0]
click at [426, 392] on p "Insights to maximize your Demand Gen Ads performance and placements." at bounding box center [439, 398] width 184 height 49
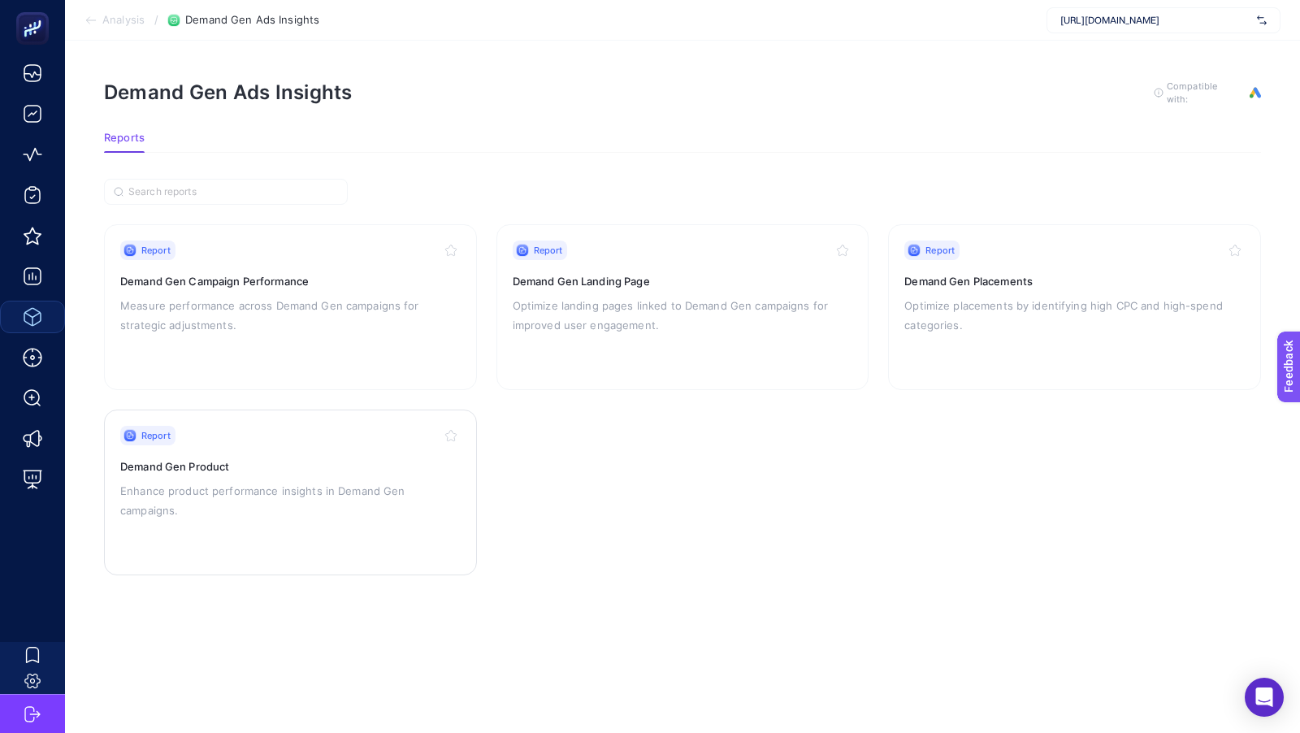
click at [259, 486] on p "Enhance product performance insights in Demand Gen campaigns." at bounding box center [290, 500] width 340 height 39
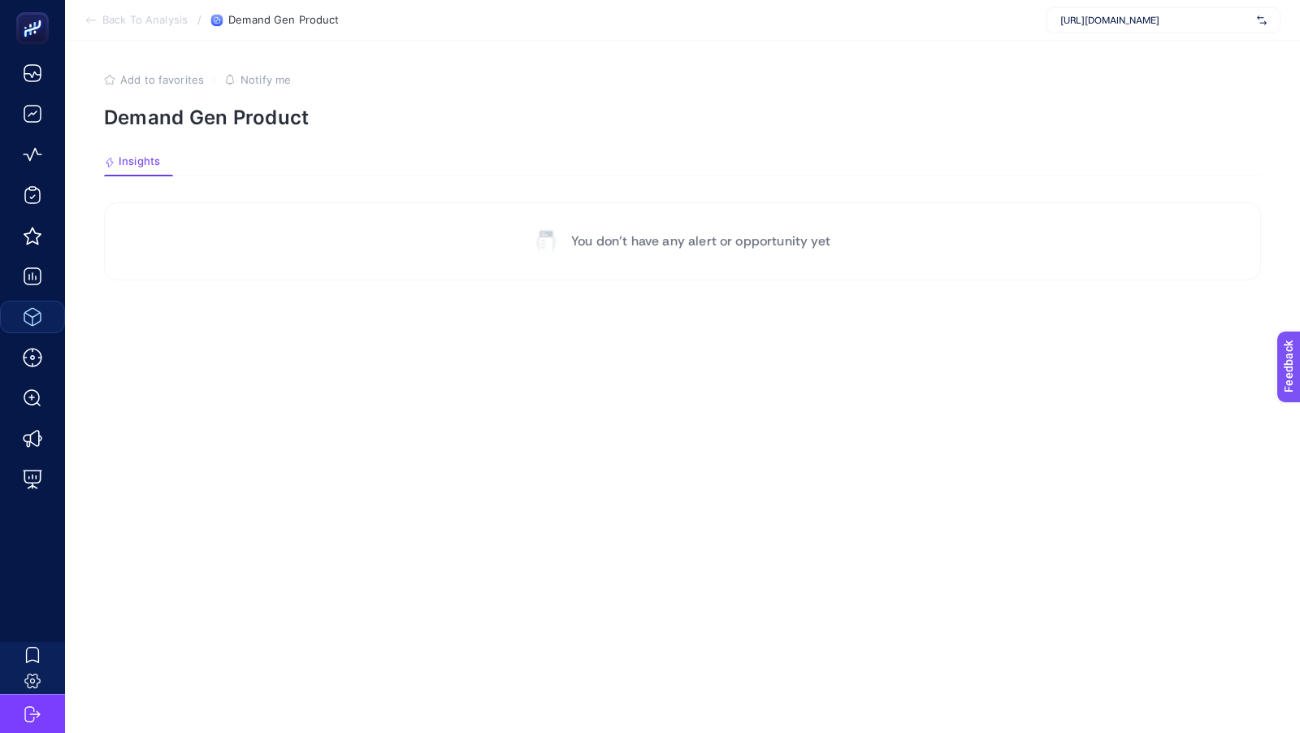
click at [141, 24] on span "Back To Analysis" at bounding box center [144, 20] width 85 height 13
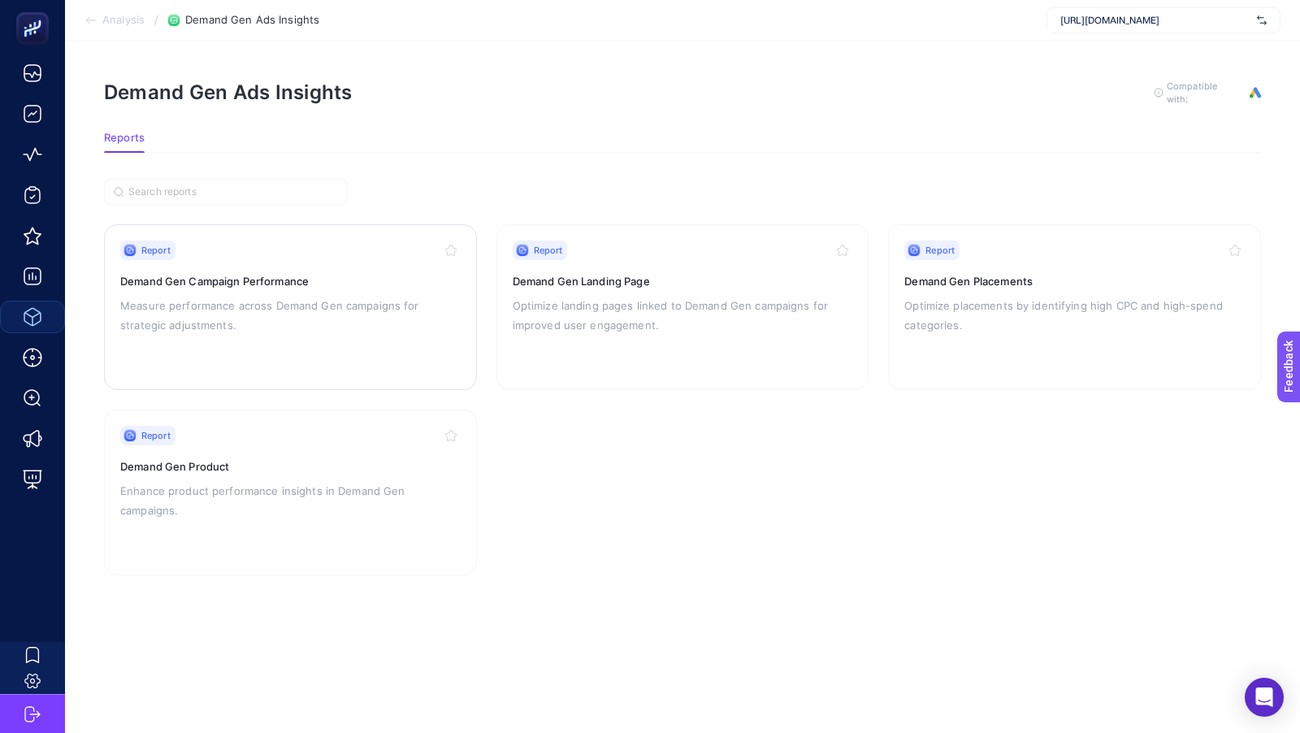
click at [227, 327] on p "Measure performance across Demand Gen campaigns for strategic adjustments." at bounding box center [290, 315] width 340 height 39
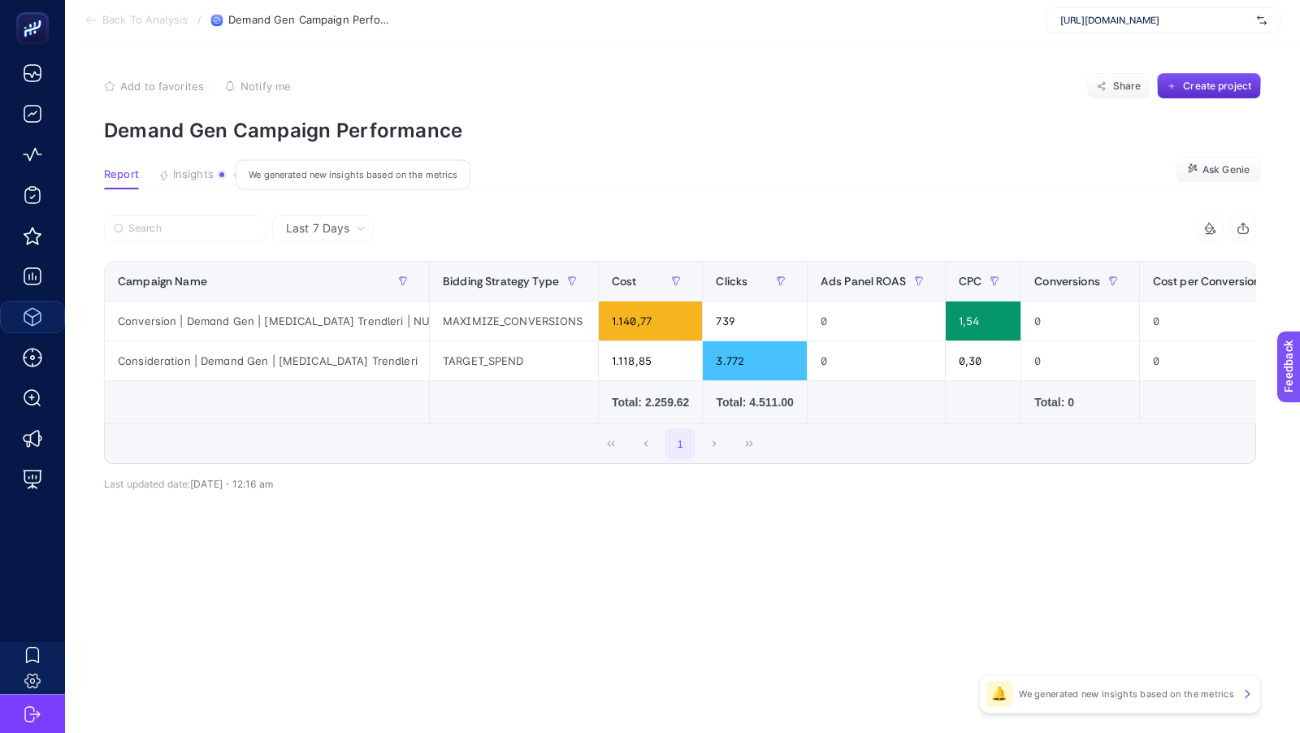
click at [187, 171] on span "Insights" at bounding box center [193, 174] width 41 height 13
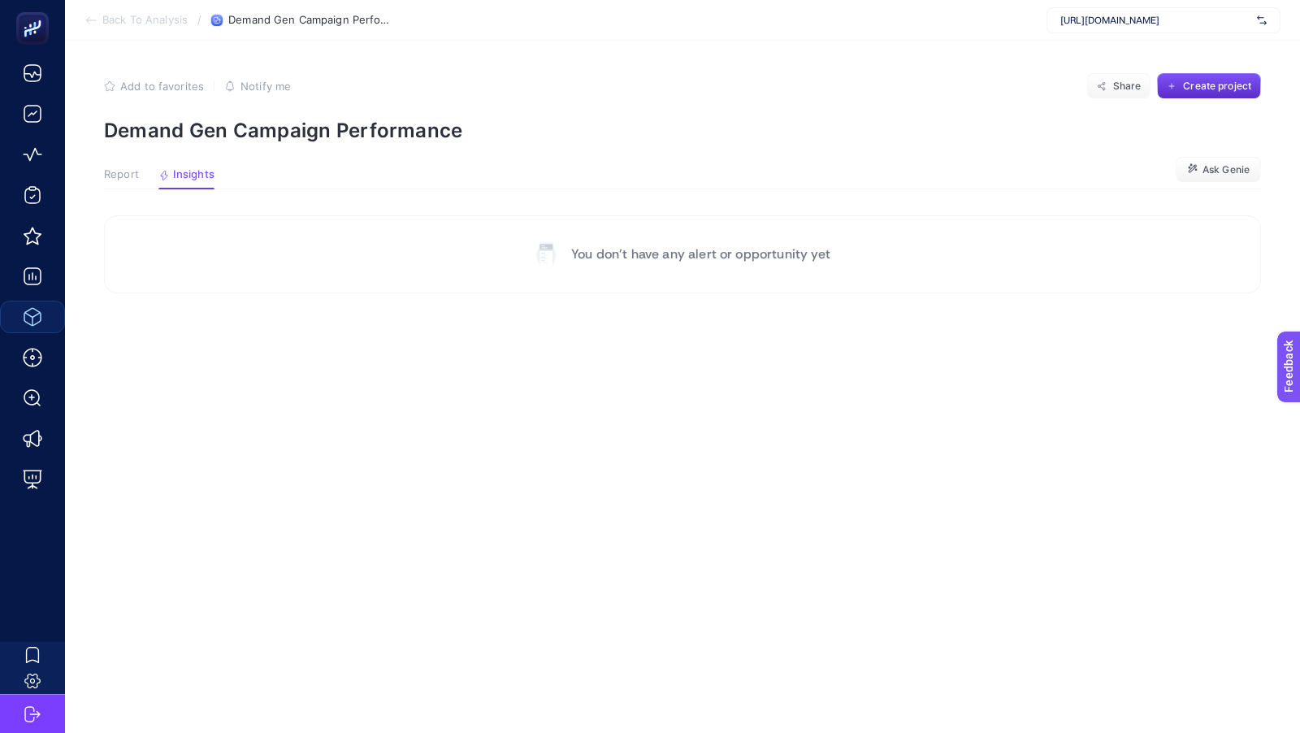
click at [144, 10] on section "Back To Analysis / Demand Gen Campaign Performance [URL][DOMAIN_NAME]" at bounding box center [682, 20] width 1235 height 41
click at [144, 15] on span "Back To Analysis" at bounding box center [144, 20] width 85 height 13
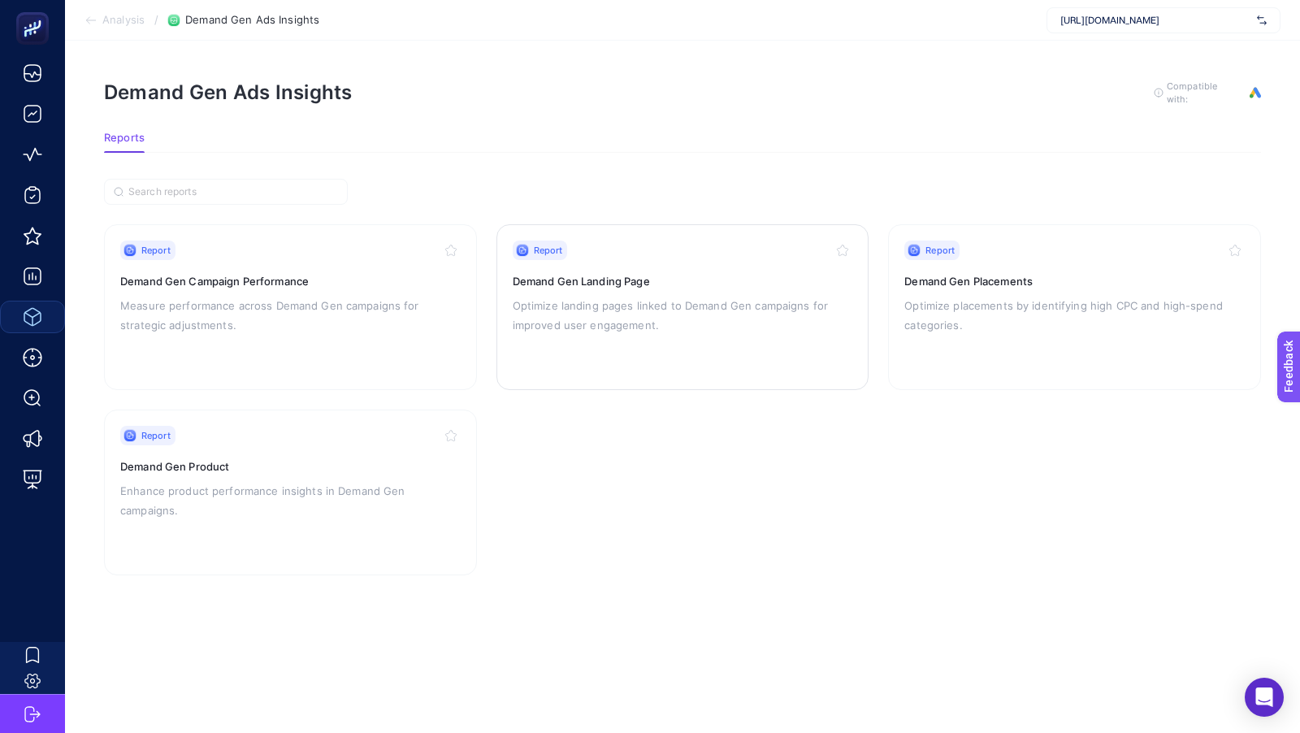
click at [627, 318] on p "Optimize landing pages linked to Demand Gen campaigns for improved user engagem…" at bounding box center [683, 315] width 340 height 39
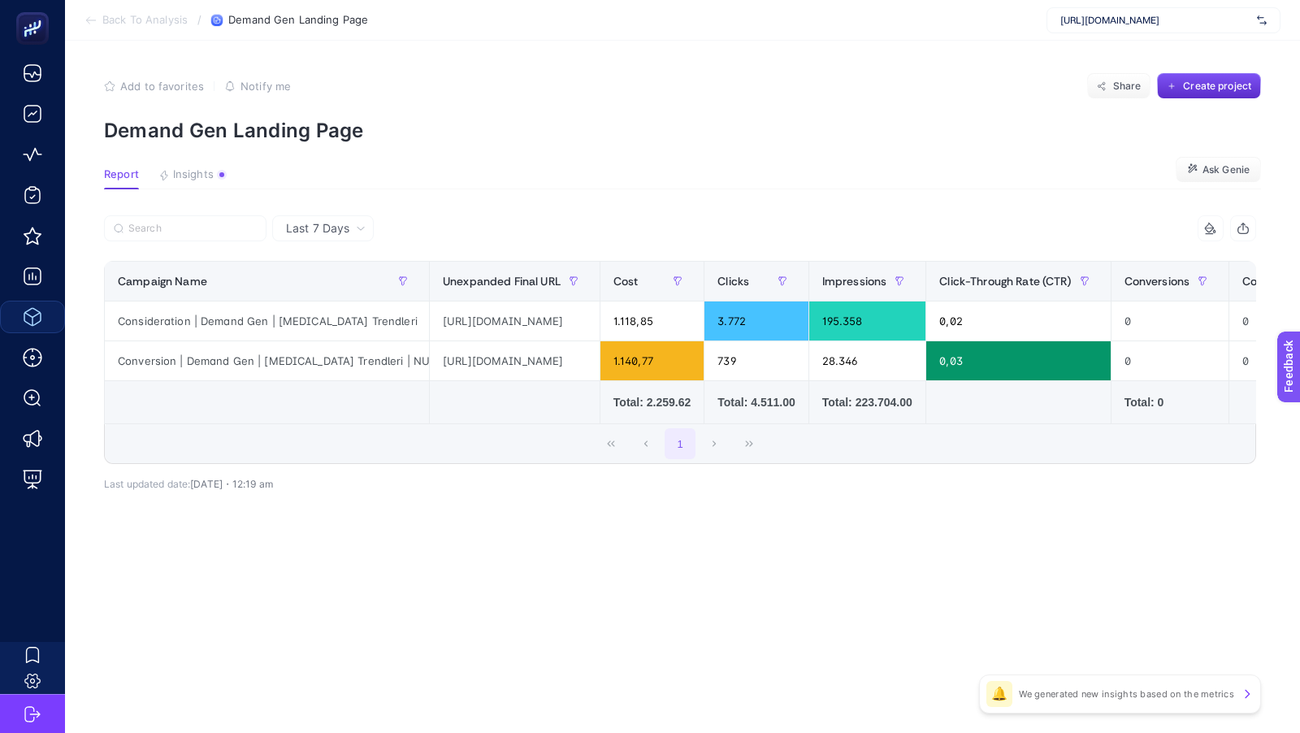
click at [103, 17] on span "Back To Analysis" at bounding box center [144, 20] width 85 height 13
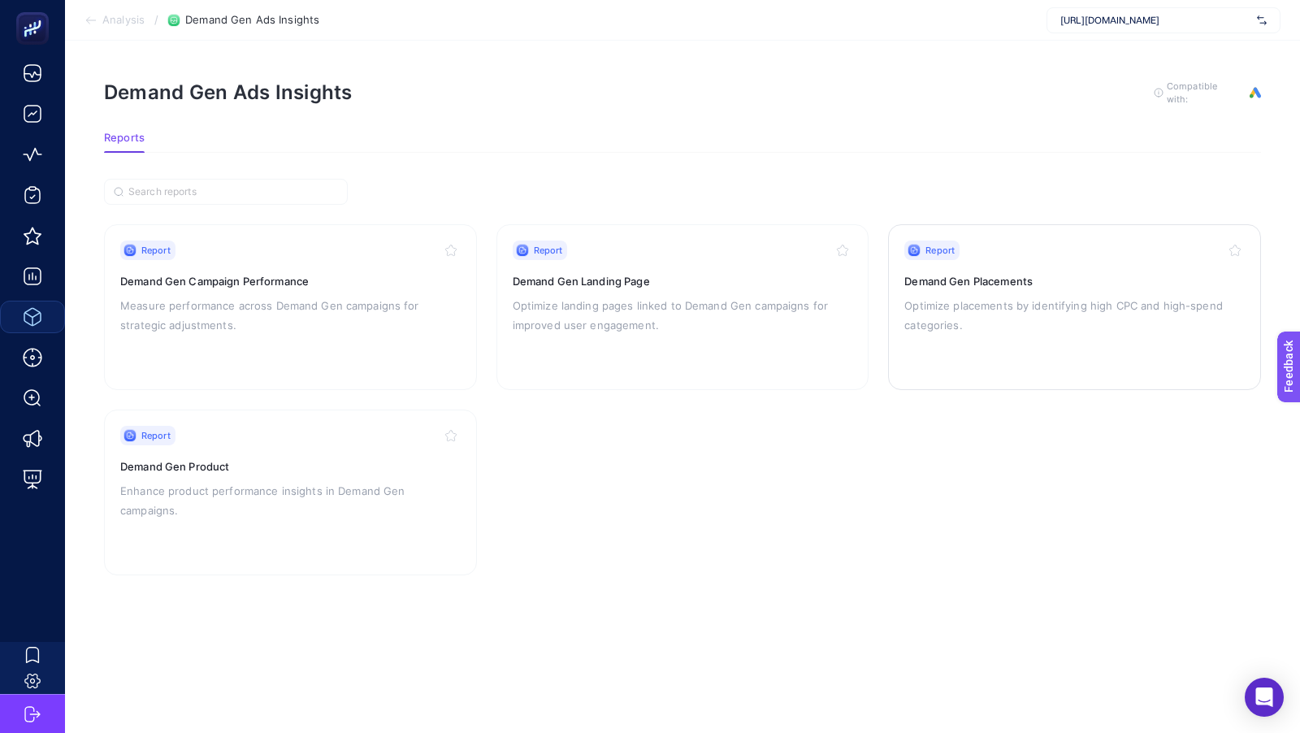
click at [1014, 241] on div "Report" at bounding box center [1074, 249] width 340 height 19
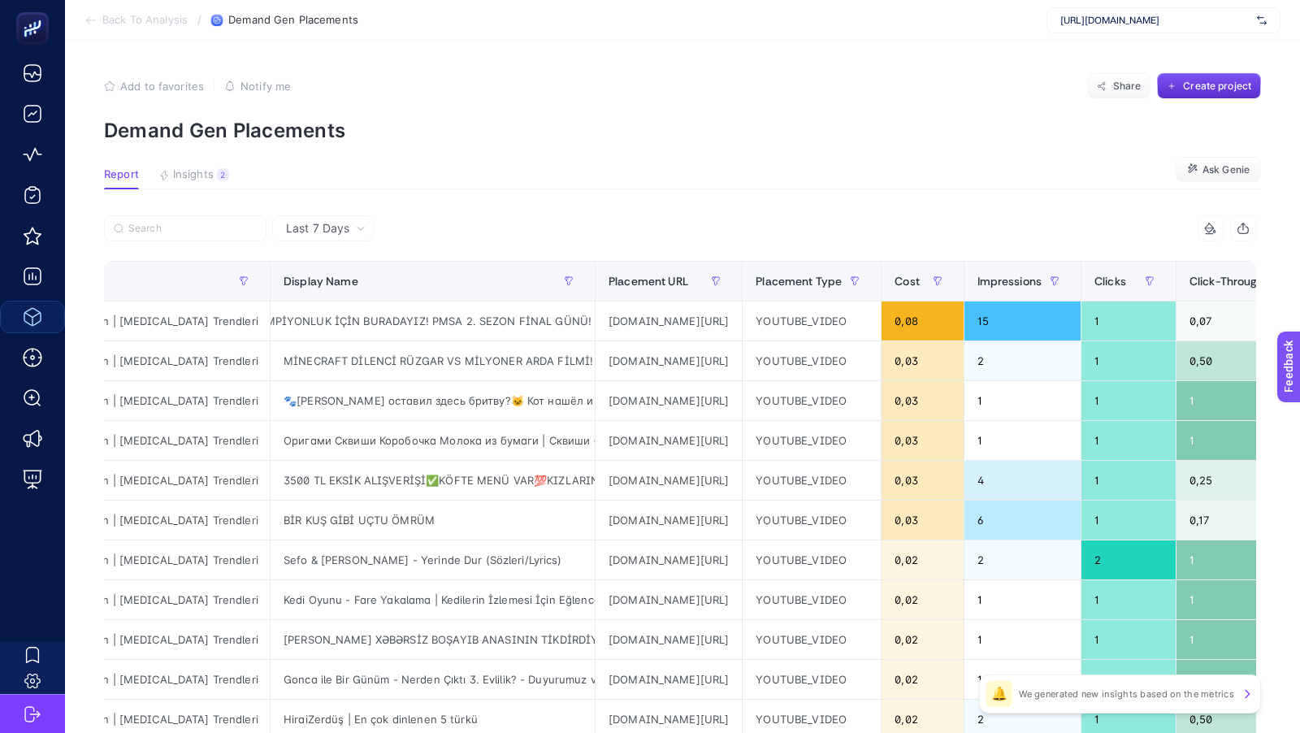
scroll to position [0, 160]
click at [901, 271] on div "Cost" at bounding box center [921, 281] width 55 height 26
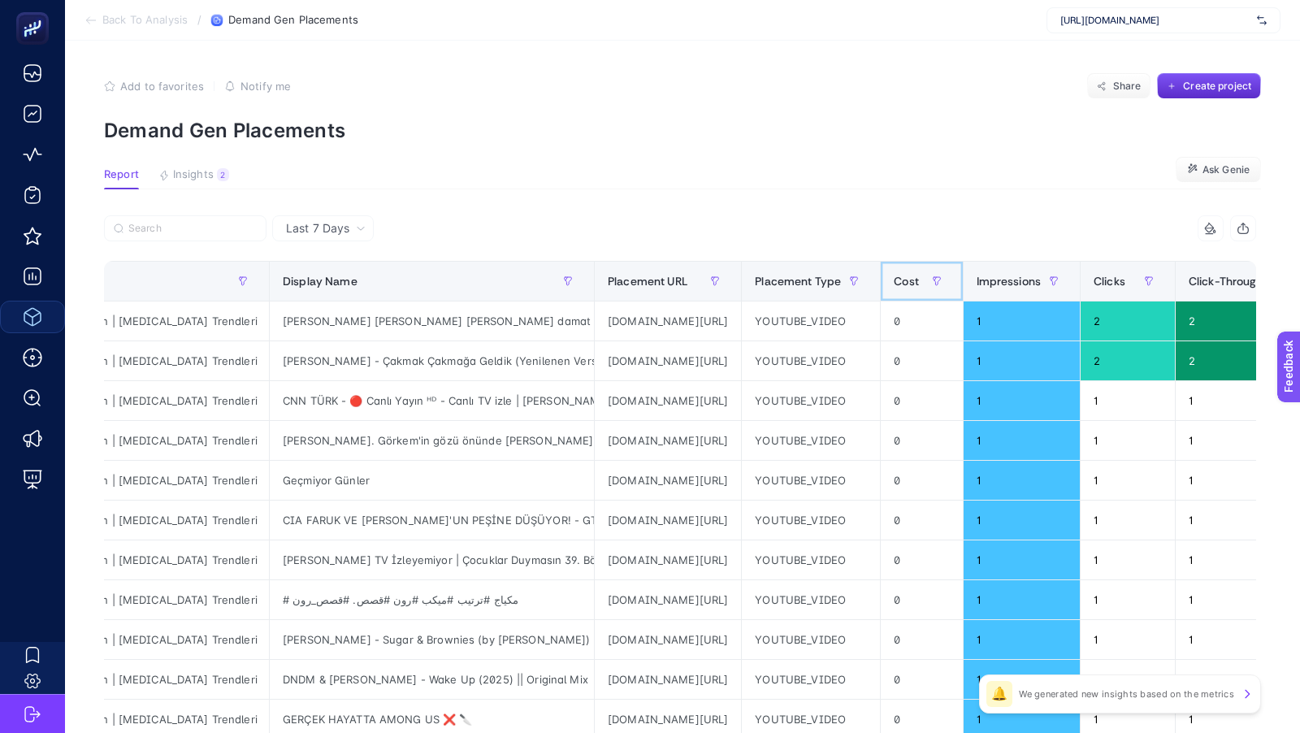
click at [901, 271] on div "Cost" at bounding box center [921, 281] width 55 height 26
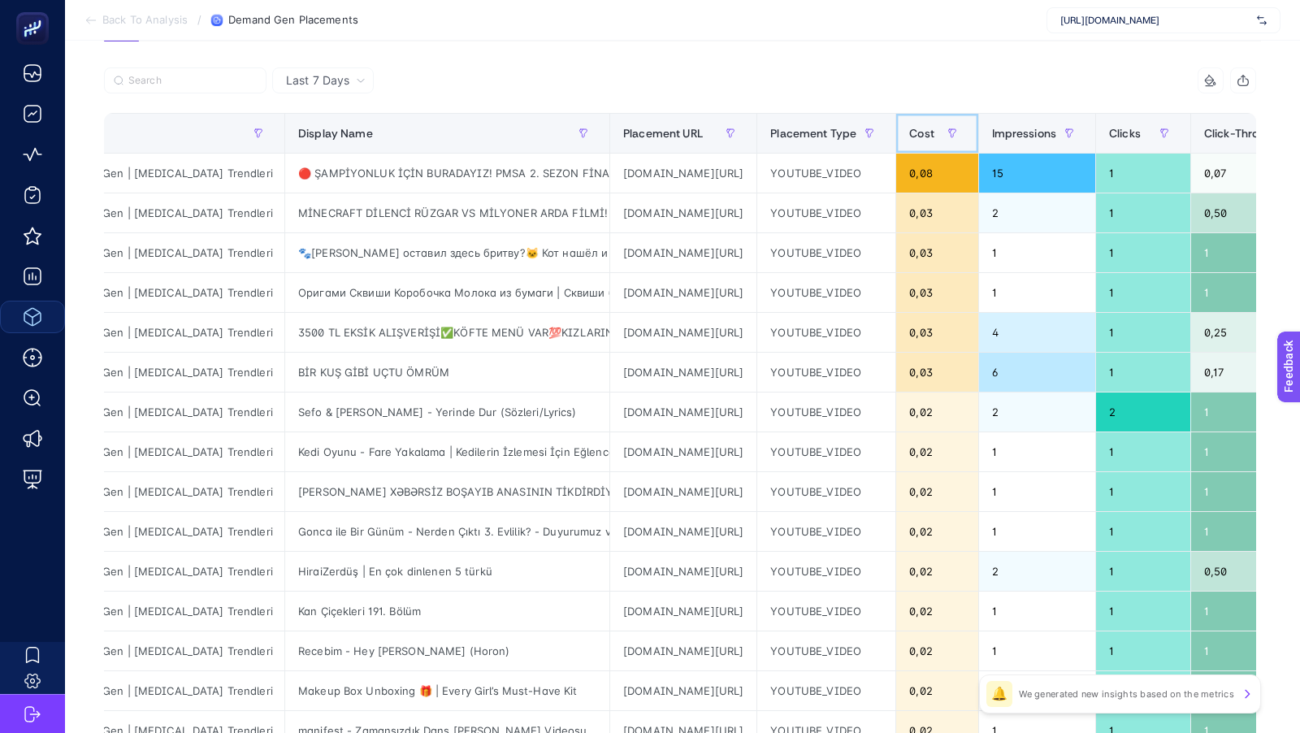
scroll to position [305, 0]
